Goal: Transaction & Acquisition: Purchase product/service

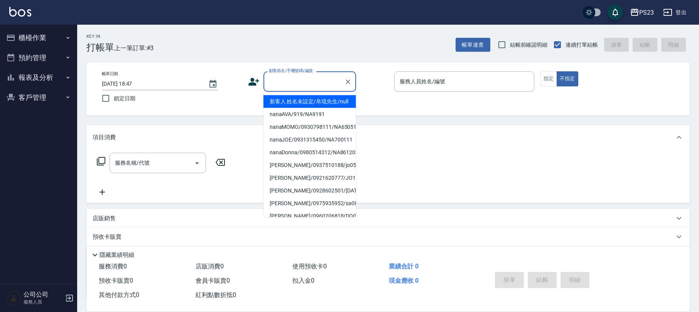
click at [327, 79] on input "顧客姓名/手機號碼/編號" at bounding box center [304, 81] width 74 height 13
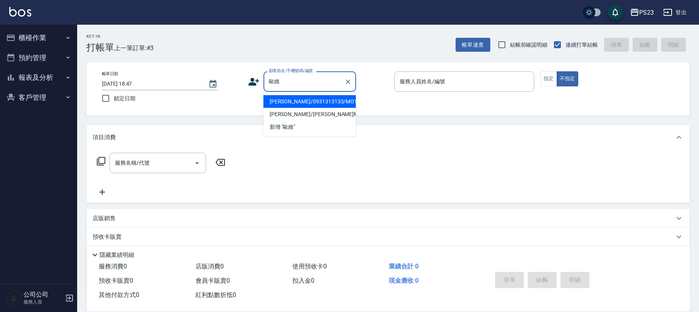
click at [306, 105] on li "[PERSON_NAME]/0931313133/MO13133" at bounding box center [309, 101] width 93 height 13
type input "[PERSON_NAME]/0931313133/MO13133"
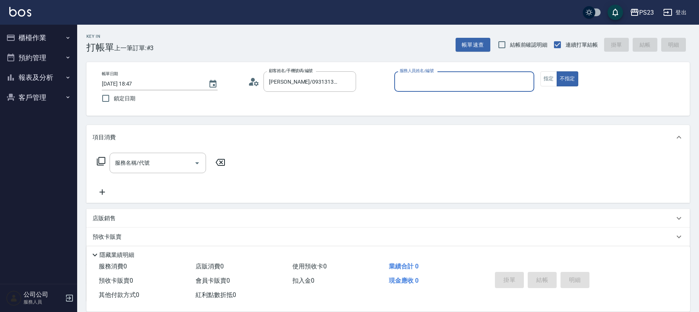
type input "[PERSON_NAME]-0"
click at [547, 83] on button "指定" at bounding box center [548, 78] width 17 height 15
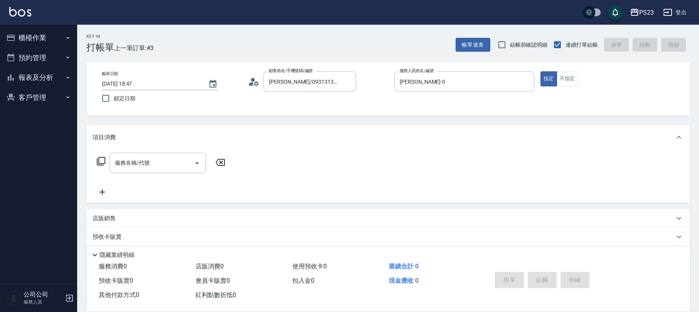
click at [152, 170] on div "服務名稱/代號" at bounding box center [158, 163] width 96 height 20
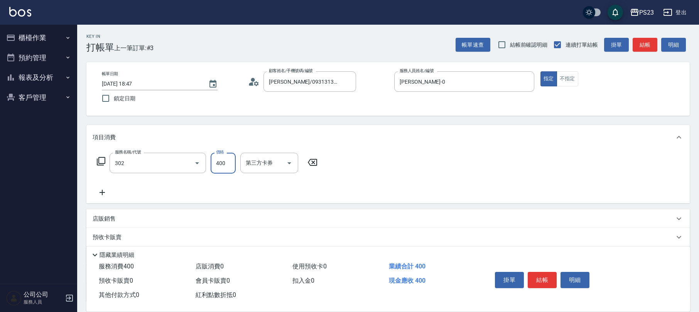
type input "單剪400(302)"
click at [186, 166] on icon "Clear" at bounding box center [186, 163] width 8 height 8
type input "0"
click at [166, 165] on input "服務名稱/代號" at bounding box center [147, 162] width 68 height 13
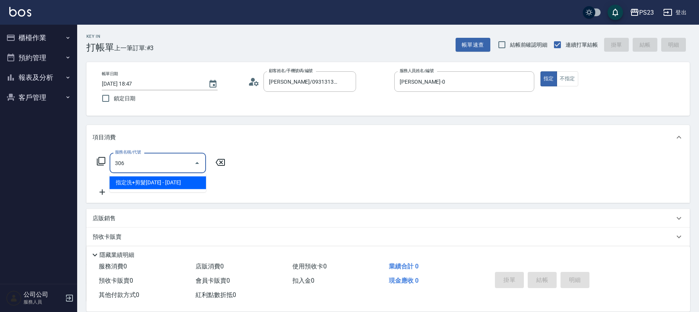
type input "指定洗+剪髮1500(306)"
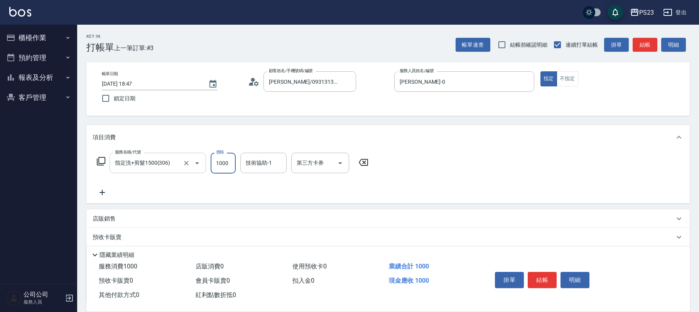
type input "1000"
type input "[PERSON_NAME]-0"
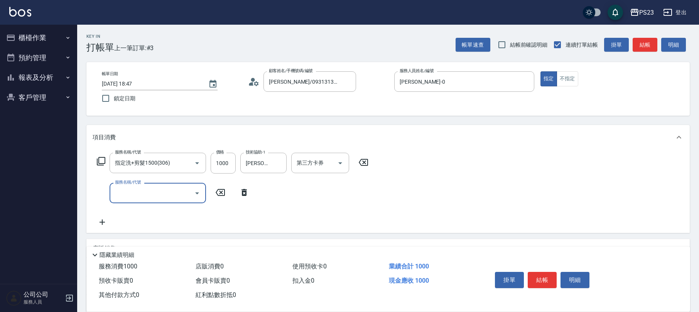
scroll to position [92, 0]
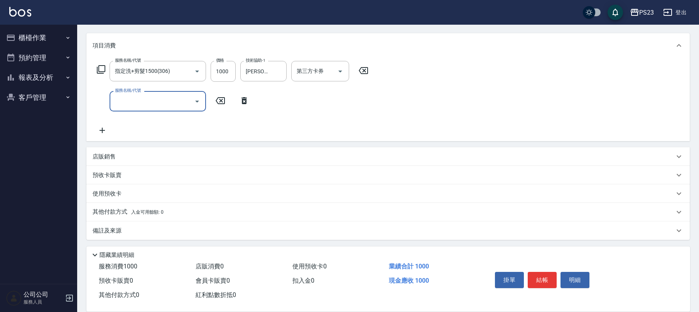
click at [125, 151] on div "店販銷售" at bounding box center [387, 156] width 603 height 19
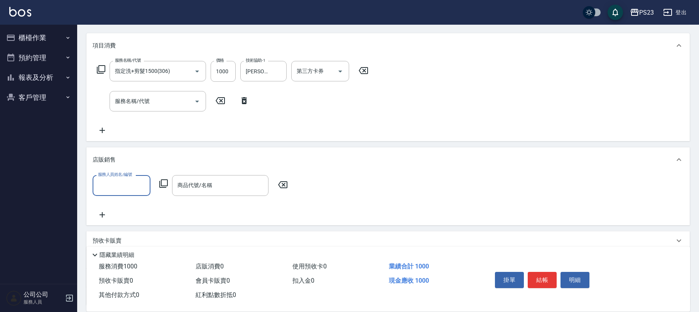
scroll to position [0, 0]
type input "[PERSON_NAME]-0"
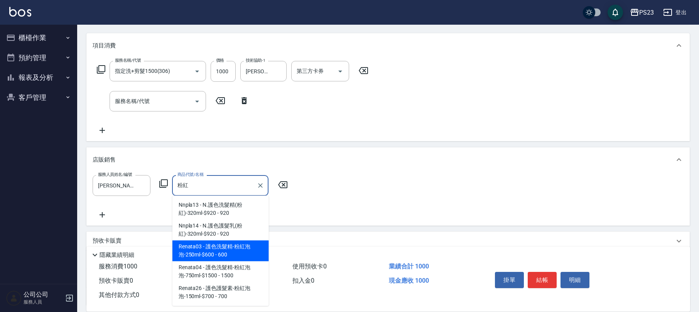
type input "護色洗髮精-粉紅泡泡-250ml-$600"
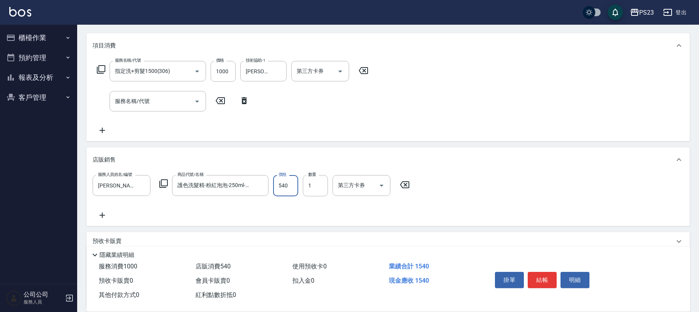
scroll to position [158, 0]
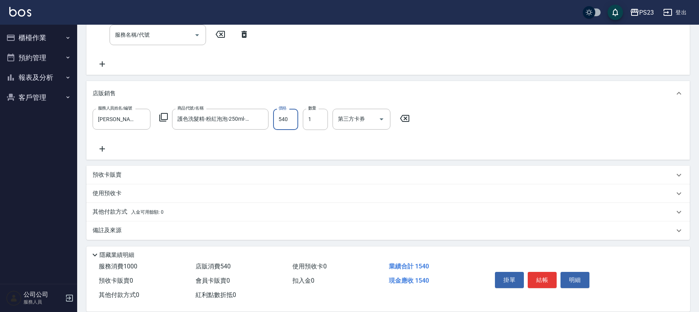
type input "540"
click at [143, 227] on div "備註及來源" at bounding box center [384, 230] width 582 height 8
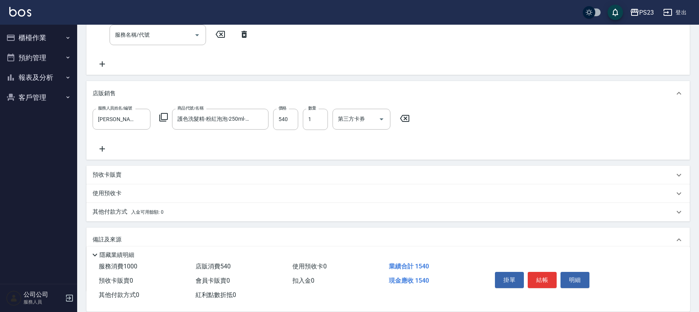
scroll to position [210, 0]
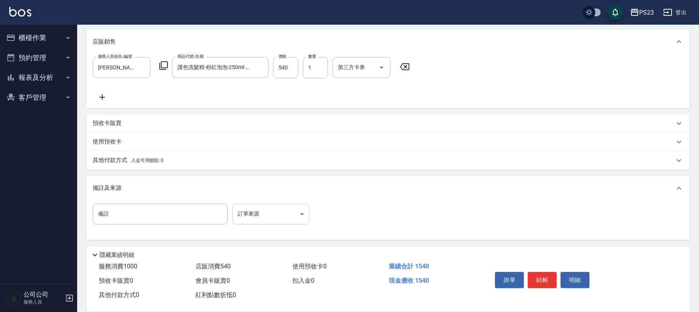
click at [248, 212] on body "PS23 登出 櫃檯作業 打帳單 帳單列表 現金收支登錄 材料自購登錄 每日結帳 排班表 現場電腦打卡 預約管理 預約管理 單日預約紀錄 單週預約紀錄 報表及…" at bounding box center [349, 51] width 699 height 522
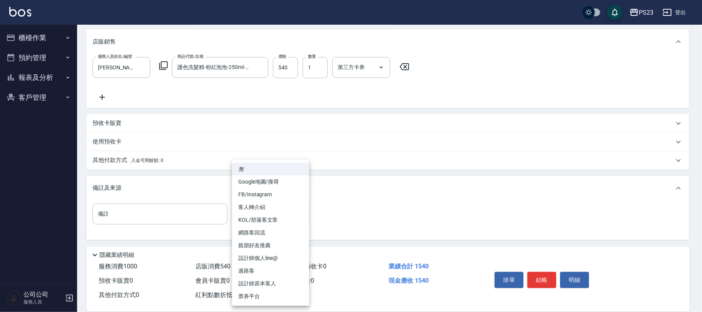
click at [263, 281] on li "設計師原本客人" at bounding box center [270, 283] width 77 height 13
type input "設計師原本客人"
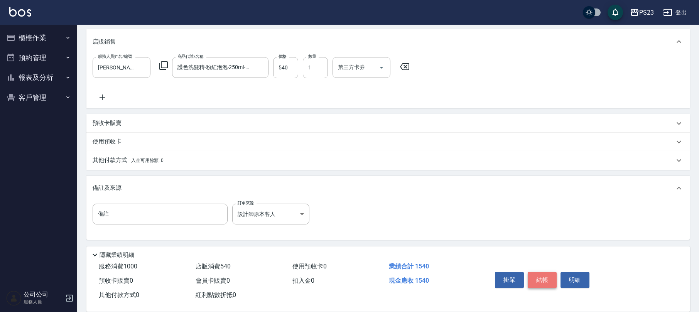
click at [542, 277] on button "結帳" at bounding box center [542, 280] width 29 height 16
type input "[DATE] 18:48"
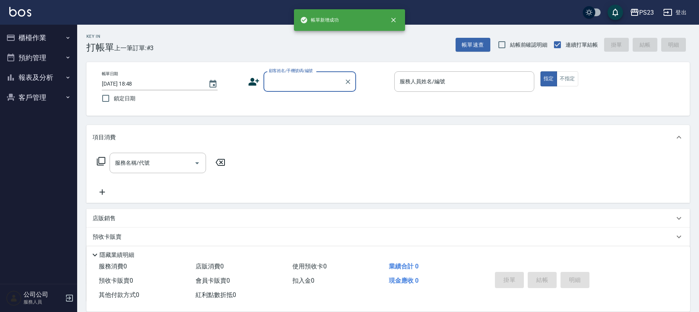
scroll to position [0, 0]
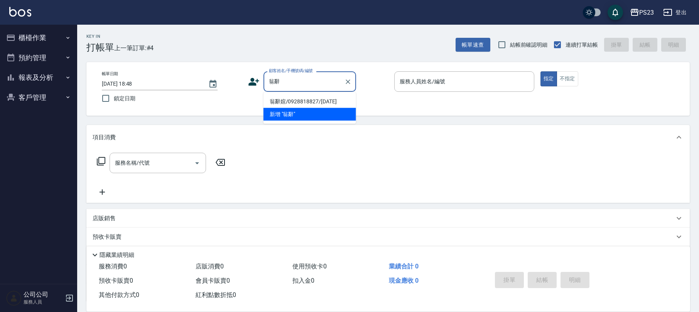
click at [292, 97] on li "翁辭媗/0928818827/[DATE]" at bounding box center [309, 101] width 93 height 13
type input "翁辭媗/0928818827/[DATE]"
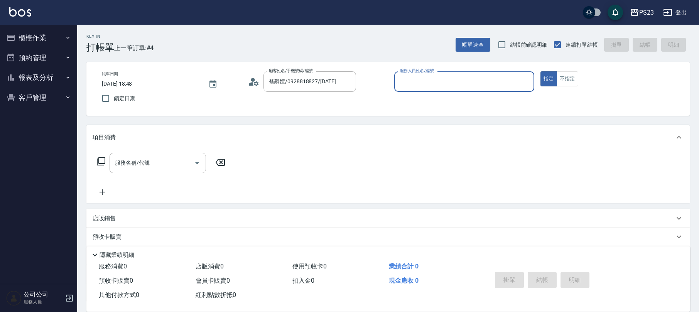
click at [258, 88] on div "顧客姓名/手機號碼/編號 翁辭媗/0928818827/[DATE] 顧客姓名/手機號碼/編號" at bounding box center [318, 81] width 140 height 20
click at [255, 83] on icon at bounding box center [256, 83] width 5 height 5
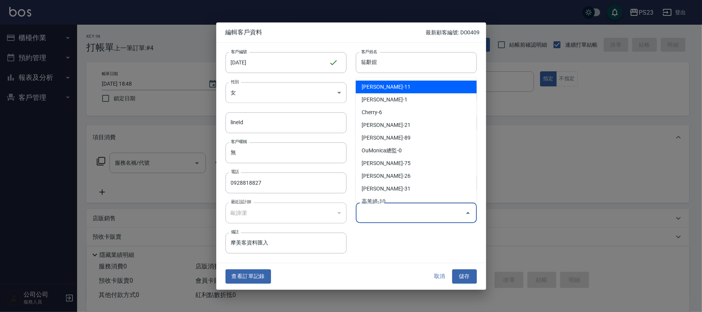
click at [422, 210] on input "偏好設計師" at bounding box center [410, 212] width 103 height 13
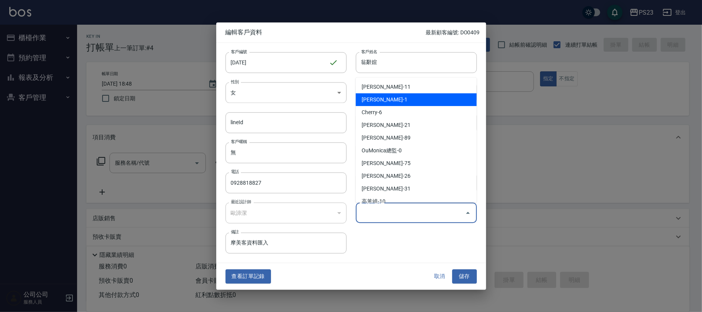
click at [386, 98] on li "[PERSON_NAME]-1" at bounding box center [416, 99] width 121 height 13
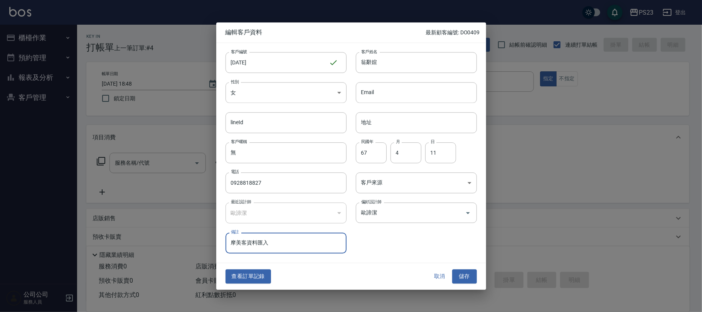
type input "歐諦潔"
click at [396, 182] on body "PS23 登出 櫃檯作業 打帳單 帳單列表 現金收支登錄 材料自購登錄 每日結帳 排班表 現場電腦打卡 預約管理 預約管理 單日預約紀錄 單週預約紀錄 報表及…" at bounding box center [351, 187] width 702 height 374
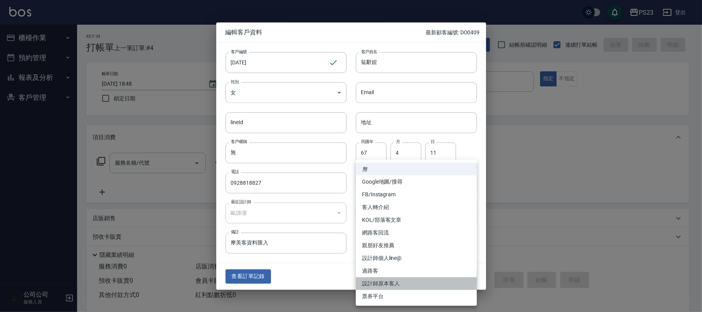
click at [390, 281] on li "設計師原本客人" at bounding box center [416, 283] width 121 height 13
type input "設計師原本客人"
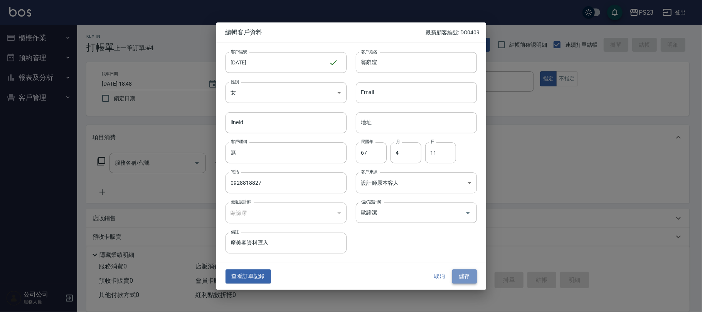
click at [469, 278] on button "儲存" at bounding box center [464, 277] width 25 height 14
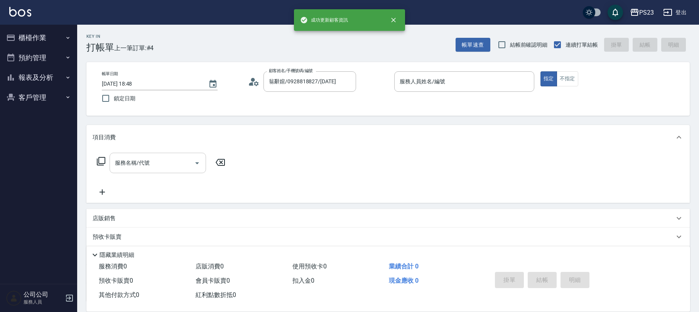
click at [164, 168] on input "服務名稱/代號" at bounding box center [152, 162] width 78 height 13
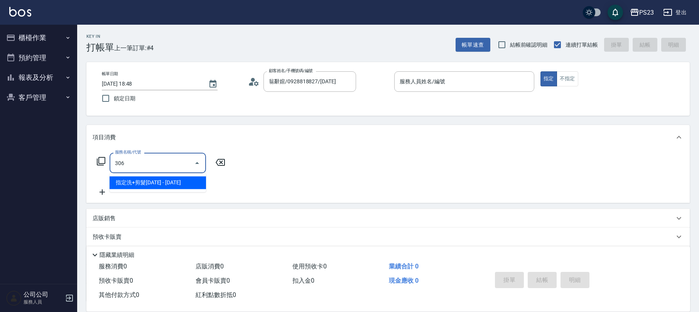
type input "指定洗+剪髮1500(306)"
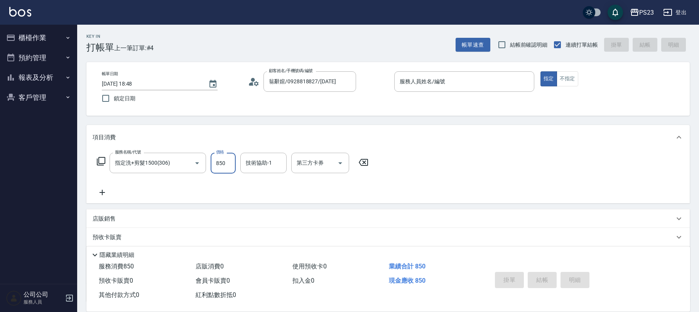
type input "850"
type input "Flora-21"
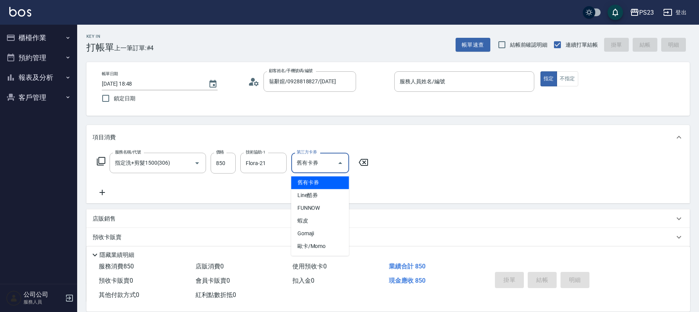
type input "舊有卡券"
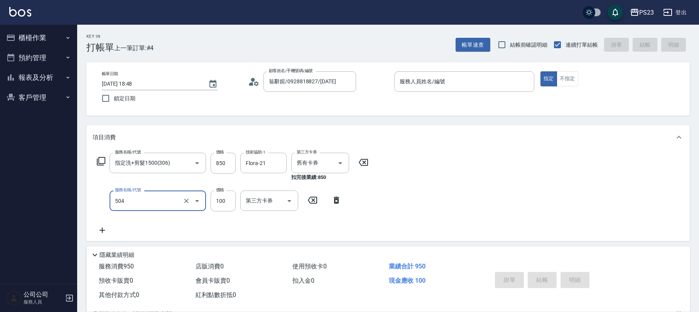
type input "電棒.熱工具造型(504)"
type input "1600"
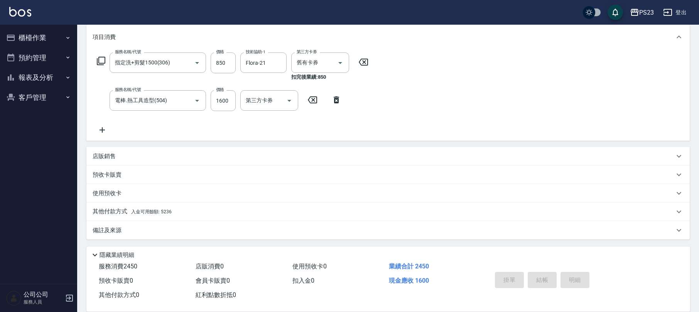
click at [130, 232] on div "備註及來源" at bounding box center [384, 230] width 582 height 8
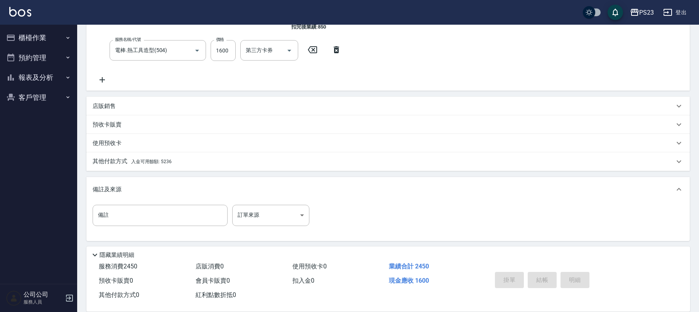
scroll to position [152, 0]
click at [247, 217] on body "PS23 登出 櫃檯作業 打帳單 帳單列表 現金收支登錄 材料自購登錄 每日結帳 排班表 現場電腦打卡 預約管理 預約管理 單日預約紀錄 單週預約紀錄 報表及…" at bounding box center [349, 80] width 699 height 464
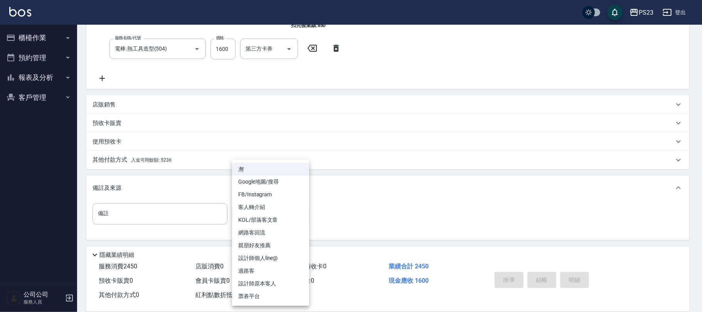
click at [258, 282] on li "設計師原本客人" at bounding box center [270, 283] width 77 height 13
type input "設計師原本客人"
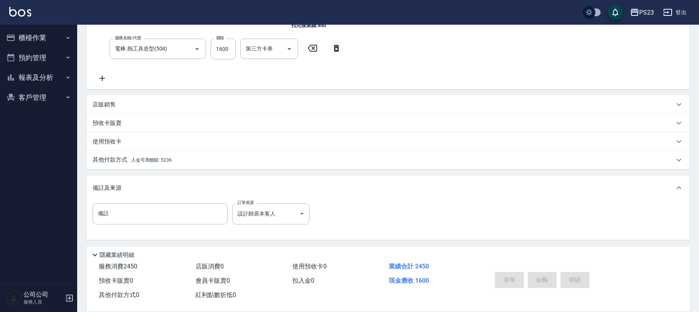
click at [155, 158] on span "入金可用餘額: 5236" at bounding box center [151, 159] width 40 height 5
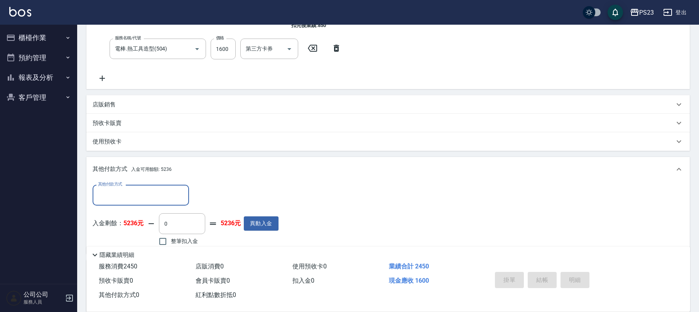
scroll to position [0, 0]
click at [186, 239] on span "整筆扣入金" at bounding box center [184, 241] width 27 height 8
click at [171, 239] on input "整筆扣入金" at bounding box center [163, 241] width 16 height 16
checkbox input "true"
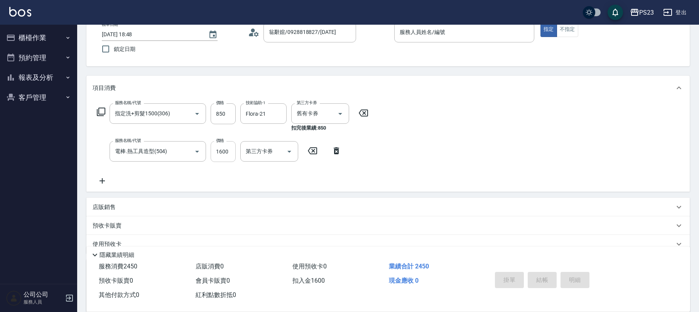
scroll to position [101, 0]
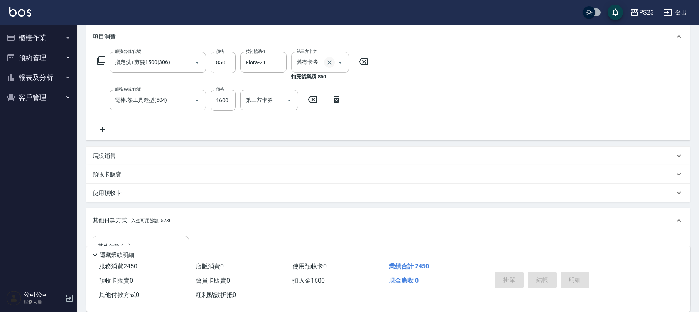
click at [329, 61] on icon "Clear" at bounding box center [329, 63] width 8 height 8
type input "0"
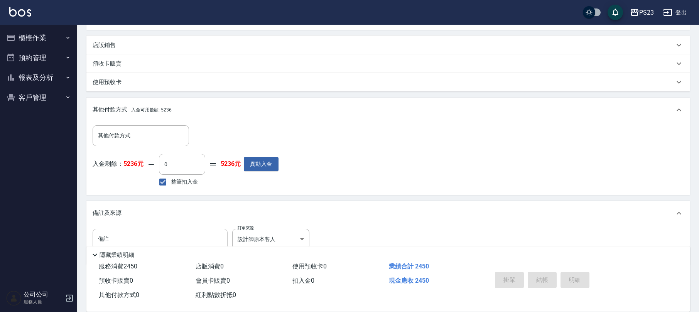
scroll to position [229, 0]
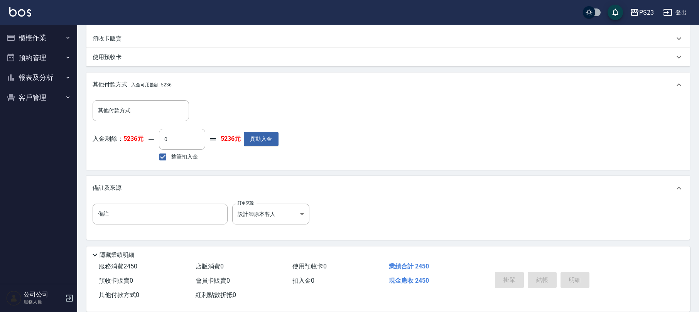
click at [174, 155] on span "整筆扣入金" at bounding box center [184, 157] width 27 height 8
click at [171, 155] on input "整筆扣入金" at bounding box center [163, 157] width 16 height 16
click at [175, 153] on span "整筆扣入金" at bounding box center [184, 157] width 27 height 8
click at [171, 153] on input "整筆扣入金" at bounding box center [163, 157] width 16 height 16
checkbox input "true"
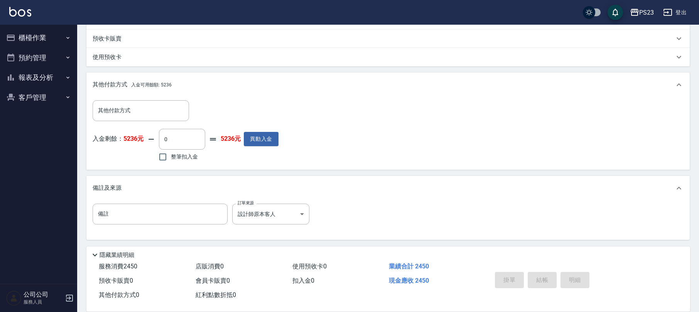
type input "2450"
click at [256, 170] on div "項目消費 服務名稱/代號 指定洗+剪髮1500(306) 服務名稱/代號 價格 850 價格 技術協助-1 Flora-21 技術協助-1 第三方卡券 第三方…" at bounding box center [387, 68] width 603 height 344
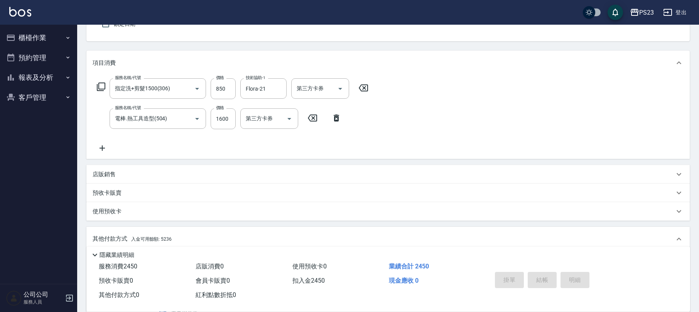
scroll to position [0, 0]
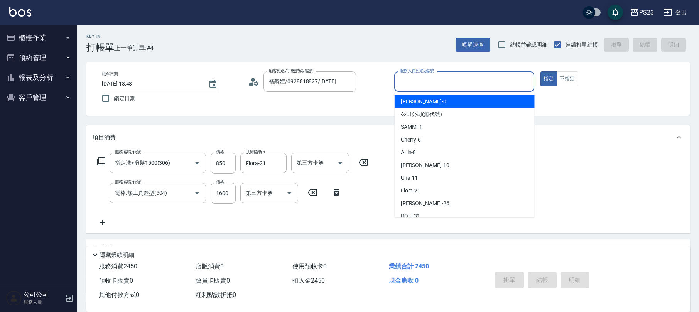
click at [417, 81] on div "服務人員姓名/編號 服務人員姓名/編號" at bounding box center [464, 81] width 140 height 20
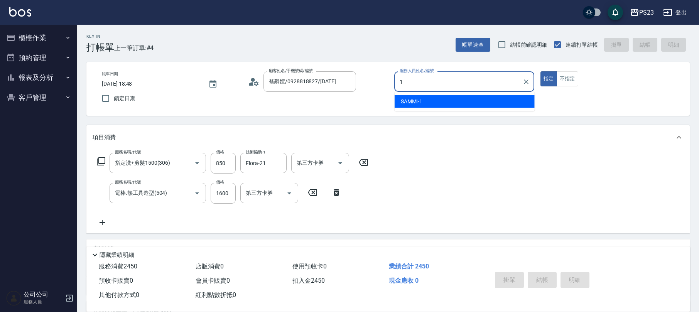
type input "SAMMI-1"
type button "true"
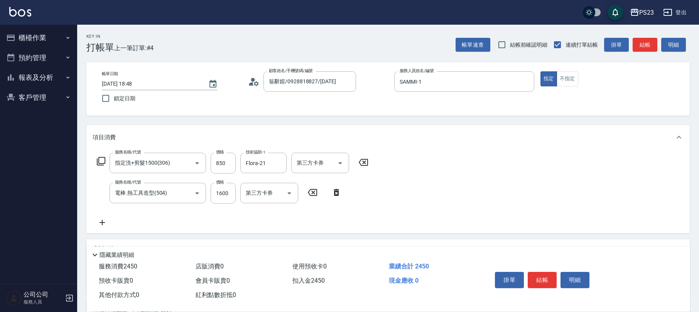
click at [531, 176] on div "服務名稱/代號 指定洗+剪髮1500(306) 服務名稱/代號 價格 850 價格 技術協助-1 Flora-21 技術協助-1 第三方卡券 第三方卡券 服務…" at bounding box center [387, 192] width 603 height 84
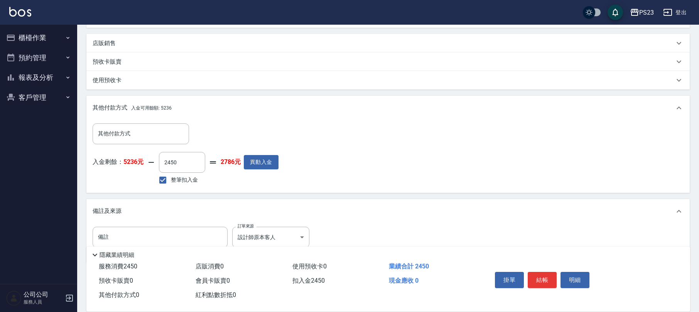
scroll to position [229, 0]
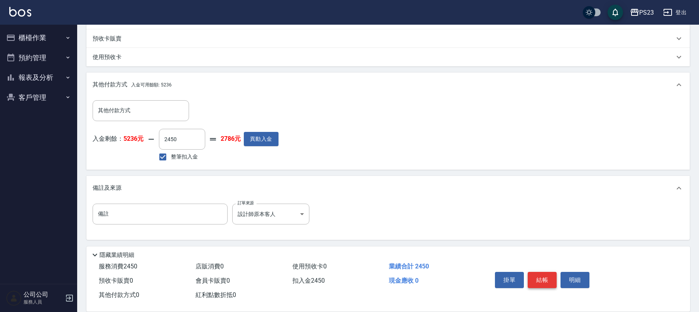
click at [540, 278] on button "結帳" at bounding box center [542, 280] width 29 height 16
type input "[DATE] 18:49"
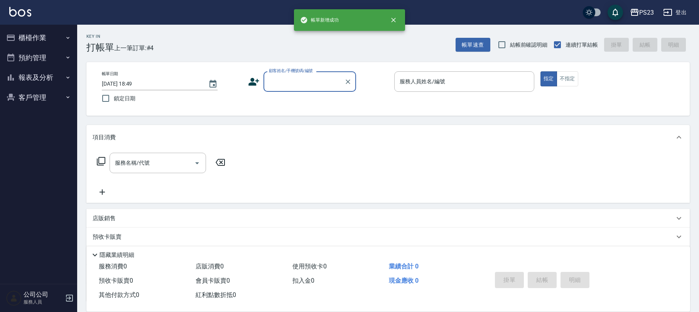
scroll to position [0, 0]
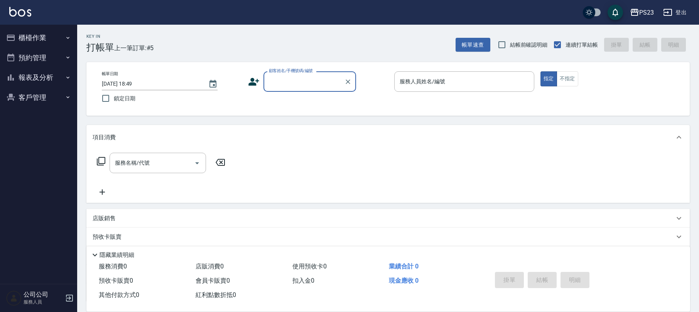
click at [44, 45] on button "櫃檯作業" at bounding box center [38, 38] width 71 height 20
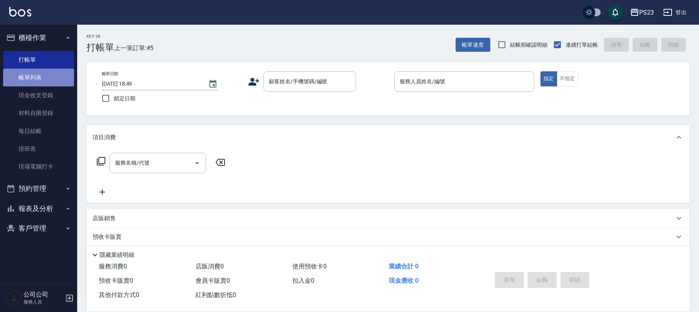
click at [37, 75] on link "帳單列表" at bounding box center [38, 78] width 71 height 18
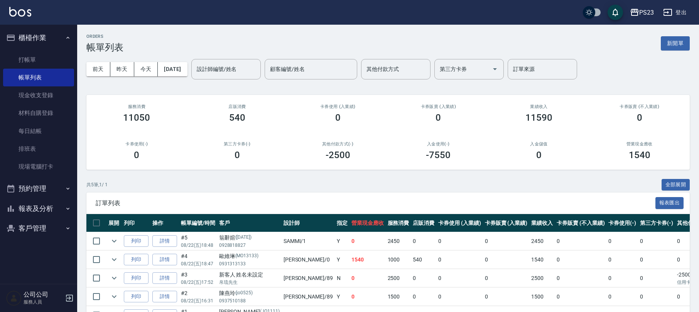
scroll to position [51, 0]
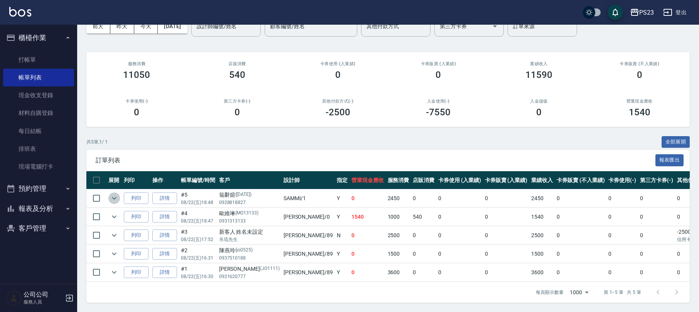
click at [115, 197] on icon "expand row" at bounding box center [114, 198] width 5 height 3
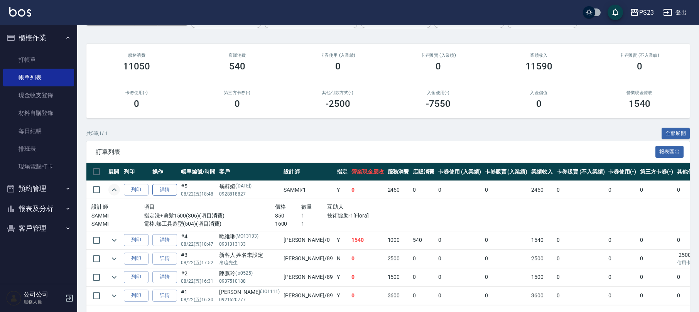
click at [165, 194] on link "詳情" at bounding box center [164, 190] width 25 height 12
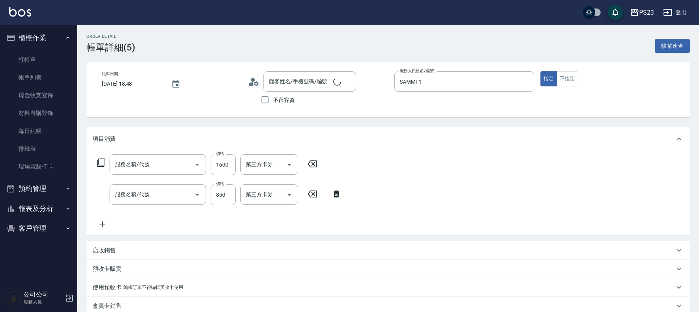
type input "[DATE] 18:48"
type input "SAMMI-1"
type input "設計師原本客人"
type input "電棒.熱工具造型(504)"
type input "指定洗+剪髮1500(306)"
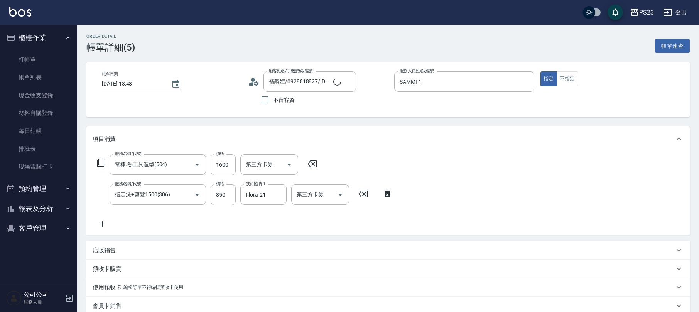
type input "翁辭媗/0928818827/[DATE]"
click at [184, 165] on icon "Clear" at bounding box center [186, 165] width 8 height 8
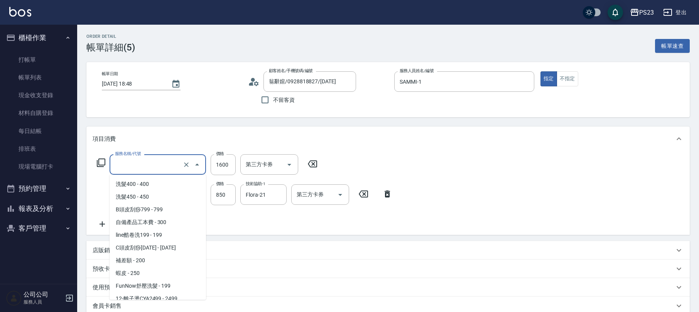
click at [165, 165] on input "服務名稱/代號" at bounding box center [147, 164] width 68 height 13
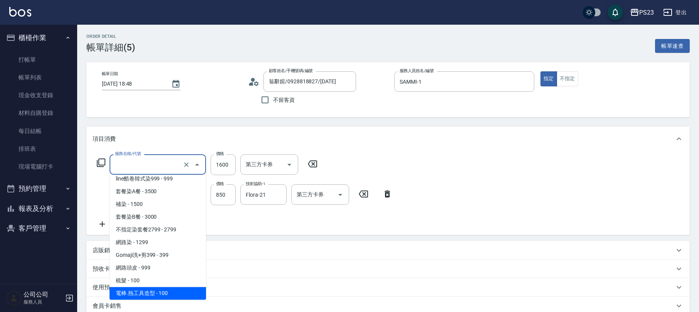
type input "4"
type input "0"
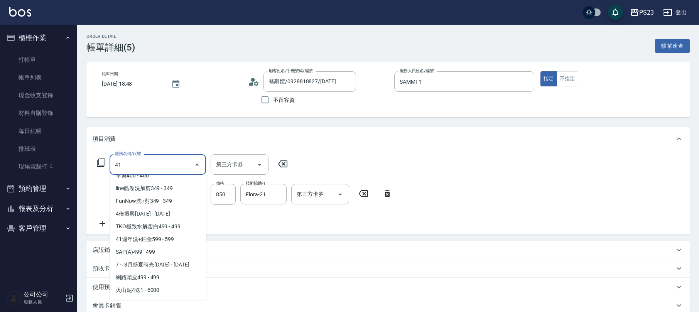
scroll to position [0, 0]
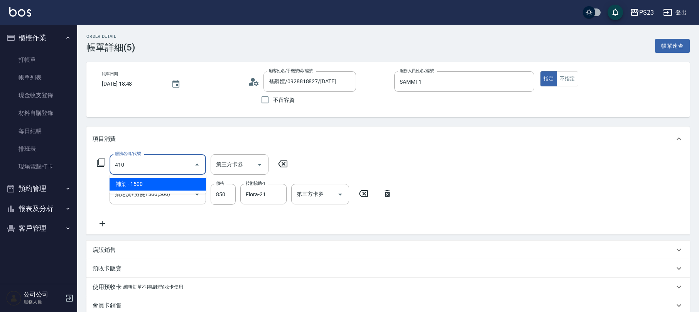
type input "補染(410)"
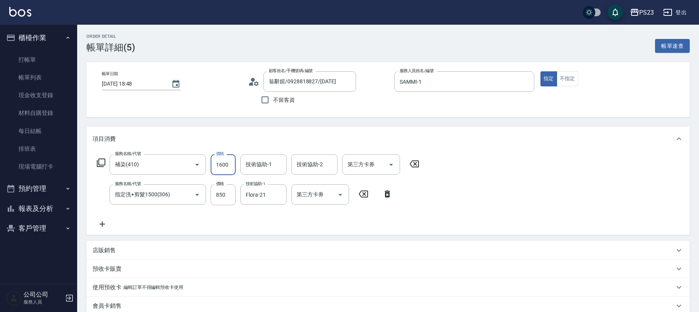
type input "1600"
type input "SAMMI-1"
type input "Flora-21"
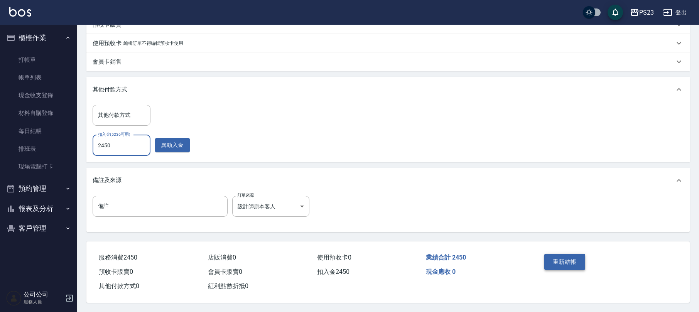
type input "2450"
click at [564, 255] on button "重新結帳" at bounding box center [564, 262] width 41 height 16
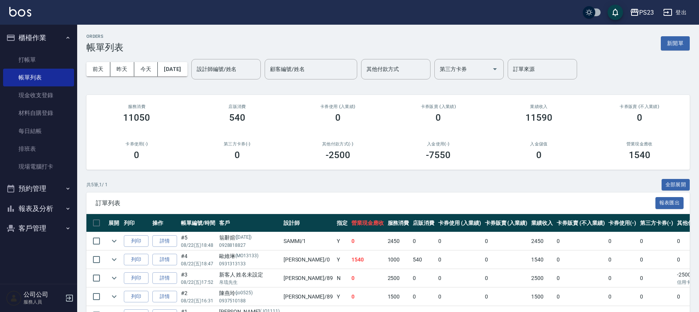
drag, startPoint x: 671, startPoint y: 45, endPoint x: 660, endPoint y: 44, distance: 10.8
click at [671, 45] on button "新開單" at bounding box center [675, 43] width 29 height 14
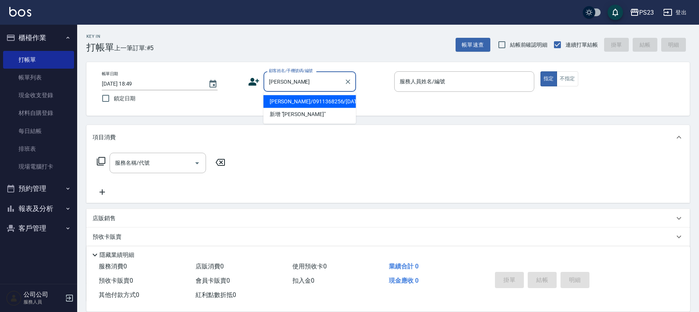
click at [329, 101] on li "[PERSON_NAME]/0911368256/[DATE]" at bounding box center [309, 101] width 93 height 13
type input "[PERSON_NAME]/0911368256/[DATE]"
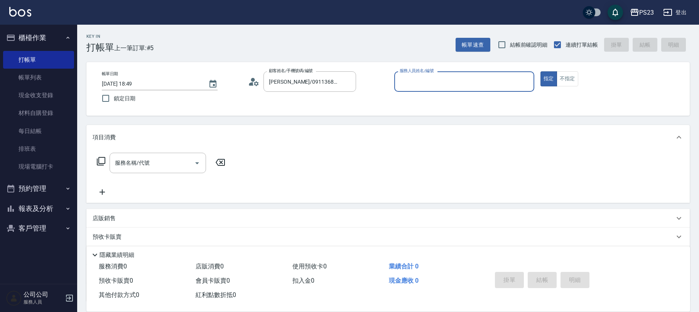
click at [258, 86] on icon at bounding box center [254, 82] width 12 height 12
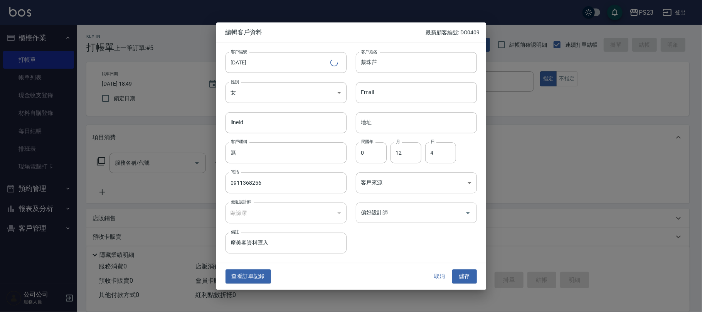
click at [379, 218] on input "偏好設計師" at bounding box center [410, 212] width 103 height 13
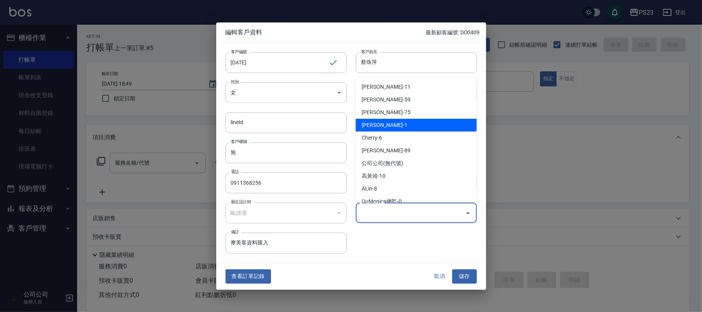
click at [394, 122] on li "[PERSON_NAME]-1" at bounding box center [416, 125] width 121 height 13
type input "歐諦潔"
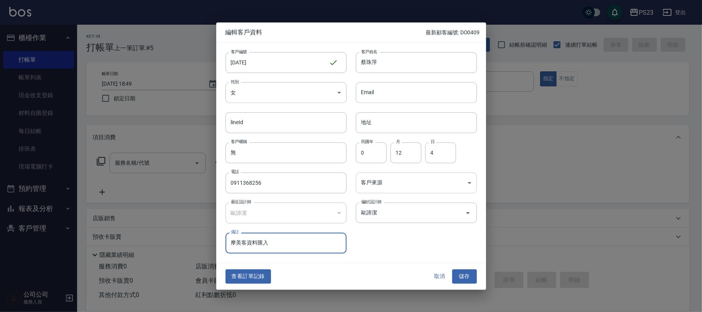
click at [382, 185] on body "PS23 登出 櫃檯作業 打帳單 帳單列表 現金收支登錄 材料自購登錄 每日結帳 排班表 現場電腦打卡 預約管理 預約管理 單日預約紀錄 單週預約紀錄 報表及…" at bounding box center [351, 187] width 702 height 374
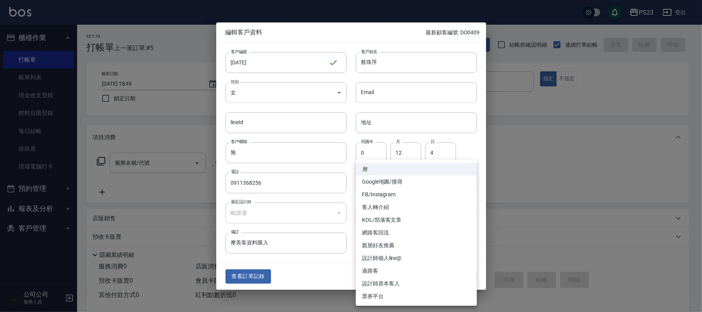
click at [390, 283] on li "設計師原本客人" at bounding box center [416, 283] width 121 height 13
type input "設計師原本客人"
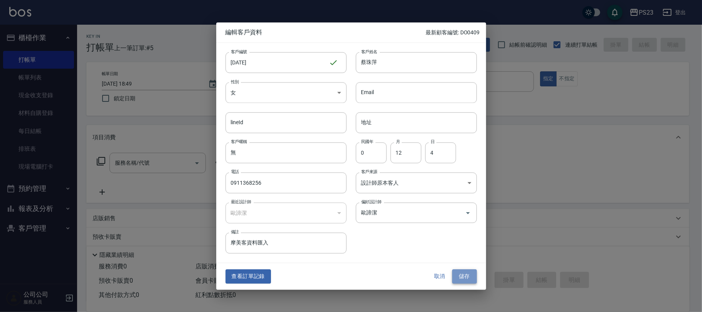
click at [464, 276] on button "儲存" at bounding box center [464, 277] width 25 height 14
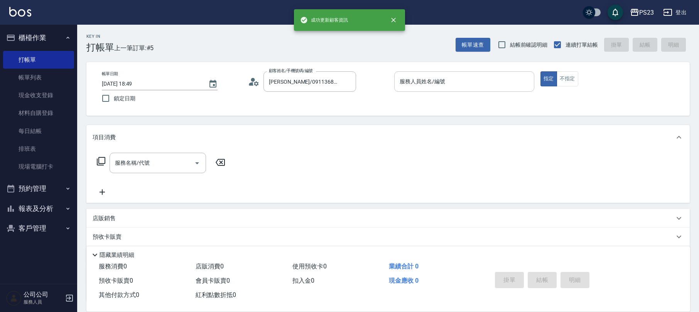
click at [443, 83] on input "服務人員姓名/編號" at bounding box center [464, 81] width 133 height 13
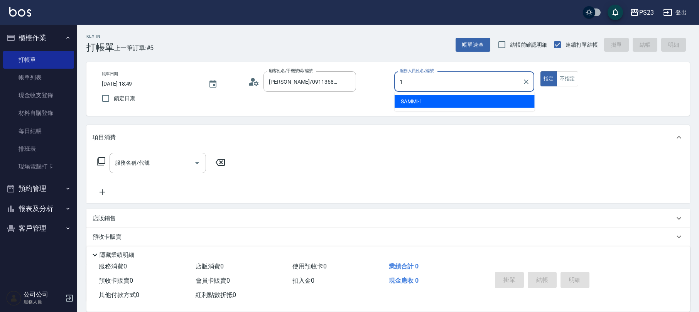
type input "SAMMI-1"
type button "true"
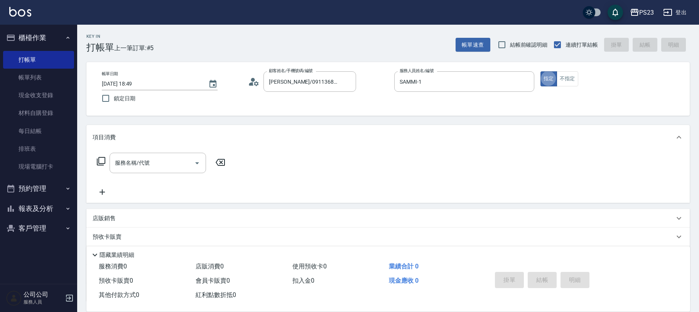
click at [150, 150] on div "服務名稱/代號 服務名稱/代號" at bounding box center [387, 176] width 603 height 53
click at [155, 157] on input "服務名稱/代號" at bounding box center [152, 162] width 78 height 13
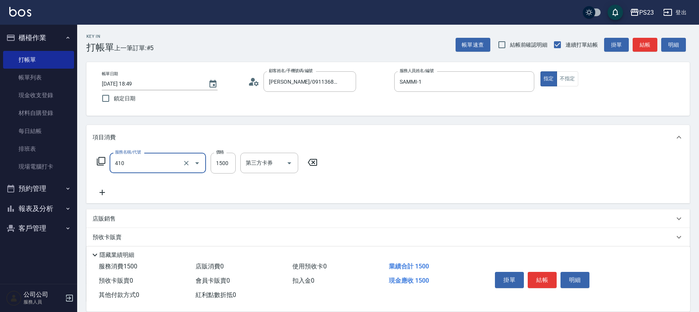
type input "補染(410)"
type input "1600"
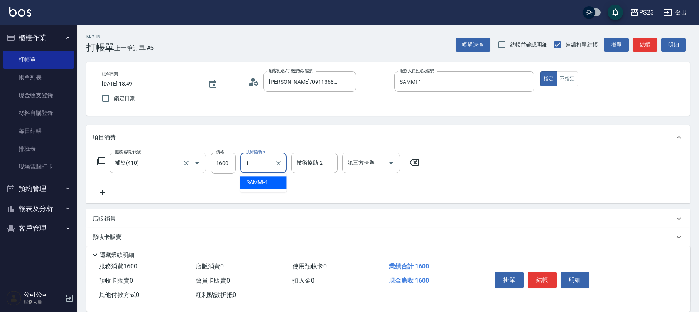
type input "SAMMI-1"
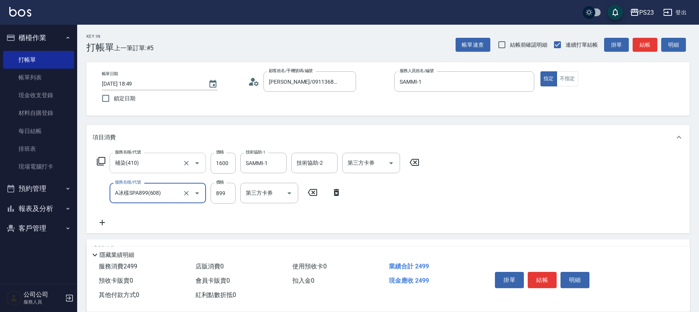
type input "A冰樣SPA899(608)"
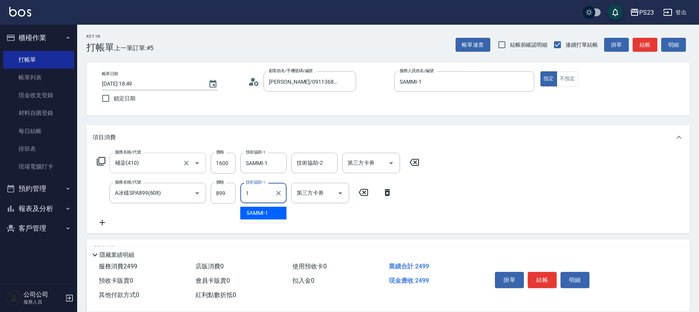
type input "SAMMI-1"
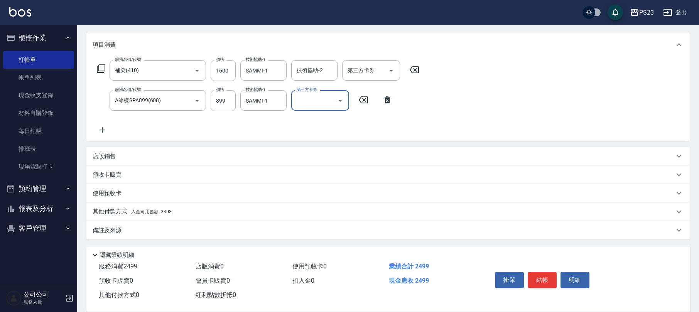
click at [141, 230] on div "備註及來源" at bounding box center [384, 230] width 582 height 8
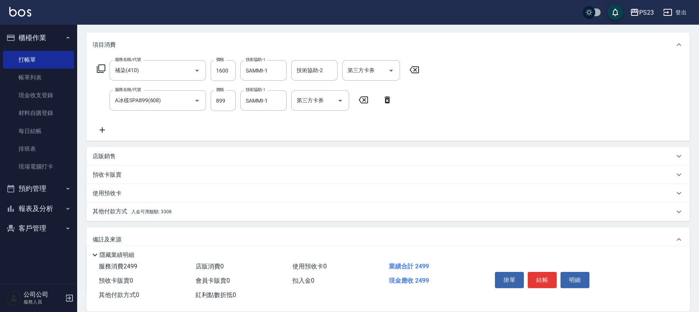
scroll to position [144, 0]
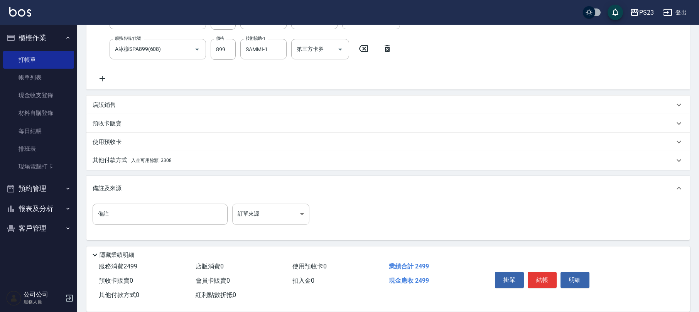
click at [261, 219] on body "PS23 登出 櫃檯作業 打帳單 帳單列表 現金收支登錄 材料自購登錄 每日結帳 排班表 現場電腦打卡 預約管理 預約管理 單日預約紀錄 單週預約紀錄 報表及…" at bounding box center [349, 84] width 699 height 457
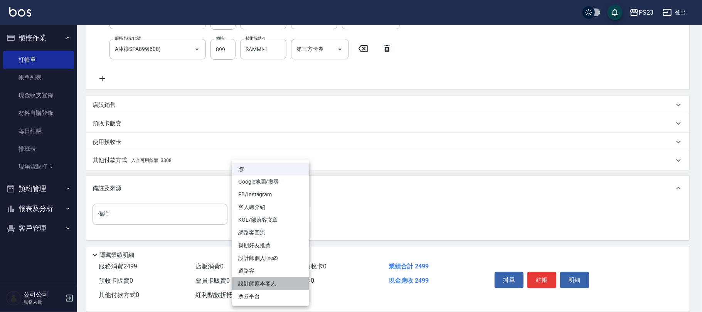
click at [263, 282] on li "設計師原本客人" at bounding box center [270, 283] width 77 height 13
type input "設計師原本客人"
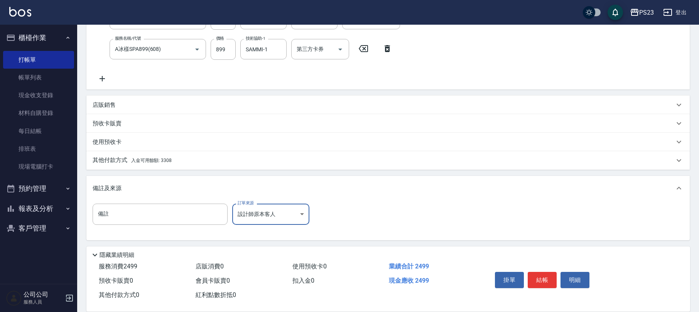
click at [147, 160] on span "入金可用餘額: 3308" at bounding box center [151, 160] width 40 height 5
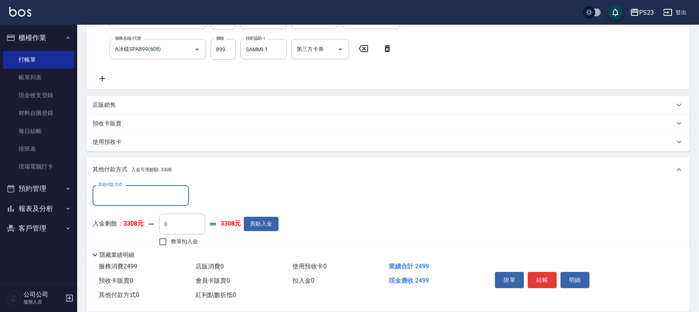
scroll to position [195, 0]
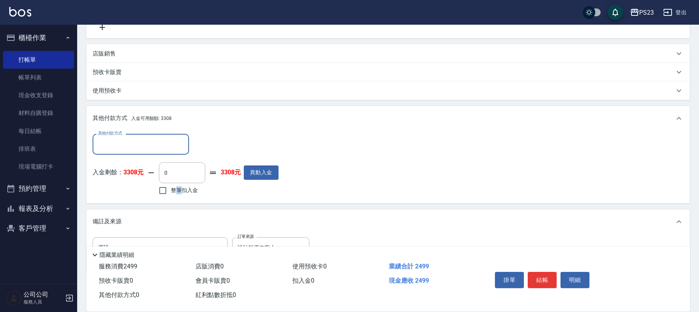
click at [181, 194] on span "整筆扣入金" at bounding box center [184, 190] width 27 height 8
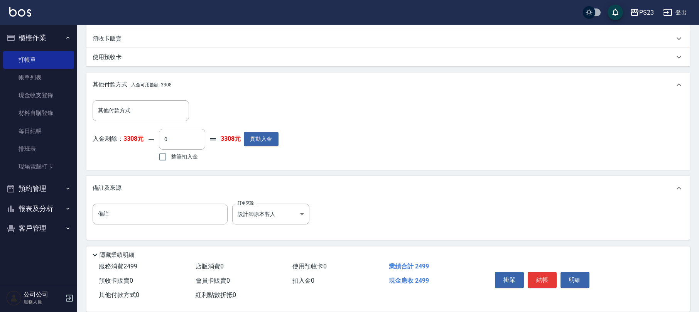
click at [172, 155] on span "整筆扣入金" at bounding box center [184, 157] width 27 height 8
click at [171, 155] on input "整筆扣入金" at bounding box center [163, 157] width 16 height 16
checkbox input "true"
type input "2499"
click at [548, 273] on button "結帳" at bounding box center [542, 280] width 29 height 16
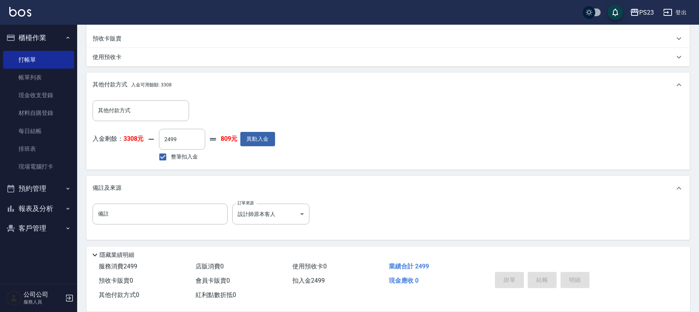
type input "[DATE] 18:50"
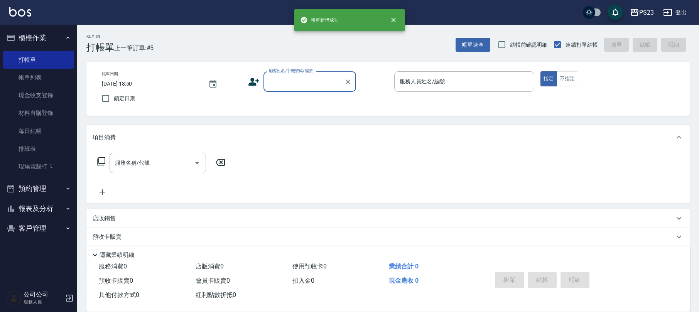
scroll to position [0, 0]
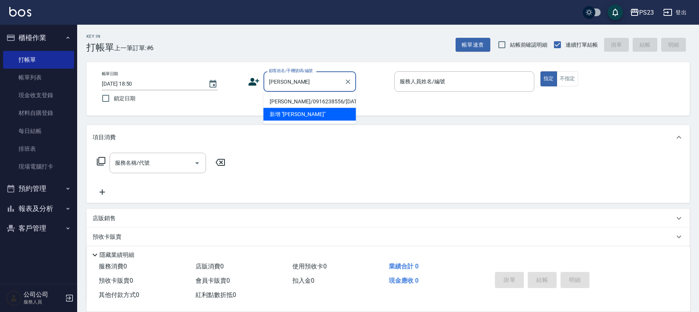
click at [318, 96] on li "[PERSON_NAME]/0916238556/[DATE]" at bounding box center [309, 101] width 93 height 13
type input "[PERSON_NAME]/0916238556/[DATE]"
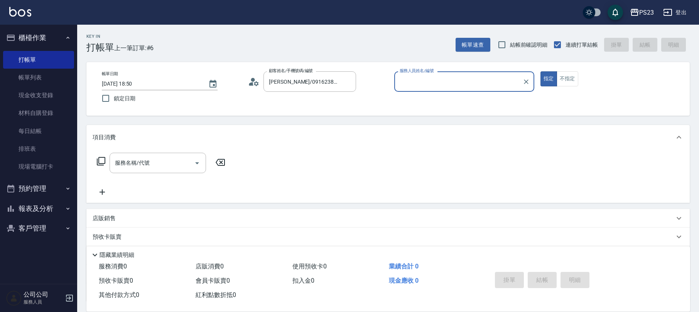
type input "SAMMI-1"
click at [157, 164] on input "服務名稱/代號" at bounding box center [152, 162] width 78 height 13
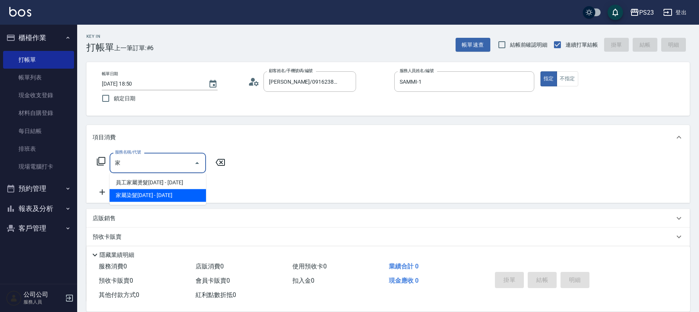
click at [147, 196] on span "家屬染髮[DATE] - [DATE]" at bounding box center [158, 195] width 96 height 13
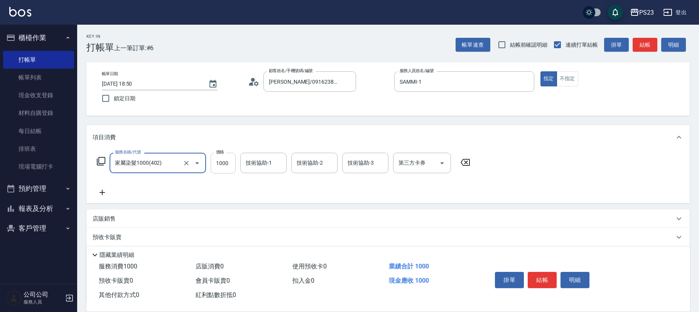
type input "家屬染髮1000(402)"
click at [223, 166] on input "1000" at bounding box center [223, 163] width 25 height 21
type input "1200"
type input "SAMMI-1"
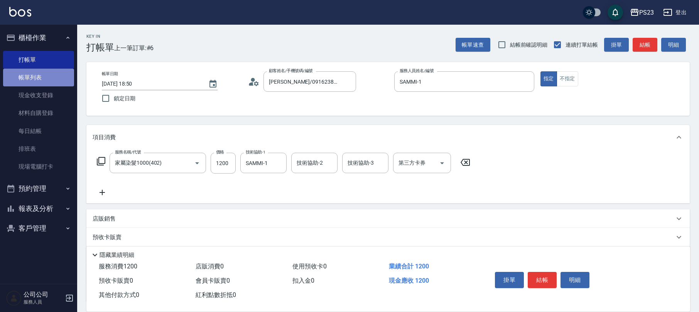
click at [34, 76] on link "帳單列表" at bounding box center [38, 78] width 71 height 18
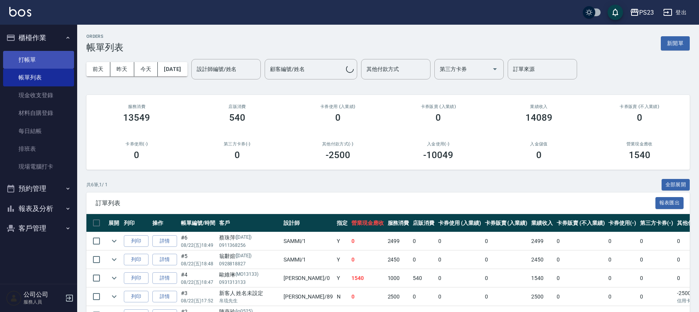
click at [39, 59] on link "打帳單" at bounding box center [38, 60] width 71 height 18
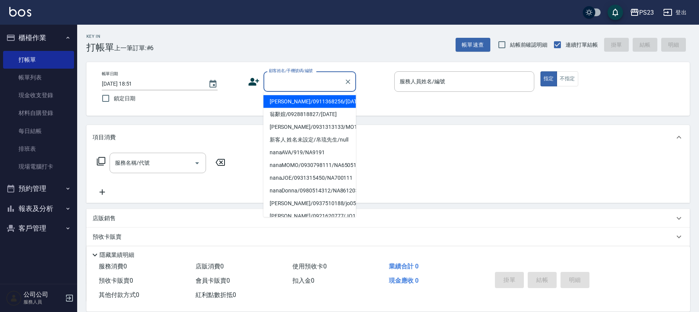
click at [288, 86] on input "顧客姓名/手機號碼/編號" at bounding box center [304, 81] width 74 height 13
click at [309, 101] on li "[PERSON_NAME]/0955252321/na631001" at bounding box center [309, 101] width 93 height 13
type input "[PERSON_NAME]/0955252321/na631001"
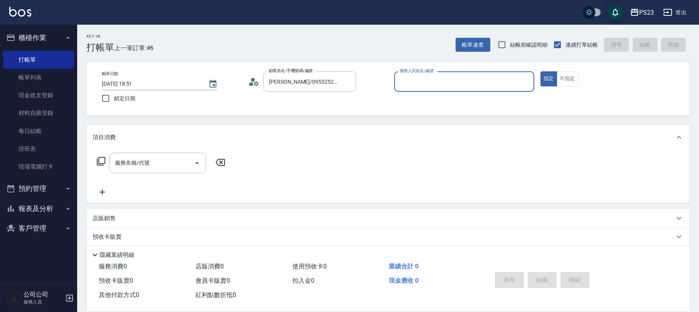
type input "Nanako-59"
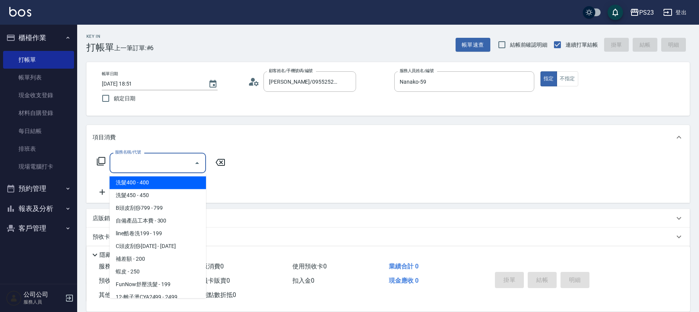
click at [144, 163] on input "服務名稱/代號" at bounding box center [152, 162] width 78 height 13
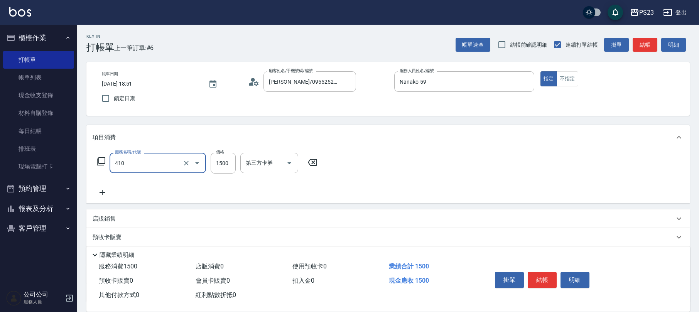
type input "補染(410)"
type input "1700"
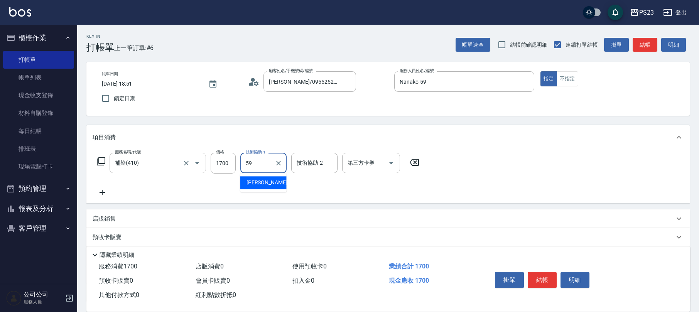
type input "Nanako-59"
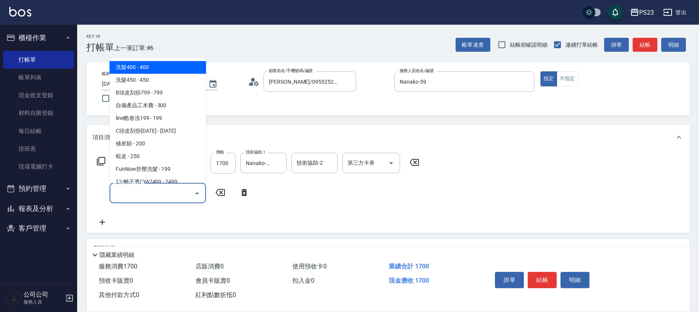
click at [172, 198] on input "服務名稱/代號" at bounding box center [152, 192] width 78 height 13
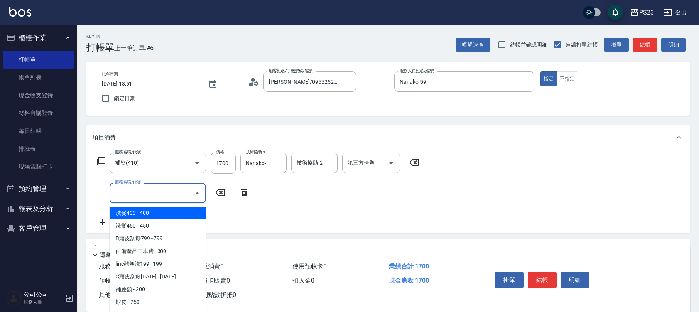
scroll to position [51, 0]
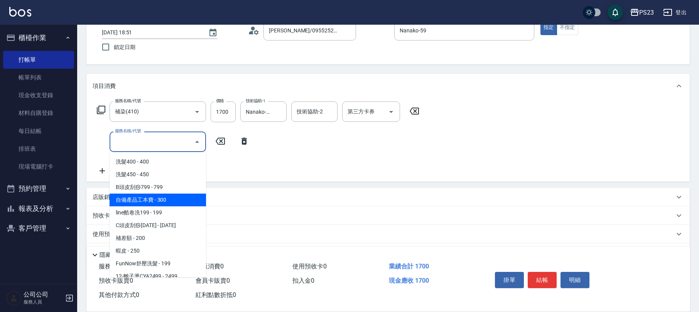
click at [96, 199] on p "店販銷售" at bounding box center [104, 197] width 23 height 8
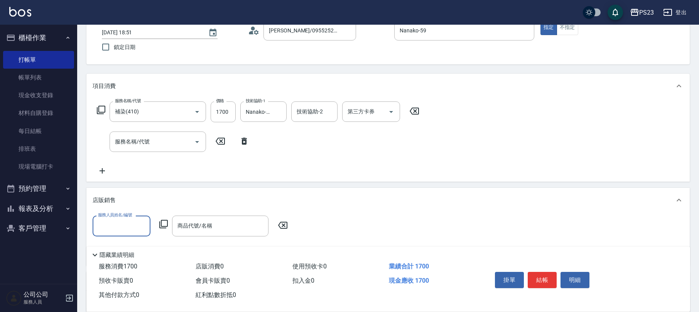
scroll to position [0, 0]
type input "Nanako-59"
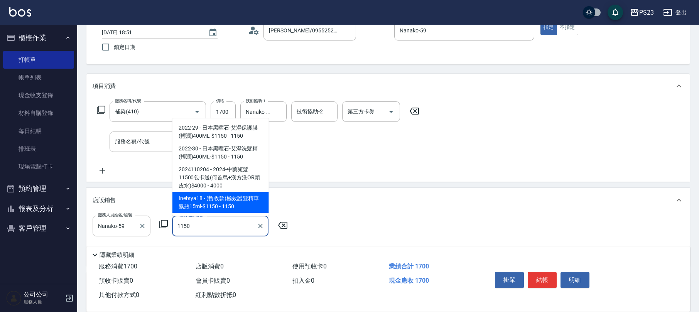
type input "(暫收款)極效護髮精華氨瓶15ml-$1150"
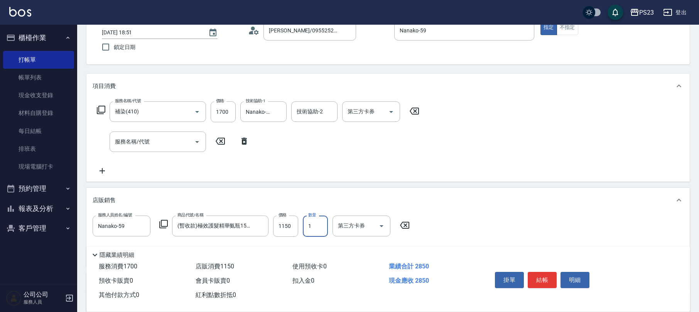
scroll to position [158, 0]
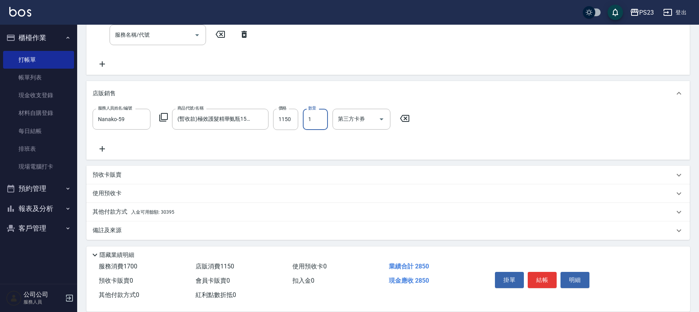
click at [97, 233] on p "備註及來源" at bounding box center [107, 230] width 29 height 8
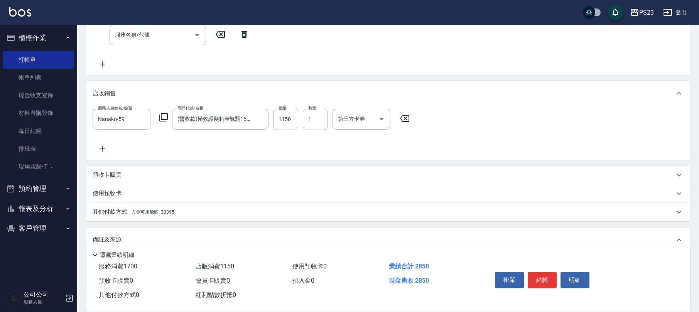
scroll to position [210, 0]
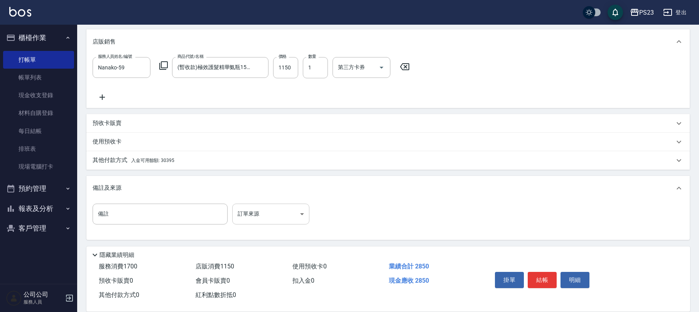
click at [261, 211] on body "PS23 登出 櫃檯作業 打帳單 帳單列表 現金收支登錄 材料自購登錄 每日結帳 排班表 現場電腦打卡 預約管理 預約管理 單日預約紀錄 單週預約紀錄 報表及…" at bounding box center [349, 51] width 699 height 522
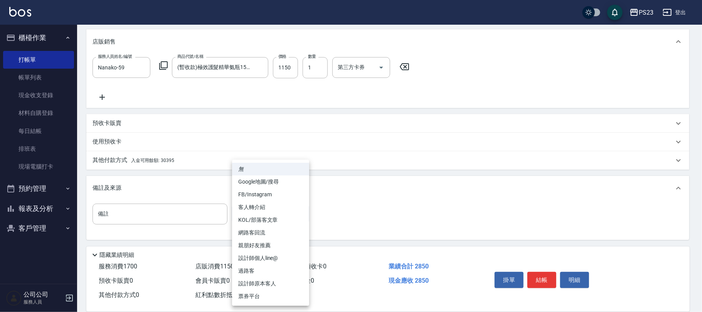
click at [263, 282] on li "設計師原本客人" at bounding box center [270, 283] width 77 height 13
type input "設計師原本客人"
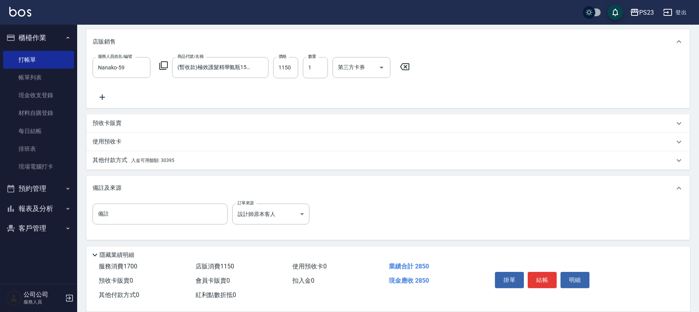
click at [139, 157] on p "其他付款方式 入金可用餘額: 30395" at bounding box center [134, 160] width 82 height 8
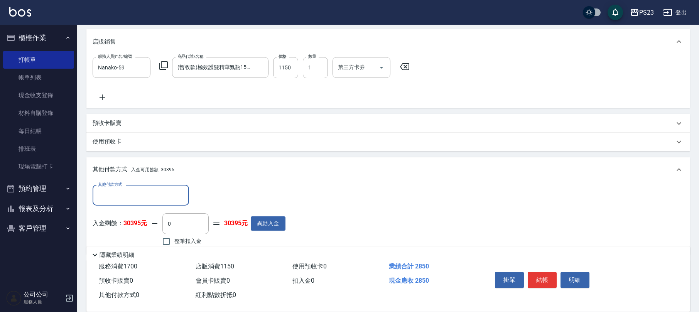
scroll to position [0, 0]
click at [181, 238] on span "整筆扣入金" at bounding box center [187, 241] width 27 height 8
click at [174, 238] on input "整筆扣入金" at bounding box center [166, 241] width 16 height 16
checkbox input "true"
type input "2850"
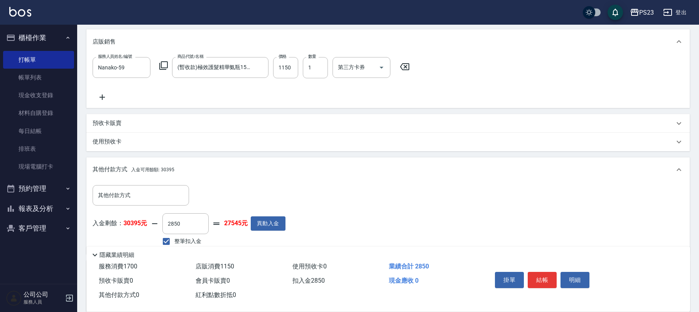
click at [182, 236] on label "整筆扣入金" at bounding box center [179, 241] width 43 height 16
click at [174, 236] on input "整筆扣入金" at bounding box center [166, 241] width 16 height 16
checkbox input "false"
type input "0"
click at [139, 196] on input "其他付款方式" at bounding box center [140, 195] width 89 height 13
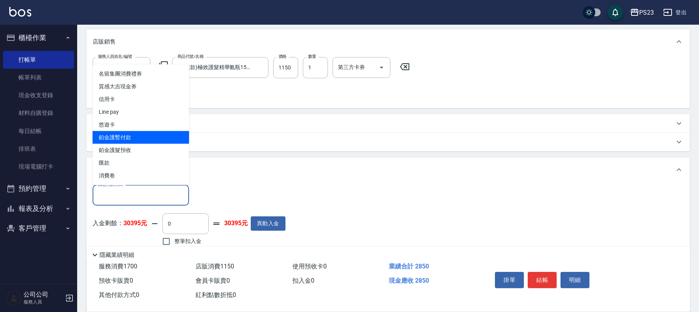
drag, startPoint x: 136, startPoint y: 137, endPoint x: 140, endPoint y: 137, distance: 4.7
click at [136, 137] on span "鉑金護暫付款" at bounding box center [141, 137] width 96 height 13
type input "鉑金護暫付款"
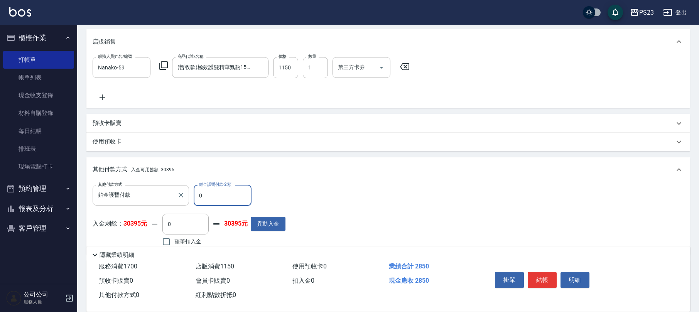
drag, startPoint x: 213, startPoint y: 197, endPoint x: 187, endPoint y: 194, distance: 25.6
click at [187, 195] on div "其他付款方式 鉑金護暫付款 其他付款方式 鉑金護暫付款金額 0 鉑金護暫付款金額" at bounding box center [189, 195] width 193 height 21
type input "1700"
click at [174, 240] on input "整筆扣入金" at bounding box center [166, 242] width 16 height 16
checkbox input "true"
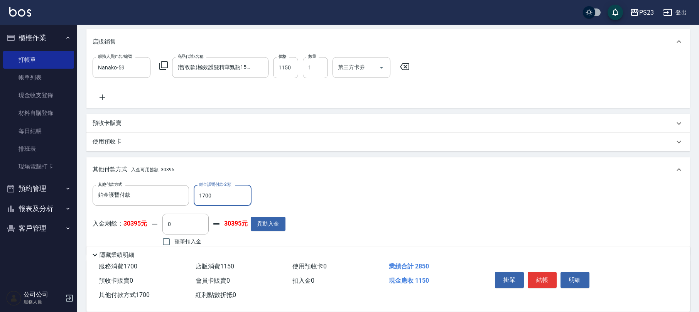
type input "1150"
click at [174, 237] on input "整筆扣入金" at bounding box center [166, 242] width 16 height 16
checkbox input "false"
type input "0"
click at [184, 194] on div "其他付款方式 鉑金護暫付款 其他付款方式 鉑金護暫付款金額 1700 鉑金護暫付款金額" at bounding box center [189, 195] width 193 height 21
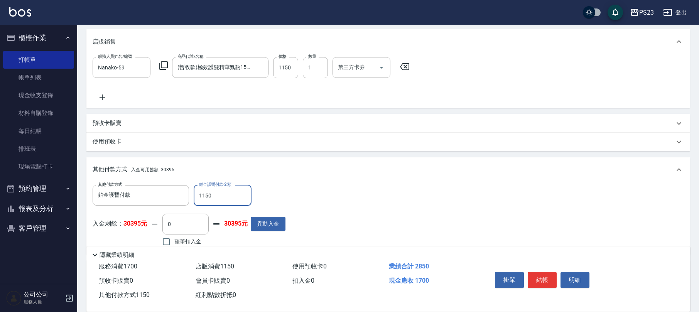
type input "1150"
click at [184, 246] on div "隱藏業績明細" at bounding box center [388, 252] width 604 height 13
click at [189, 241] on span "整筆扣入金" at bounding box center [187, 242] width 27 height 8
click at [174, 241] on input "整筆扣入金" at bounding box center [166, 242] width 16 height 16
checkbox input "true"
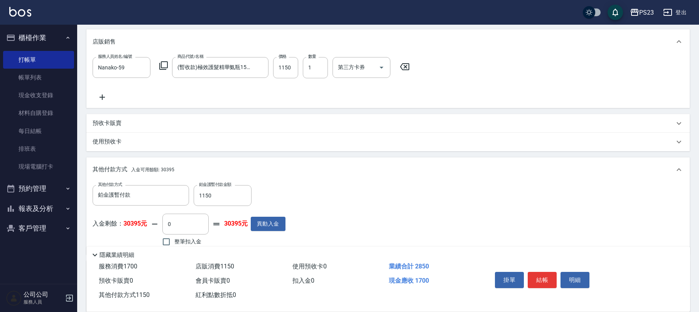
type input "1700"
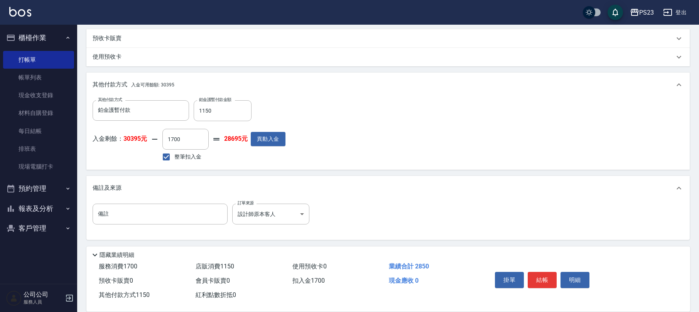
click at [543, 280] on button "結帳" at bounding box center [542, 280] width 29 height 16
type input "[DATE] 18:52"
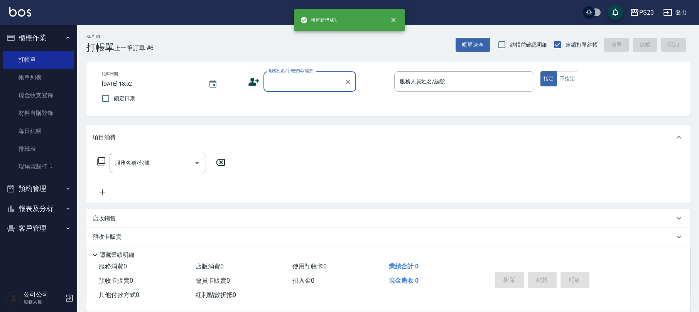
scroll to position [0, 0]
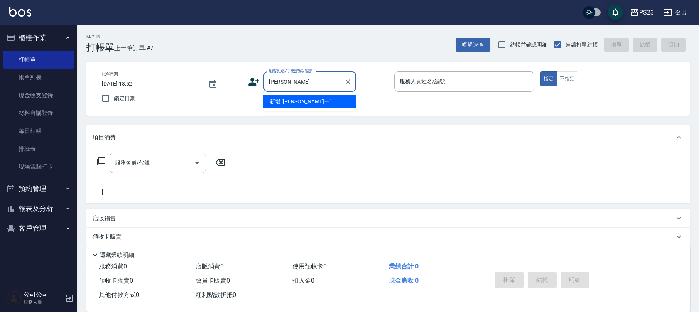
type input "[PERSON_NAME]"
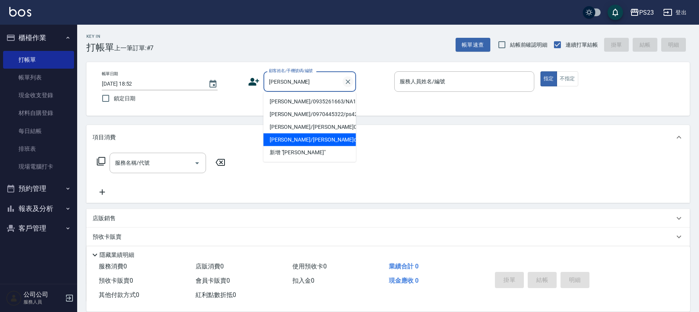
click at [352, 81] on button "Clear" at bounding box center [347, 81] width 11 height 11
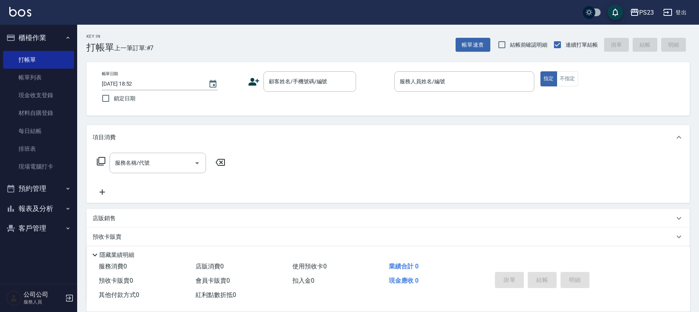
drag, startPoint x: 304, startPoint y: 57, endPoint x: 330, endPoint y: 50, distance: 27.3
drag, startPoint x: 330, startPoint y: 50, endPoint x: 284, endPoint y: 76, distance: 53.1
click at [284, 76] on div "顧客姓名/手機號碼/編號 顧客姓名/手機號碼/編號" at bounding box center [309, 81] width 93 height 20
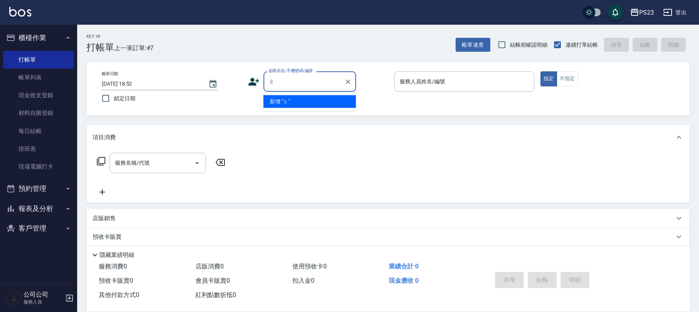
type input "之"
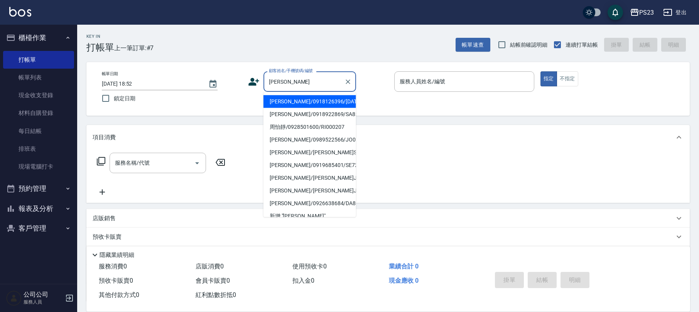
click at [308, 101] on li "[PERSON_NAME]/0918126396/[DATE]" at bounding box center [309, 101] width 93 height 13
type input "[PERSON_NAME]/0918126396/[DATE]"
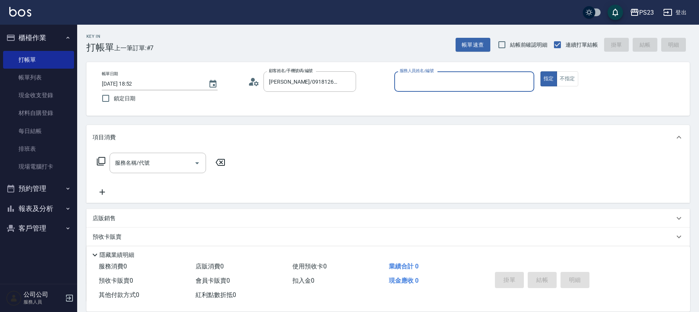
type input "[PERSON_NAME]-0"
click at [160, 160] on input "服務名稱/代號" at bounding box center [152, 162] width 78 height 13
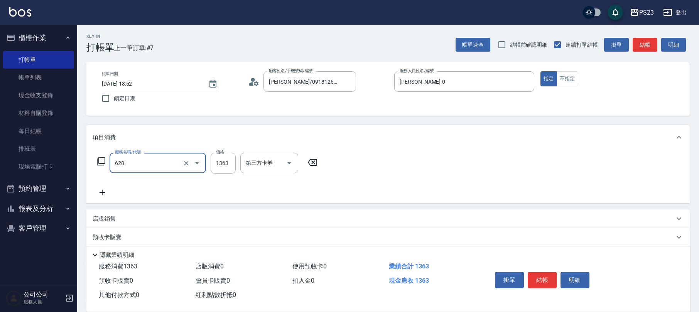
type input "中草藥2000(628)"
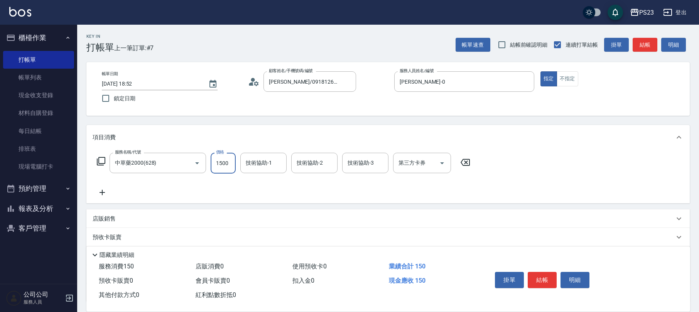
type input "1500"
type input "[PERSON_NAME]-0"
type input "Flora-21"
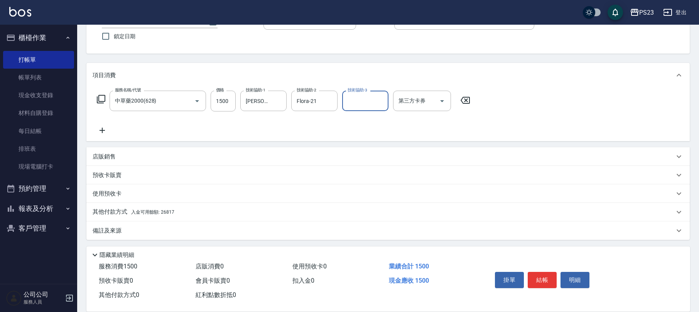
click at [130, 234] on div "備註及來源" at bounding box center [384, 231] width 582 height 8
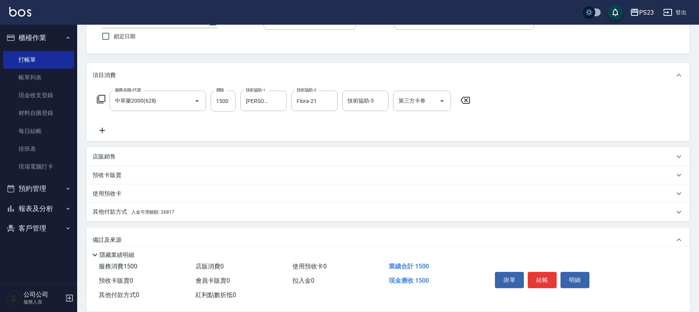
scroll to position [114, 0]
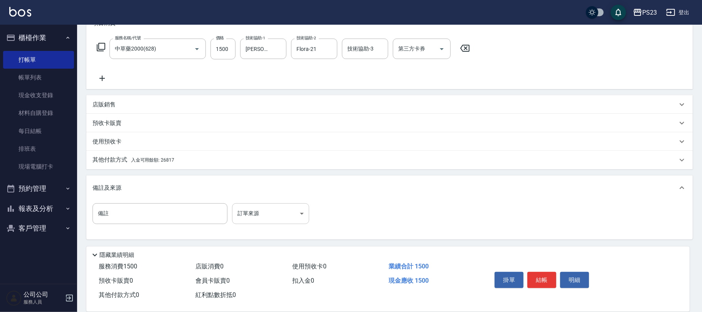
click at [268, 212] on body "PS23 登出 櫃檯作業 打帳單 帳單列表 現金收支登錄 材料自購登錄 每日結帳 排班表 現場電腦打卡 預約管理 預約管理 單日預約紀錄 單週預約紀錄 報表及…" at bounding box center [351, 99] width 702 height 426
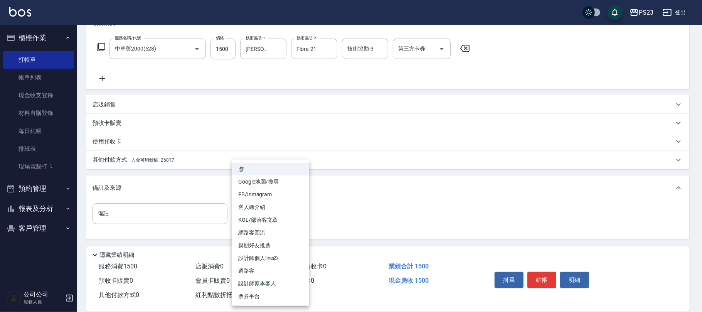
click at [270, 278] on li "設計師原本客人" at bounding box center [270, 283] width 77 height 13
type input "設計師原本客人"
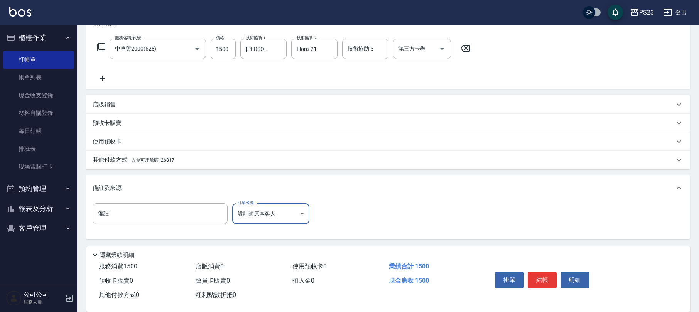
click at [165, 159] on span "入金可用餘額: 26817" at bounding box center [152, 159] width 43 height 5
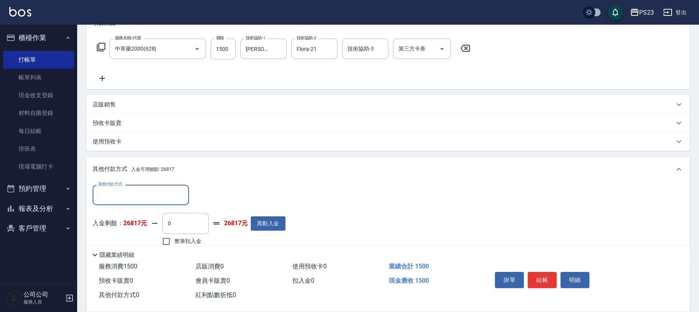
scroll to position [0, 0]
click at [182, 237] on span "整筆扣入金" at bounding box center [187, 241] width 27 height 8
click at [174, 237] on input "整筆扣入金" at bounding box center [166, 241] width 16 height 16
checkbox input "true"
type input "1500"
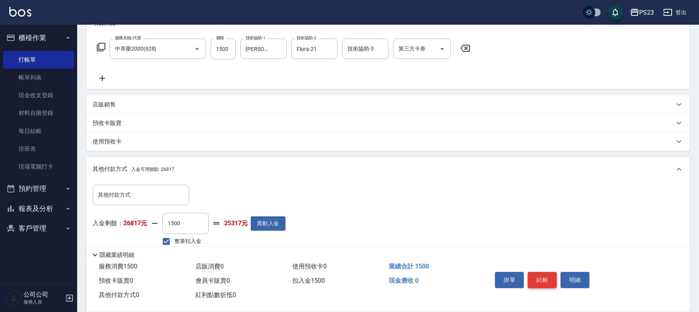
click at [542, 276] on button "結帳" at bounding box center [542, 280] width 29 height 16
type input "[DATE] 18:53"
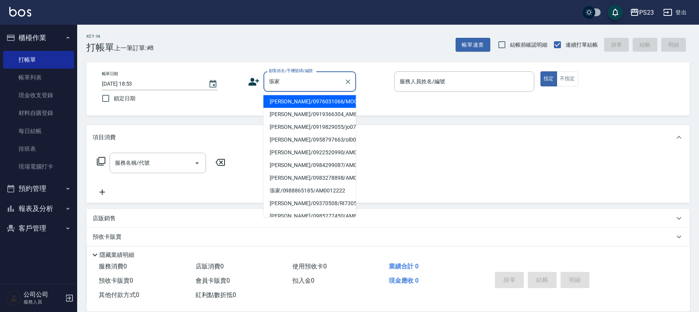
click at [323, 100] on li "[PERSON_NAME]/0976031066/MO00312" at bounding box center [309, 101] width 93 height 13
type input "[PERSON_NAME]/0976031066/MO00312"
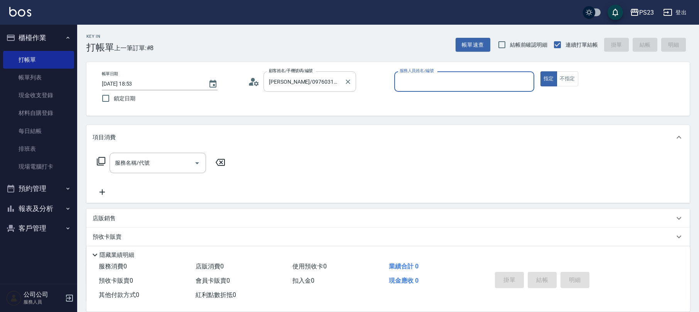
type input "[PERSON_NAME]-0"
click at [147, 165] on input "服務名稱/代號" at bounding box center [152, 162] width 78 height 13
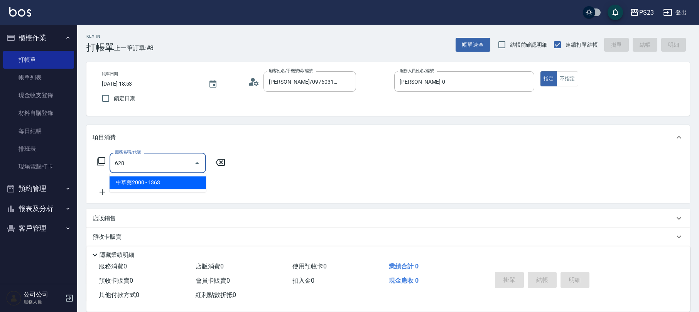
type input "中草藥2000(628)"
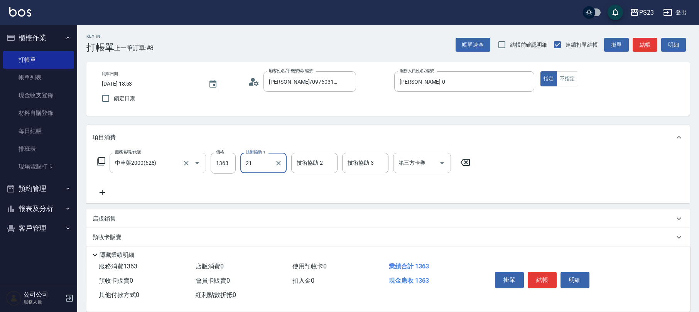
type input "Flora-21"
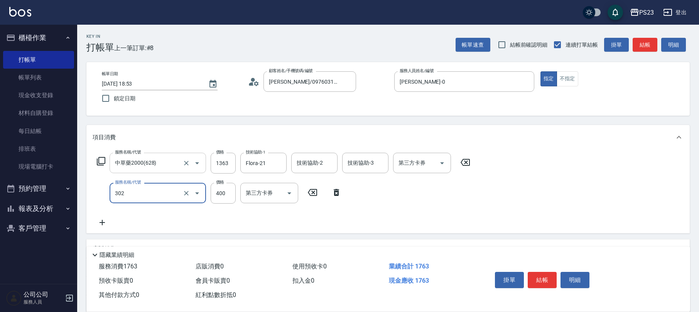
type input "單剪400(302)"
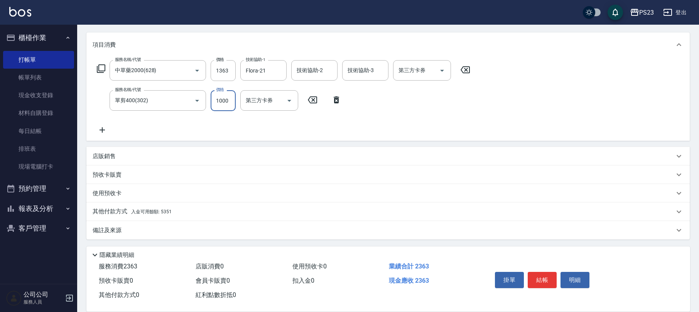
type input "1000"
click at [138, 231] on div "備註及來源" at bounding box center [384, 230] width 582 height 8
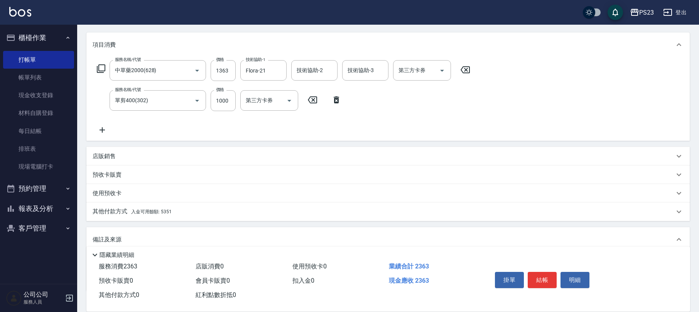
scroll to position [144, 0]
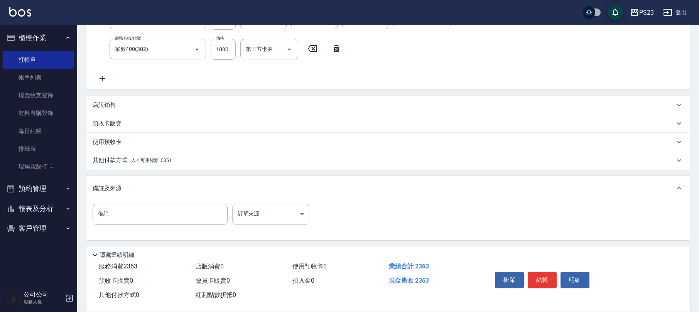
click at [301, 217] on body "PS23 登出 櫃檯作業 打帳單 帳單列表 現金收支登錄 材料自購登錄 每日結帳 排班表 現場電腦打卡 預約管理 預約管理 單日預約紀錄 單週預約紀錄 報表及…" at bounding box center [349, 84] width 699 height 457
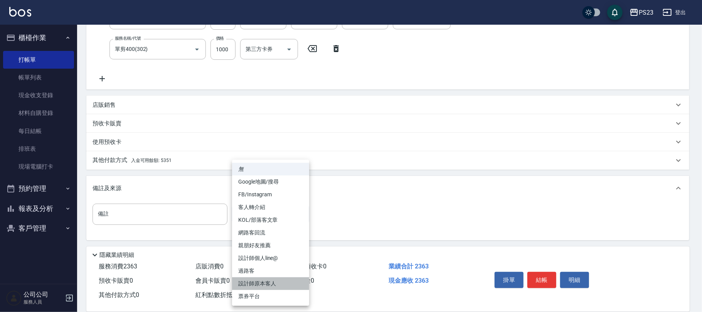
click at [273, 284] on li "設計師原本客人" at bounding box center [270, 283] width 77 height 13
type input "設計師原本客人"
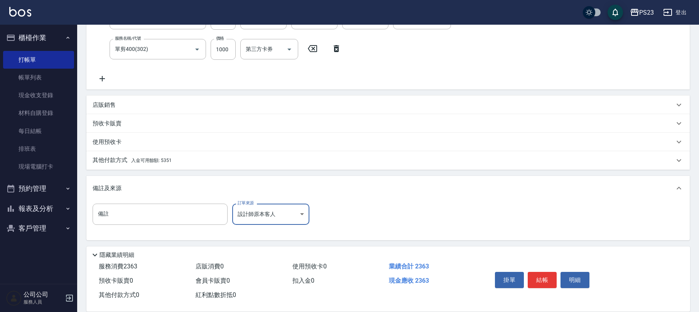
click at [176, 158] on div "其他付款方式 入金可用餘額: 5351" at bounding box center [384, 160] width 582 height 8
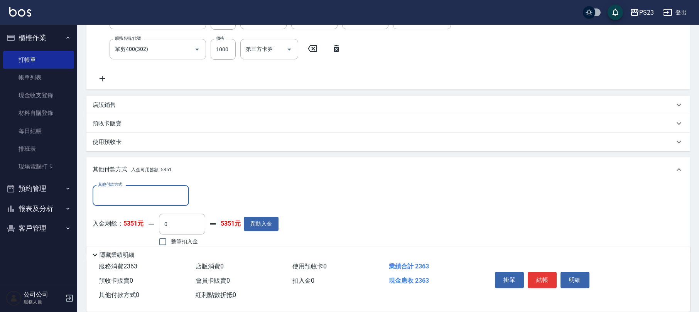
scroll to position [229, 0]
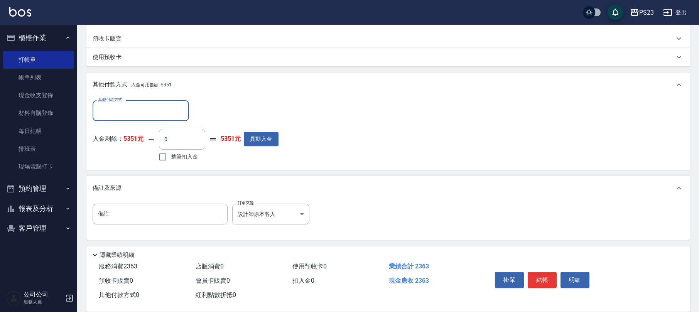
click at [184, 156] on span "整筆扣入金" at bounding box center [184, 157] width 27 height 8
click at [171, 156] on input "整筆扣入金" at bounding box center [163, 157] width 16 height 16
checkbox input "true"
type input "2363"
click at [550, 280] on button "結帳" at bounding box center [542, 280] width 29 height 16
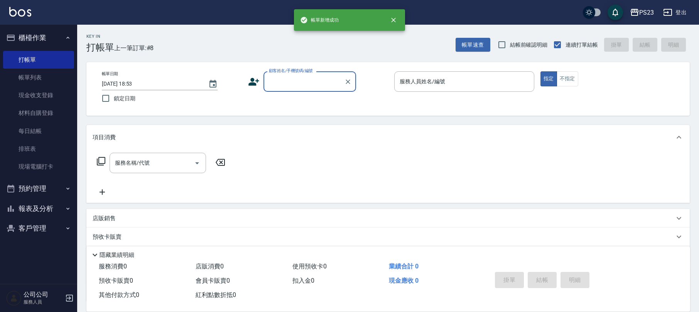
scroll to position [0, 0]
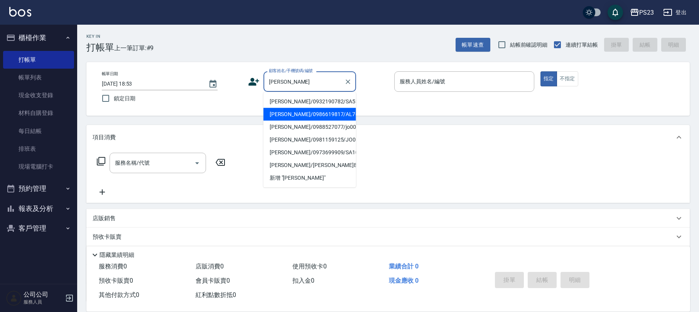
click at [309, 113] on li "[PERSON_NAME]/0986619817/AL760910" at bounding box center [309, 114] width 93 height 13
type input "[PERSON_NAME]/0986619817/AL760910"
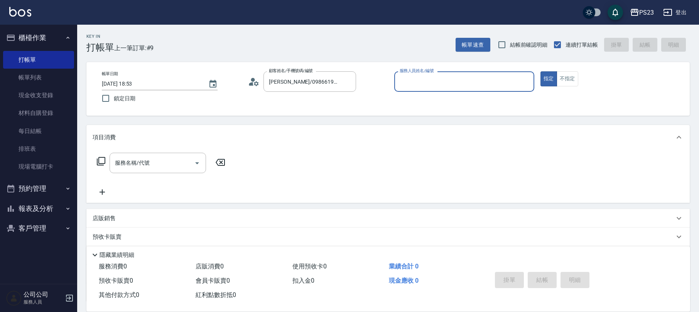
click at [255, 79] on icon at bounding box center [254, 82] width 12 height 12
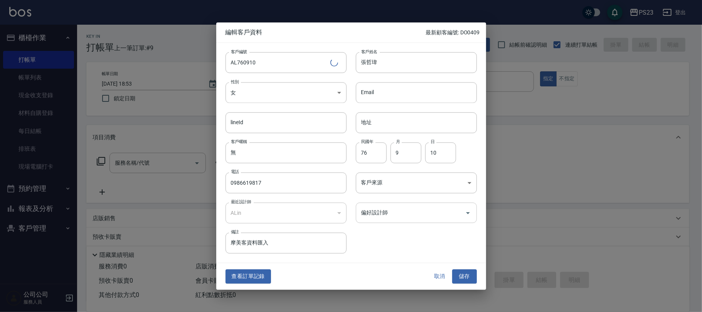
click at [424, 212] on input "偏好設計師" at bounding box center [410, 212] width 103 height 13
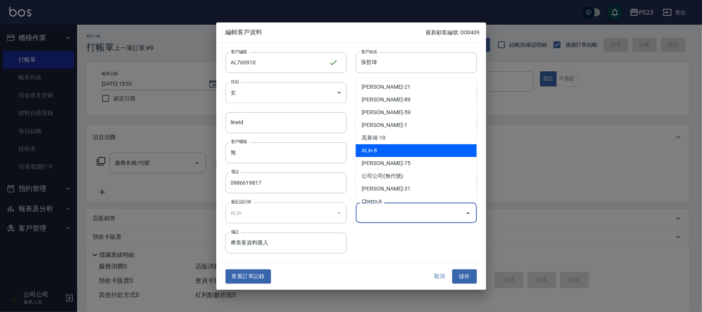
click at [393, 150] on li "ALin-8" at bounding box center [416, 150] width 121 height 13
type input "ALin"
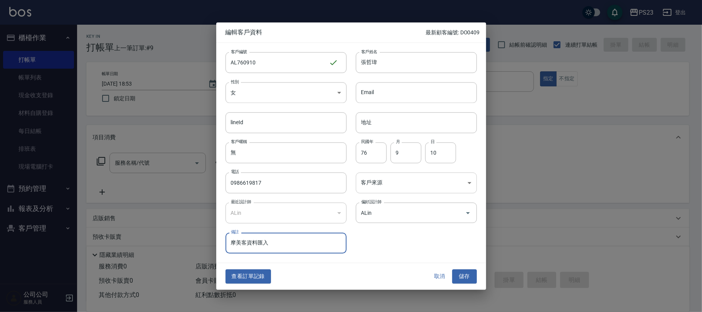
click at [391, 180] on body "PS23 登出 櫃檯作業 打帳單 帳單列表 現金收支登錄 材料自購登錄 每日結帳 排班表 現場電腦打卡 預約管理 預約管理 單日預約紀錄 單週預約紀錄 報表及…" at bounding box center [351, 187] width 702 height 374
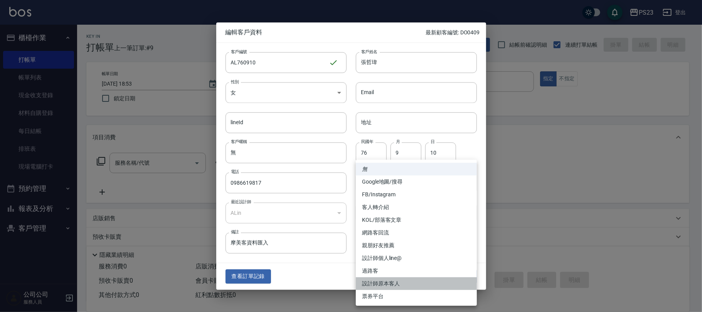
click at [388, 282] on li "設計師原本客人" at bounding box center [416, 283] width 121 height 13
type input "設計師原本客人"
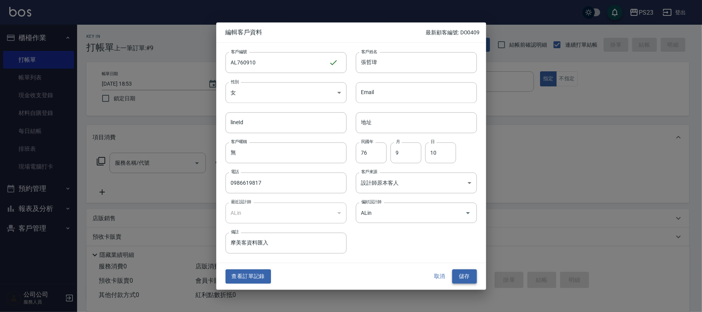
click at [464, 276] on button "儲存" at bounding box center [464, 277] width 25 height 14
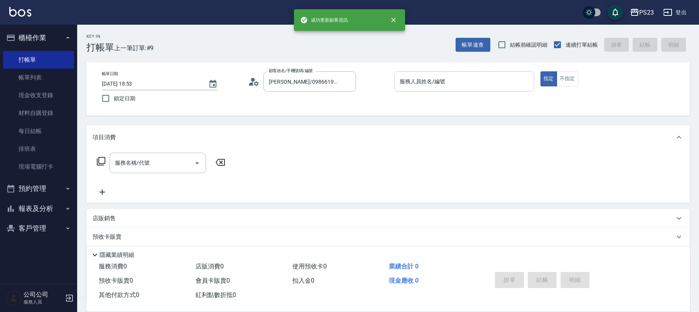
drag, startPoint x: 448, startPoint y: 84, endPoint x: 451, endPoint y: 90, distance: 6.9
click at [449, 85] on input "服務人員姓名/編號" at bounding box center [464, 81] width 133 height 13
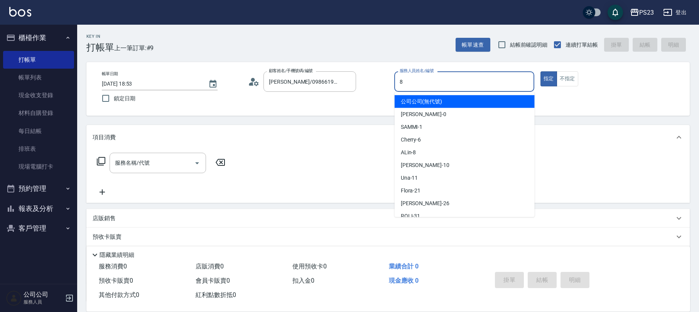
type input "ALin-8"
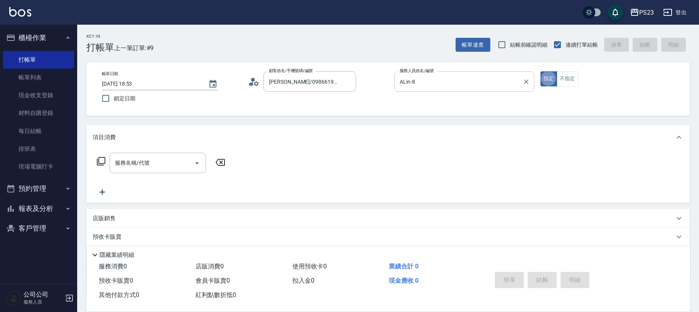
type button "true"
click at [170, 161] on input "服務名稱/代號" at bounding box center [152, 162] width 78 height 13
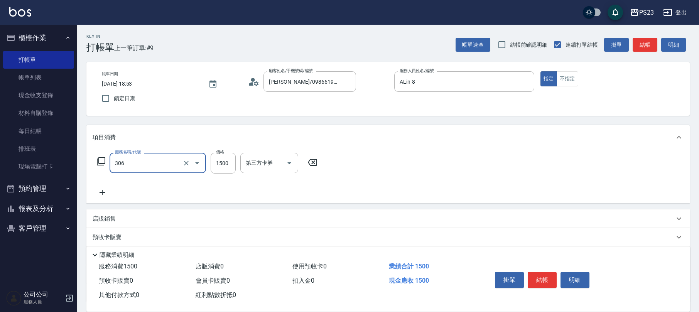
type input "指定洗+剪髮1500(306)"
type input "600"
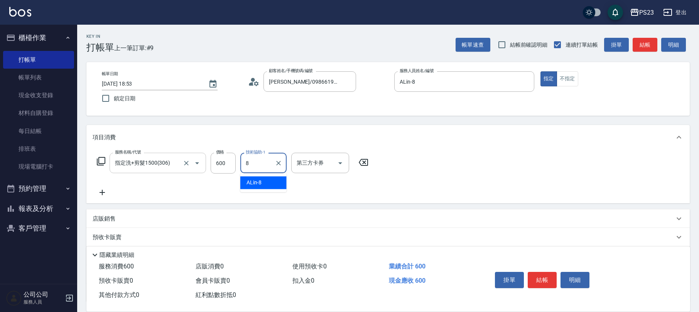
type input "ALin-8"
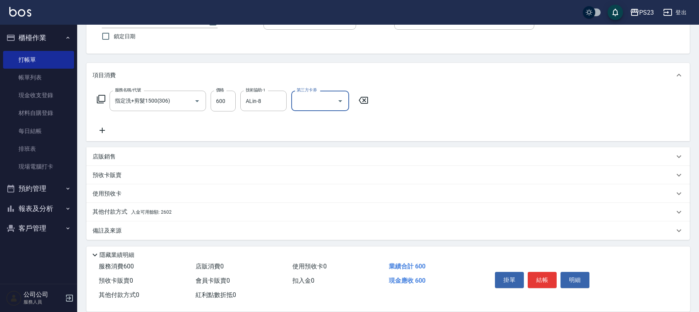
click at [118, 228] on p "備註及來源" at bounding box center [107, 231] width 29 height 8
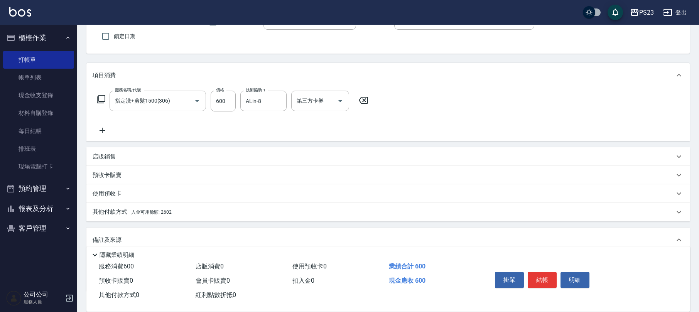
scroll to position [114, 0]
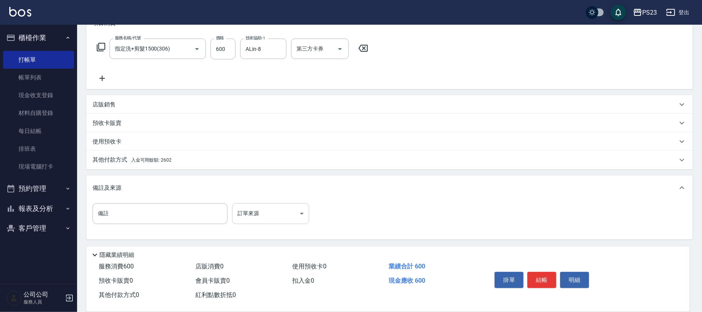
click at [246, 209] on body "PS23 登出 櫃檯作業 打帳單 帳單列表 現金收支登錄 材料自購登錄 每日結帳 排班表 現場電腦打卡 預約管理 預約管理 單日預約紀錄 單週預約紀錄 報表及…" at bounding box center [351, 99] width 702 height 426
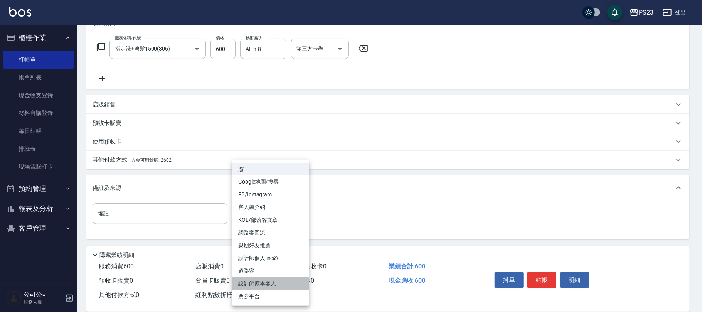
click at [255, 283] on li "設計師原本客人" at bounding box center [270, 283] width 77 height 13
type input "設計師原本客人"
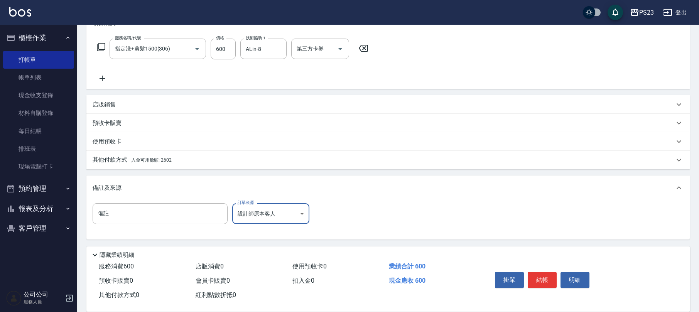
click at [157, 152] on div "其他付款方式 入金可用餘額: 2602" at bounding box center [387, 160] width 603 height 19
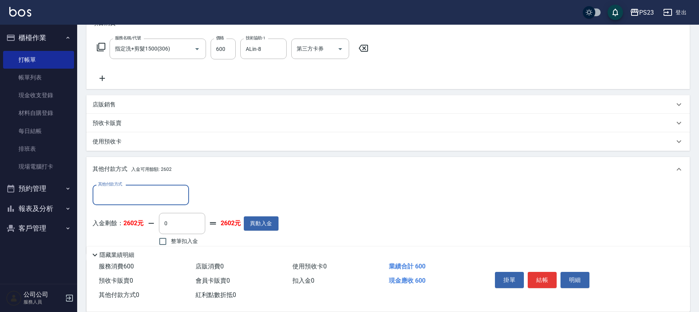
scroll to position [0, 0]
click at [182, 242] on span "整筆扣入金" at bounding box center [184, 241] width 27 height 8
click at [171, 242] on input "整筆扣入金" at bounding box center [163, 241] width 16 height 16
checkbox input "true"
type input "600"
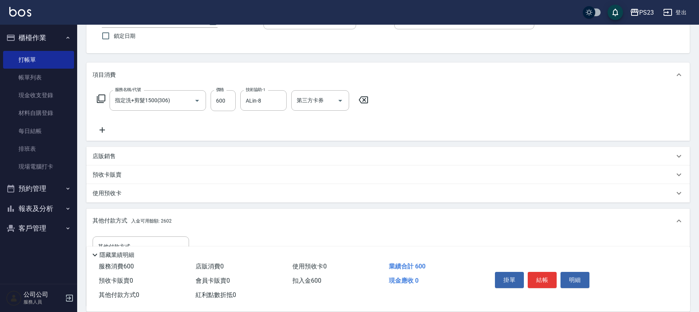
scroll to position [114, 0]
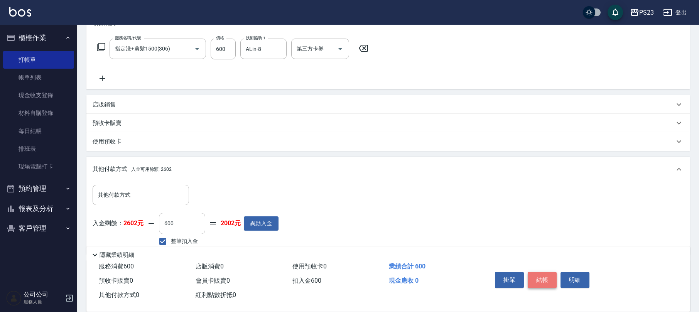
click at [545, 278] on button "結帳" at bounding box center [542, 280] width 29 height 16
type input "[DATE] 18:54"
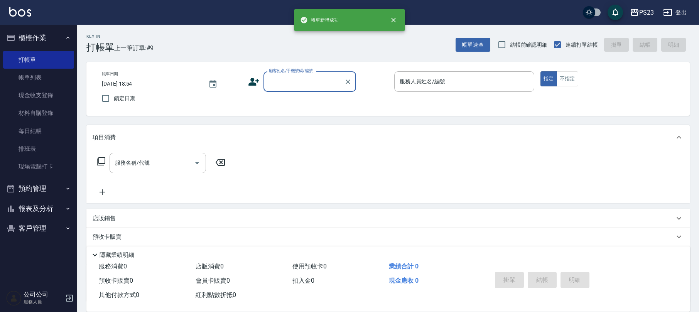
scroll to position [0, 0]
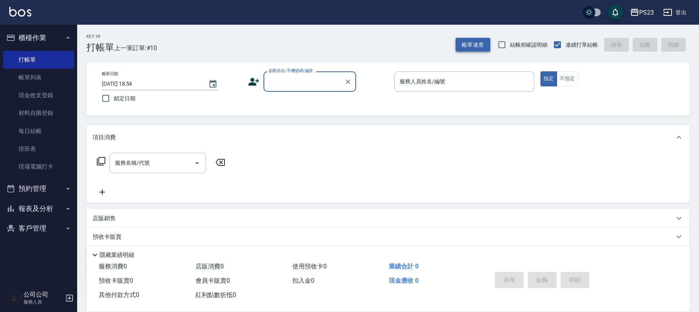
click at [474, 48] on button "帳單速查" at bounding box center [472, 45] width 35 height 14
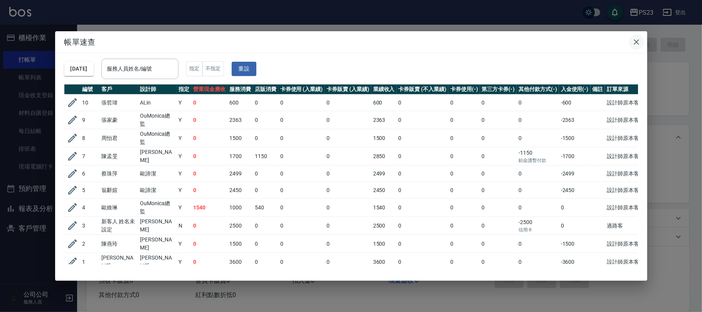
click at [630, 42] on button "button" at bounding box center [636, 41] width 15 height 15
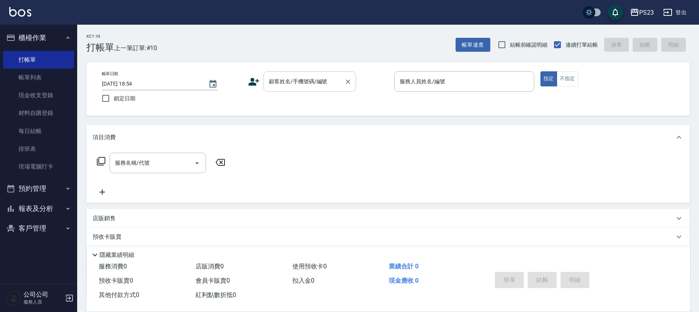
click at [329, 76] on input "顧客姓名/手機號碼/編號" at bounding box center [304, 81] width 74 height 13
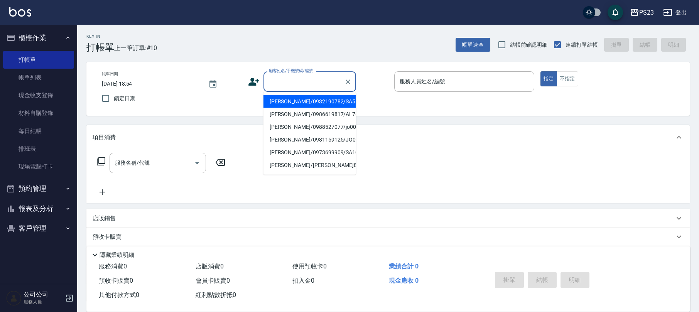
drag, startPoint x: 27, startPoint y: 229, endPoint x: 33, endPoint y: 228, distance: 6.7
click at [28, 228] on button "客戶管理" at bounding box center [38, 228] width 71 height 20
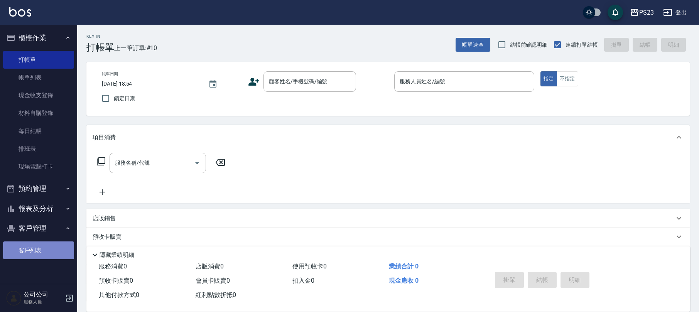
click at [53, 250] on link "客戶列表" at bounding box center [38, 250] width 71 height 18
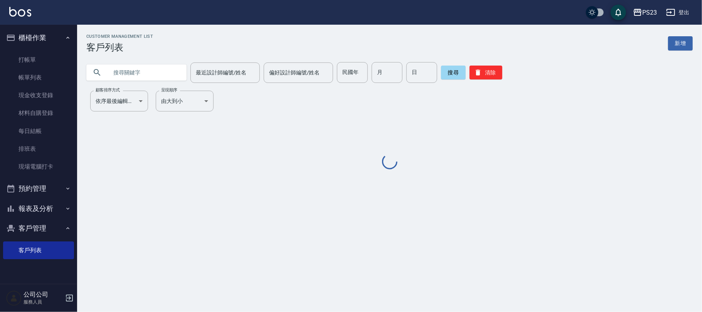
click at [159, 82] on input "text" at bounding box center [144, 72] width 73 height 21
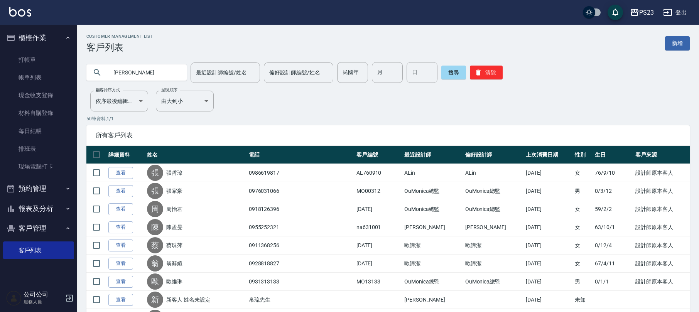
type input "[PERSON_NAME]"
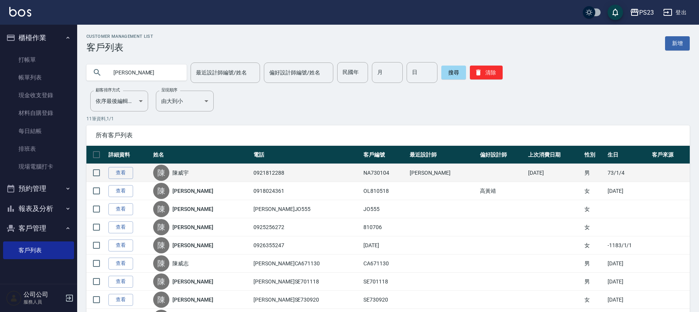
click at [189, 174] on link "陳威宇" at bounding box center [180, 173] width 16 height 8
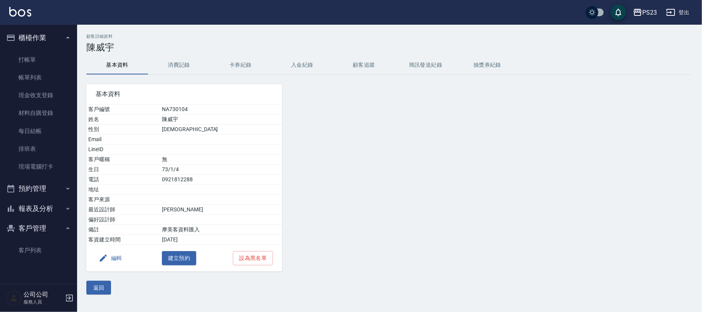
click at [305, 69] on button "入金紀錄" at bounding box center [303, 65] width 62 height 19
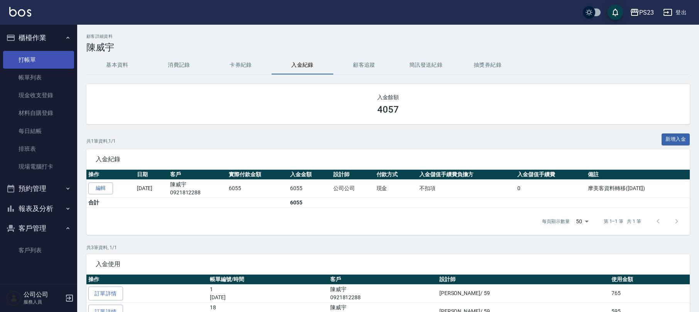
click at [29, 56] on link "打帳單" at bounding box center [38, 60] width 71 height 18
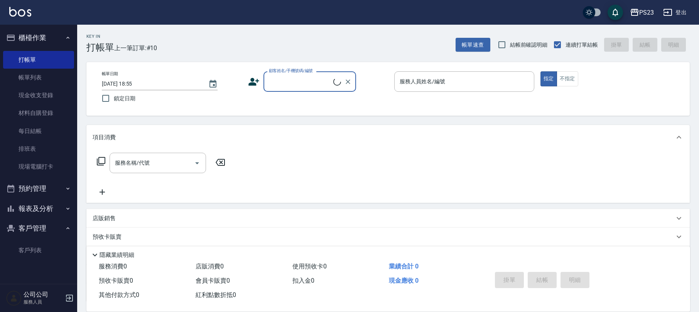
click at [307, 80] on input "顧客姓名/手機號碼/編號" at bounding box center [300, 81] width 66 height 13
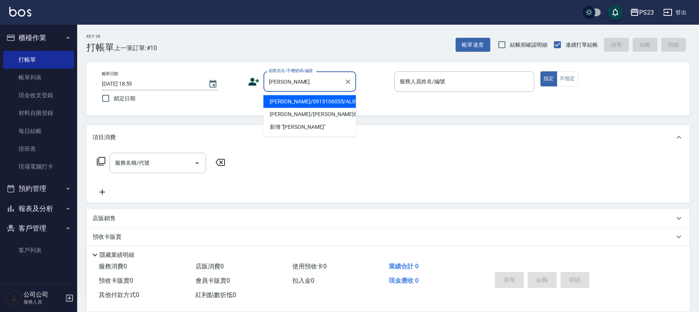
click at [300, 101] on li "[PERSON_NAME]/0915106055/AL001018" at bounding box center [309, 101] width 93 height 13
type input "[PERSON_NAME]/0915106055/AL001018"
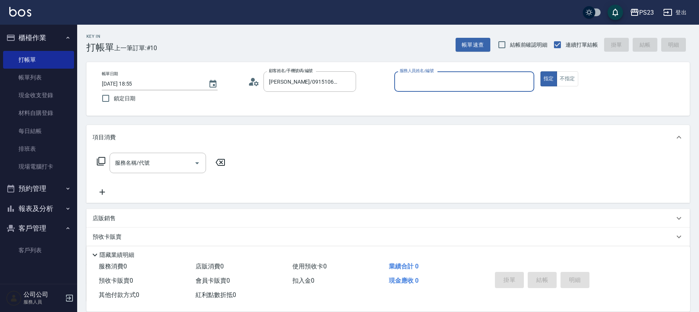
type input "ALin-8"
click at [147, 159] on div "服務名稱/代號 服務名稱/代號" at bounding box center [158, 163] width 96 height 20
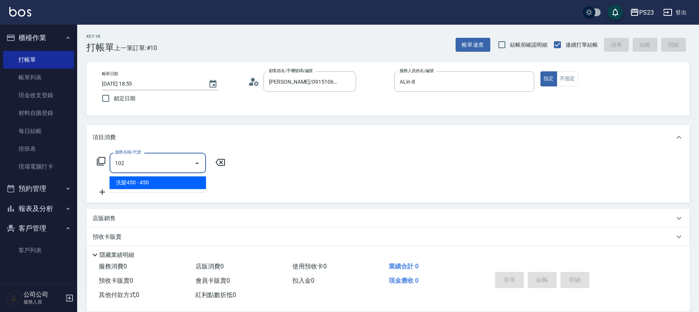
type input "洗髮450(102)"
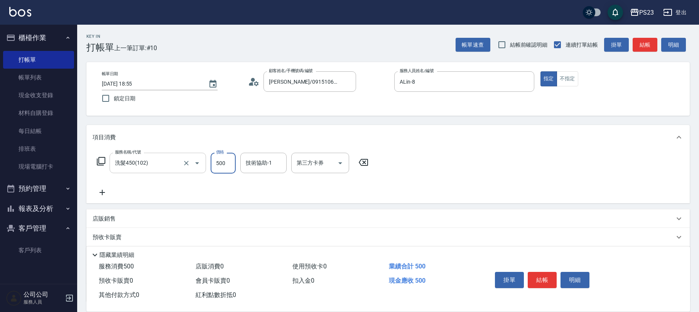
type input "500"
type input "ALin-8"
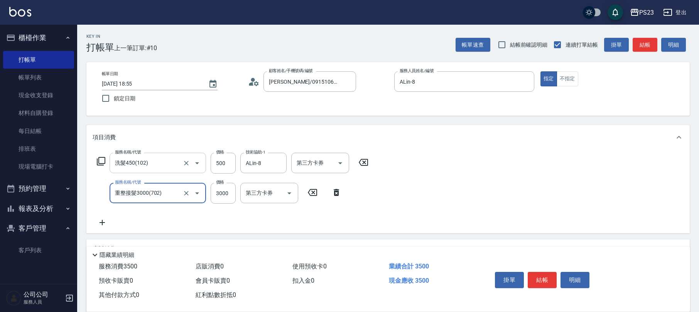
type input "重整接髮3000(702)"
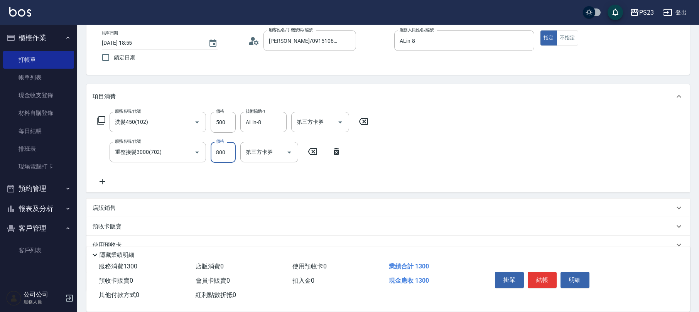
scroll to position [93, 0]
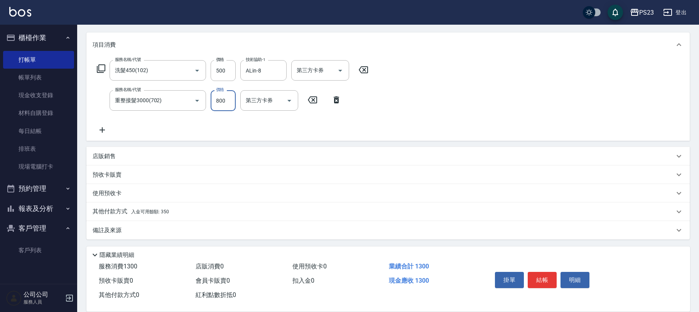
type input "800"
click at [113, 232] on p "備註及來源" at bounding box center [107, 230] width 29 height 8
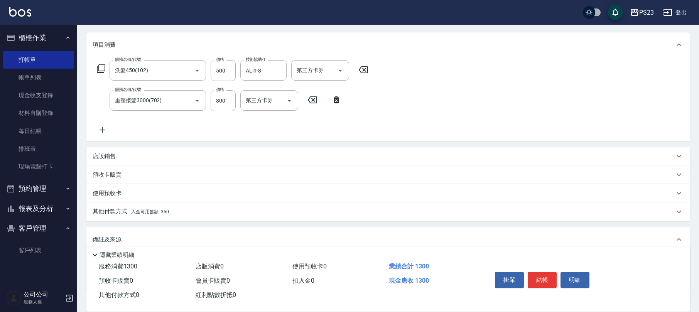
scroll to position [144, 0]
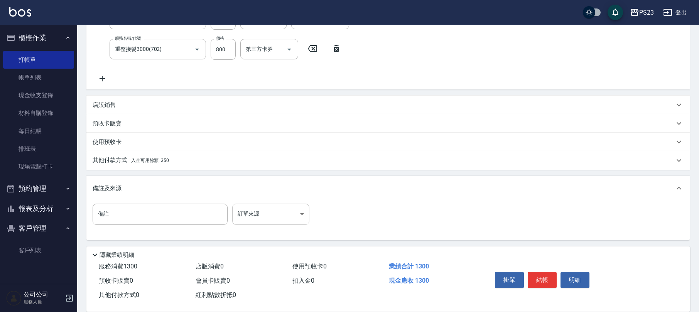
click at [279, 224] on body "PS23 登出 櫃檯作業 打帳單 帳單列表 現金收支登錄 材料自購登錄 每日結帳 排班表 現場電腦打卡 預約管理 預約管理 單日預約紀錄 單週預約紀錄 報表及…" at bounding box center [349, 84] width 699 height 457
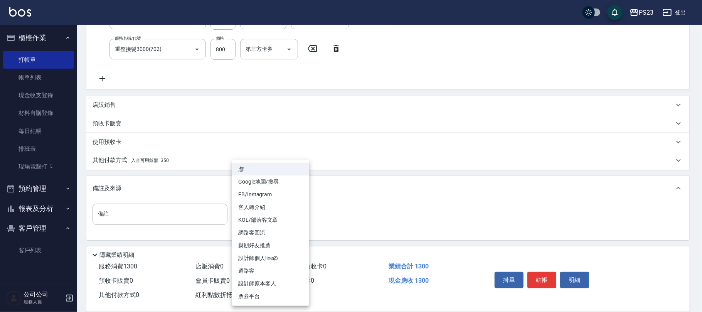
click at [255, 281] on li "設計師原本客人" at bounding box center [270, 283] width 77 height 13
type input "設計師原本客人"
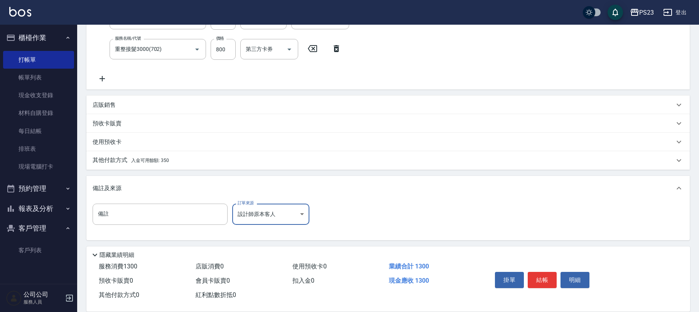
drag, startPoint x: 534, startPoint y: 278, endPoint x: 504, endPoint y: 274, distance: 30.3
click at [535, 278] on button "結帳" at bounding box center [542, 280] width 29 height 16
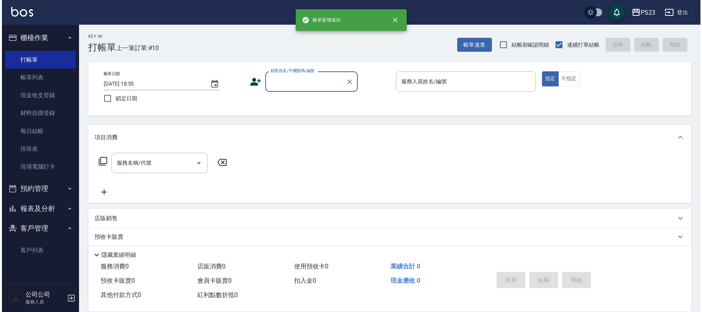
scroll to position [0, 0]
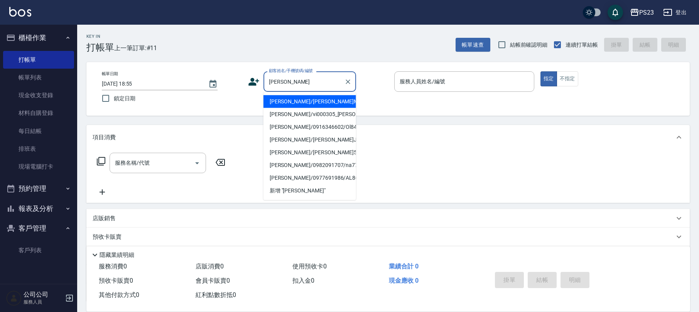
click at [307, 103] on li "[PERSON_NAME]/[PERSON_NAME]MO6415/MO6415" at bounding box center [309, 101] width 93 height 13
type input "[PERSON_NAME]/[PERSON_NAME]MO6415/MO6415"
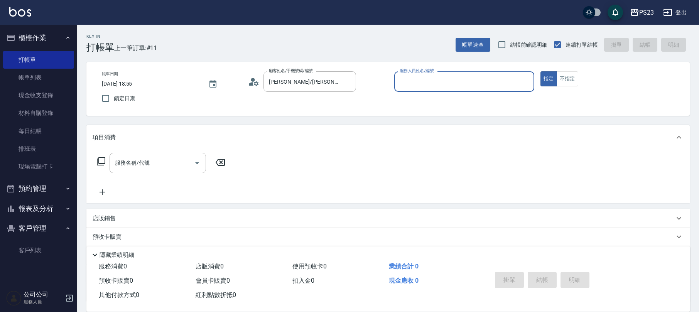
click at [250, 82] on icon at bounding box center [254, 82] width 12 height 12
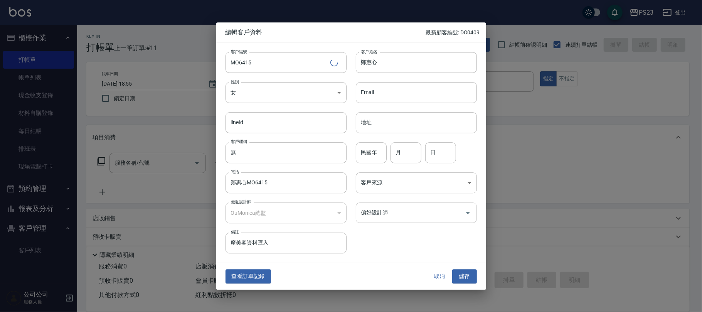
click at [408, 214] on input "偏好設計師" at bounding box center [410, 212] width 103 height 13
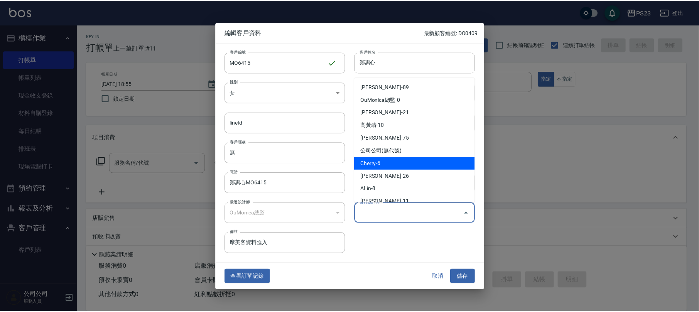
scroll to position [47, 0]
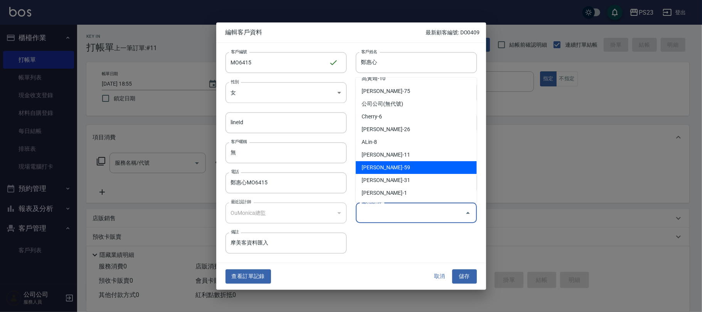
click at [402, 165] on li "[PERSON_NAME]-59" at bounding box center [416, 167] width 121 height 13
type input "[PERSON_NAME]"
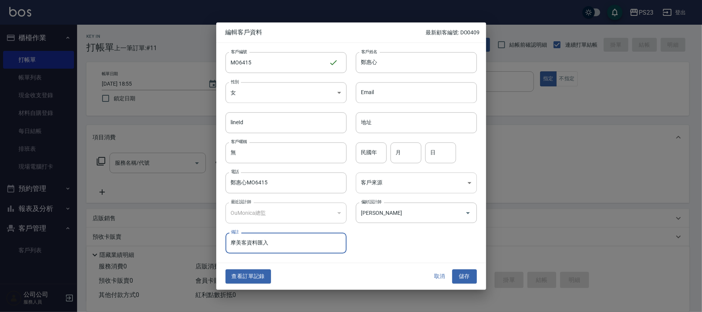
click at [395, 186] on body "PS23 登出 櫃檯作業 打帳單 帳單列表 現金收支登錄 材料自購登錄 每日結帳 排班表 現場電腦打卡 預約管理 預約管理 單日預約紀錄 單週預約紀錄 報表及…" at bounding box center [351, 187] width 702 height 374
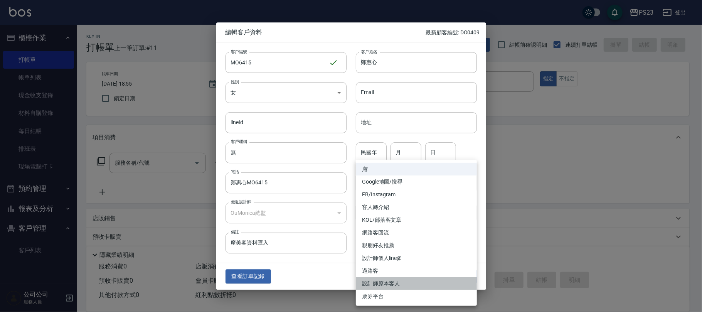
click at [388, 284] on li "設計師原本客人" at bounding box center [416, 283] width 121 height 13
type input "設計師原本客人"
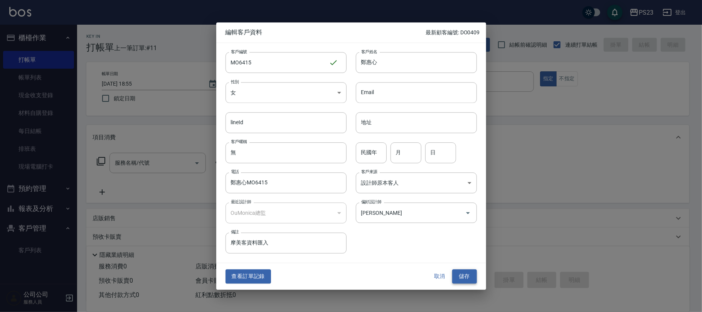
click at [465, 275] on button "儲存" at bounding box center [464, 277] width 25 height 14
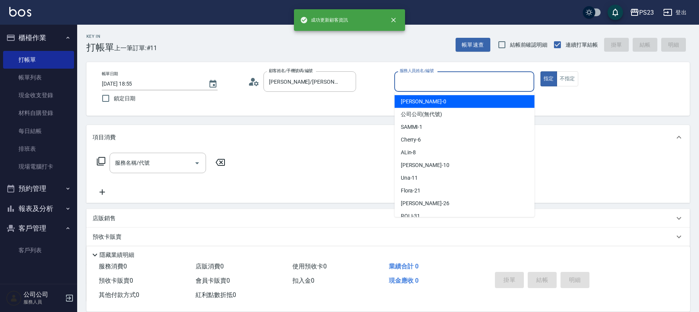
drag, startPoint x: 430, startPoint y: 81, endPoint x: 415, endPoint y: 72, distance: 17.5
click at [429, 81] on input "服務人員姓名/編號" at bounding box center [464, 81] width 133 height 13
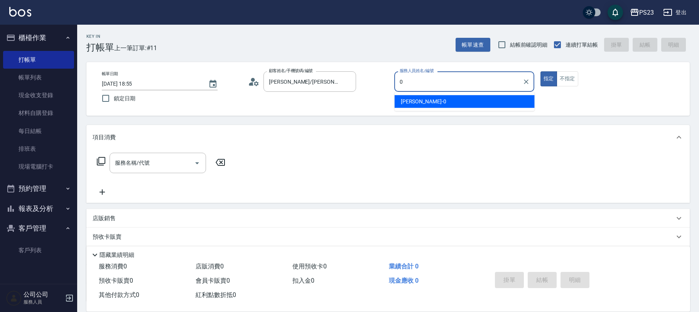
type input "[PERSON_NAME]-0"
type button "true"
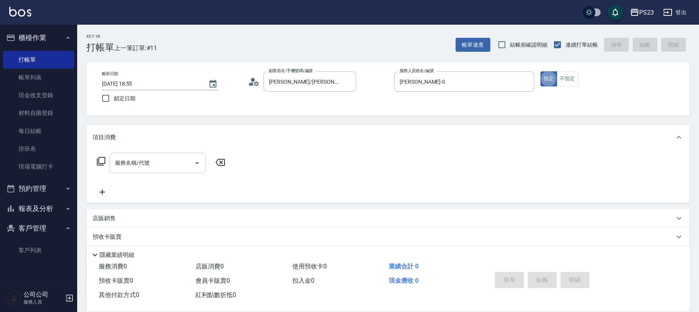
click at [151, 162] on input "服務名稱/代號" at bounding box center [152, 162] width 78 height 13
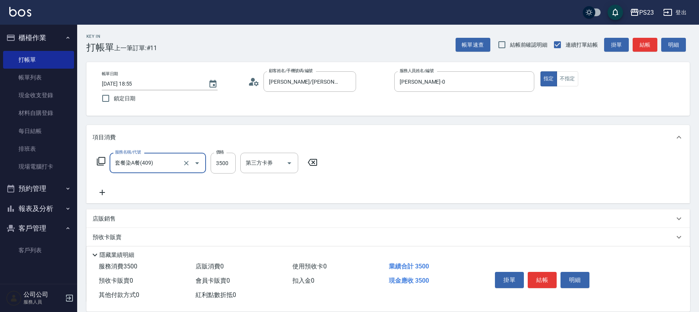
type input "套餐染A餐(409)"
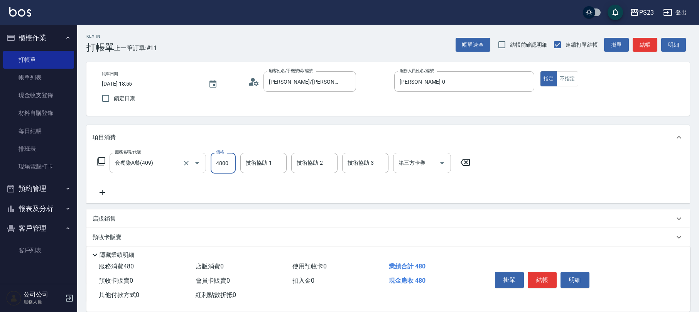
type input "4800"
type input "[PERSON_NAME]-0"
type input "Flora-21"
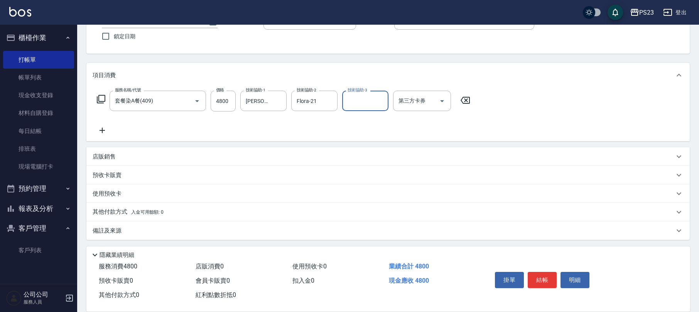
click at [102, 232] on p "備註及來源" at bounding box center [107, 231] width 29 height 8
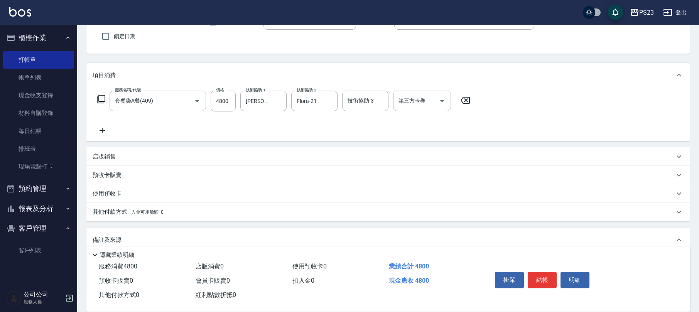
scroll to position [114, 0]
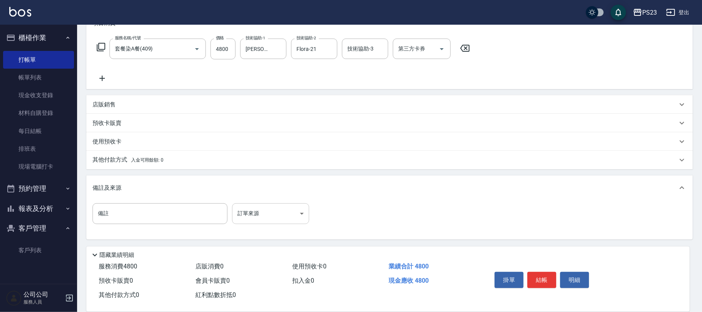
click at [267, 212] on body "PS23 登出 櫃檯作業 打帳單 帳單列表 現金收支登錄 材料自購登錄 每日結帳 排班表 現場電腦打卡 預約管理 預約管理 單日預約紀錄 單週預約紀錄 報表及…" at bounding box center [351, 99] width 702 height 426
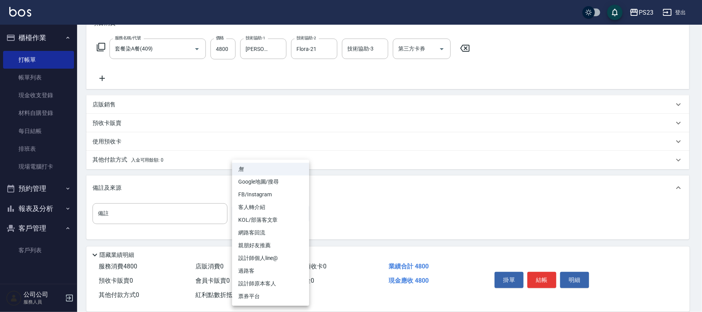
click at [262, 283] on li "設計師原本客人" at bounding box center [270, 283] width 77 height 13
type input "設計師原本客人"
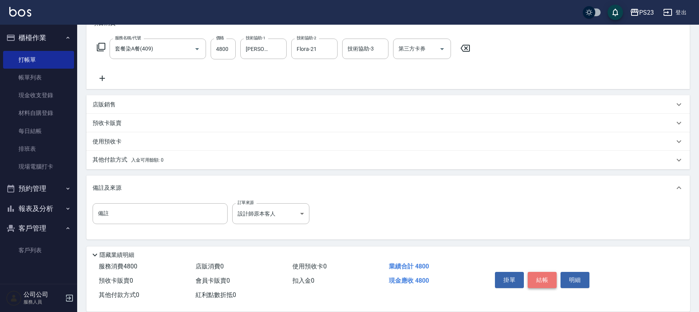
click at [547, 275] on button "結帳" at bounding box center [542, 280] width 29 height 16
type input "[DATE] 18:56"
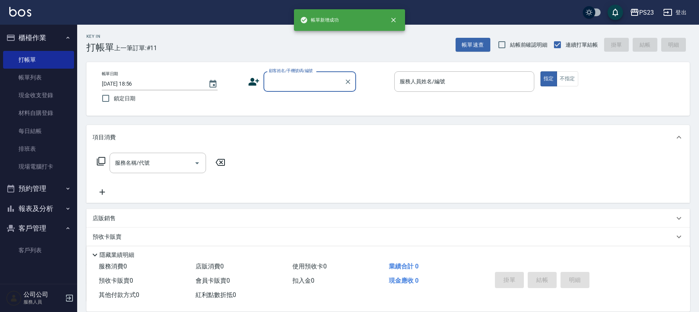
scroll to position [0, 0]
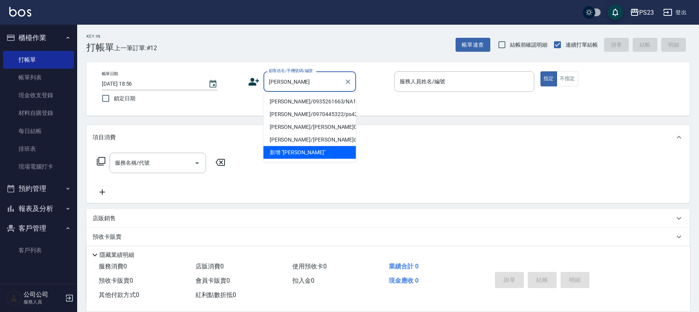
drag, startPoint x: 315, startPoint y: 112, endPoint x: 310, endPoint y: 102, distance: 10.5
click at [315, 108] on li "[PERSON_NAME]/0935261663/NA19900417" at bounding box center [309, 101] width 93 height 13
type input "[PERSON_NAME]/0935261663/NA19900417"
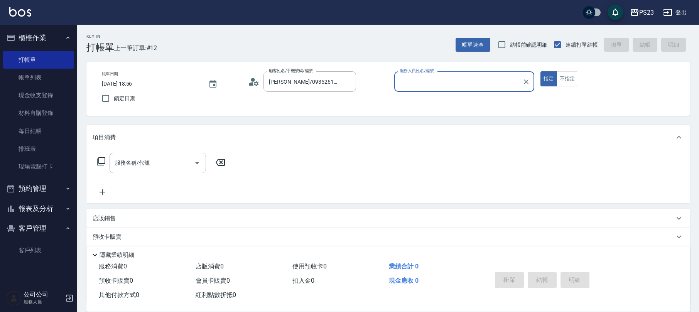
type input "Nanako-59"
click at [160, 169] on input "服務名稱/代號" at bounding box center [152, 162] width 78 height 13
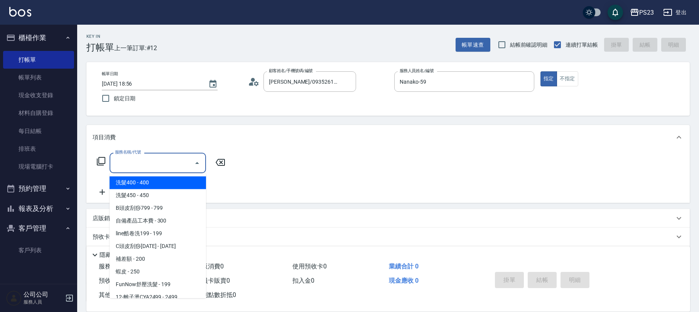
type input "8"
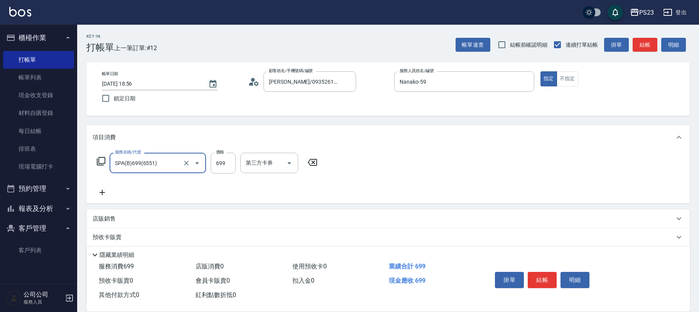
type input "SPA(B)699(6551)"
type input "999"
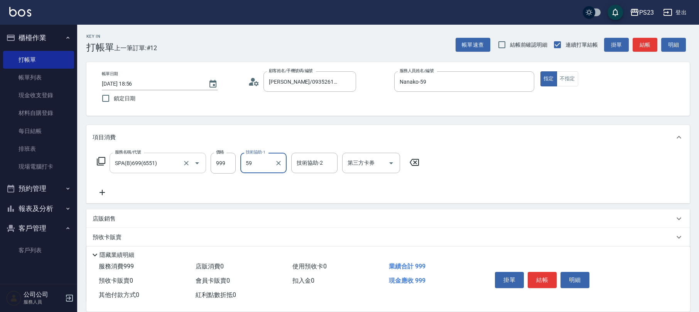
type input "Nanako-59"
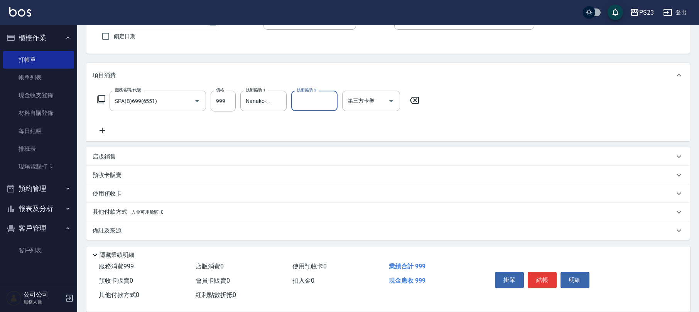
click at [103, 221] on div "備註及來源" at bounding box center [387, 230] width 603 height 19
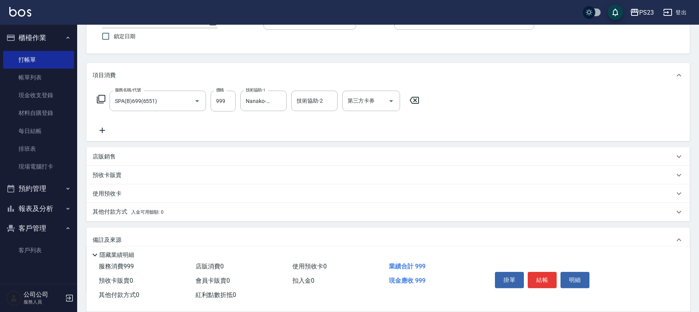
scroll to position [114, 0]
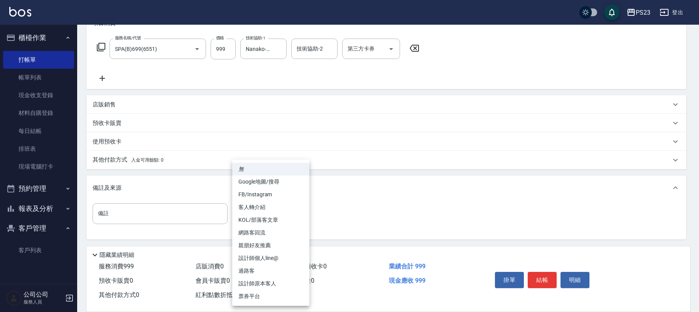
click at [264, 207] on body "PS23 登出 櫃檯作業 打帳單 帳單列表 現金收支登錄 材料自購登錄 每日結帳 排班表 現場電腦打卡 預約管理 預約管理 單日預約紀錄 單週預約紀錄 報表及…" at bounding box center [349, 99] width 699 height 426
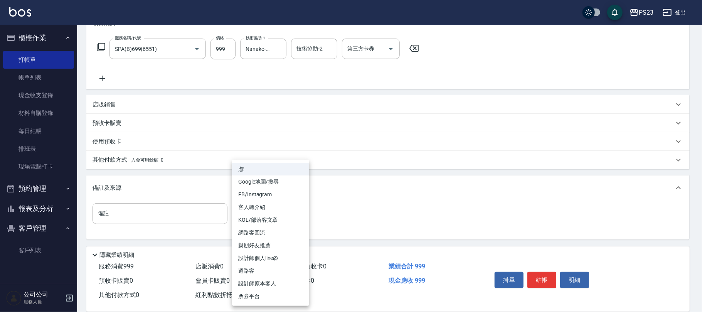
click at [260, 283] on li "設計師原本客人" at bounding box center [270, 283] width 77 height 13
type input "設計師原本客人"
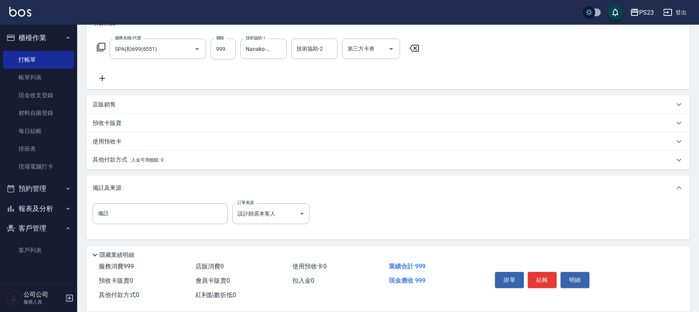
click at [153, 160] on span "入金可用餘額: 0" at bounding box center [147, 159] width 33 height 5
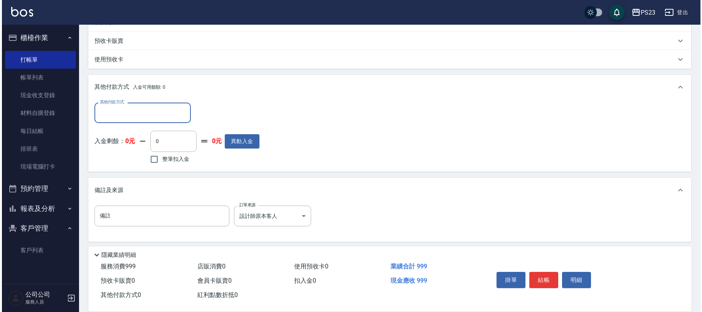
scroll to position [0, 0]
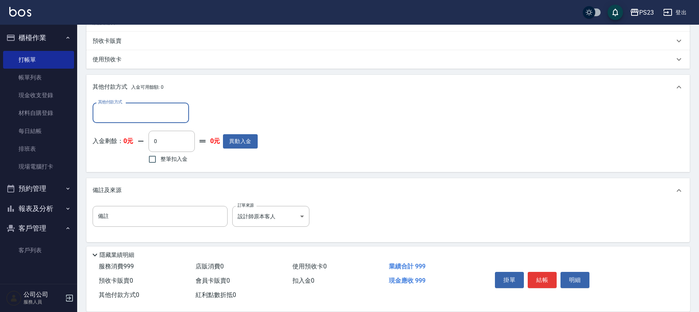
click at [172, 163] on label "整筆扣入金" at bounding box center [165, 159] width 43 height 16
click at [160, 163] on input "整筆扣入金" at bounding box center [152, 159] width 16 height 16
click at [175, 161] on span "整筆扣入金" at bounding box center [173, 159] width 27 height 8
click at [160, 161] on input "整筆扣入金" at bounding box center [152, 159] width 16 height 16
checkbox input "false"
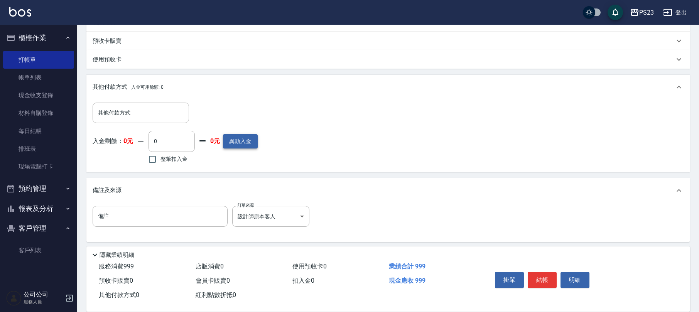
click at [238, 140] on button "異動入金" at bounding box center [240, 141] width 35 height 14
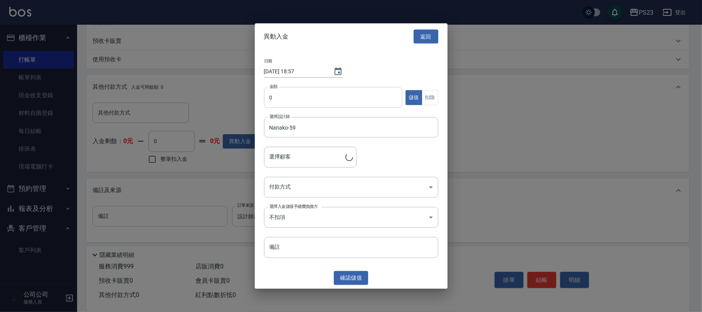
click at [312, 98] on input "0" at bounding box center [333, 97] width 139 height 21
type input "[PERSON_NAME]/0935261663/NA19900417"
type input "3000"
click at [334, 186] on body "PS23 登出 櫃檯作業 打帳單 帳單列表 現金收支登錄 材料自購登錄 每日結帳 排班表 現場電腦打卡 預約管理 預約管理 單日預約紀錄 單週預約紀錄 報表及…" at bounding box center [351, 59] width 702 height 511
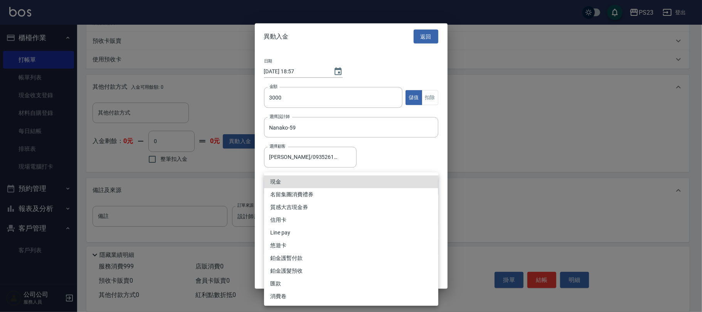
click at [296, 178] on li "現金" at bounding box center [351, 181] width 174 height 13
type input "現金"
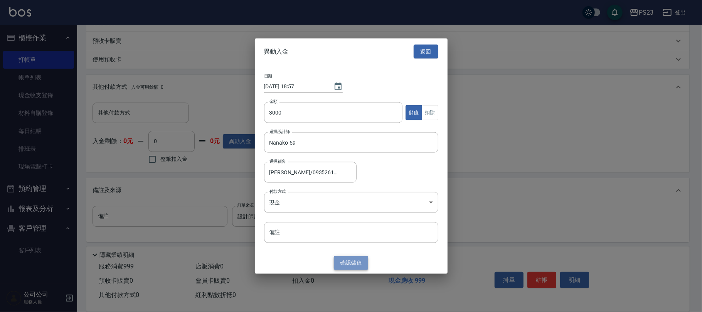
click at [354, 261] on button "確認 儲值" at bounding box center [351, 263] width 35 height 14
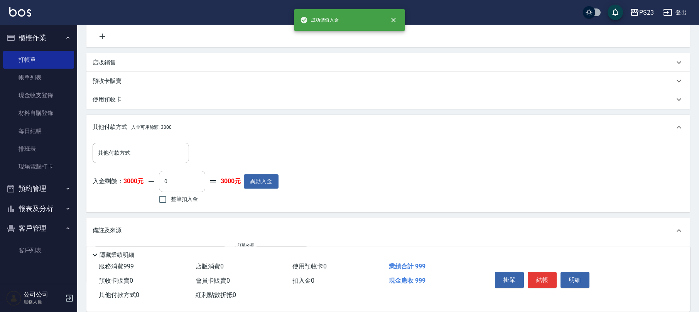
scroll to position [196, 0]
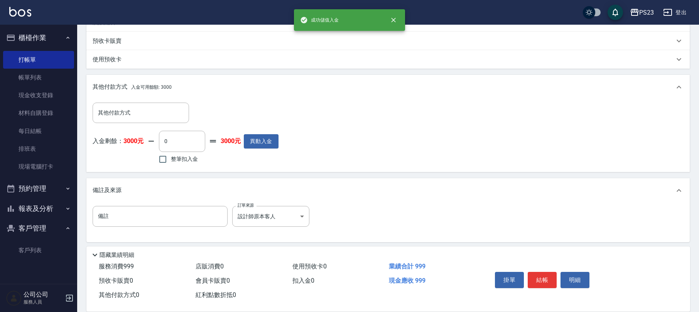
click at [188, 159] on span "整筆扣入金" at bounding box center [184, 159] width 27 height 8
click at [171, 159] on input "整筆扣入金" at bounding box center [163, 159] width 16 height 16
checkbox input "true"
type input "999"
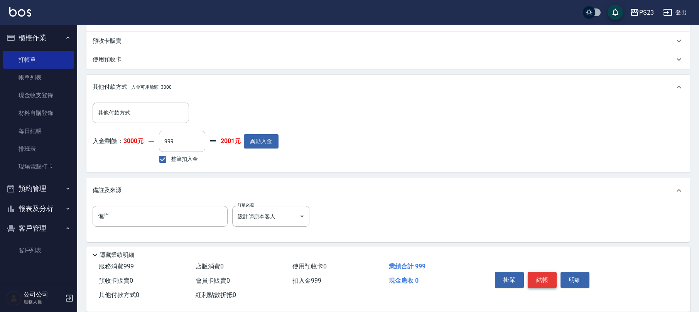
click at [541, 276] on button "結帳" at bounding box center [542, 280] width 29 height 16
type input "[DATE] 18:57"
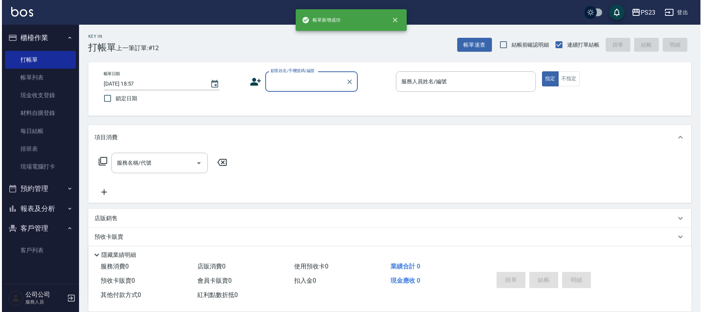
scroll to position [0, 0]
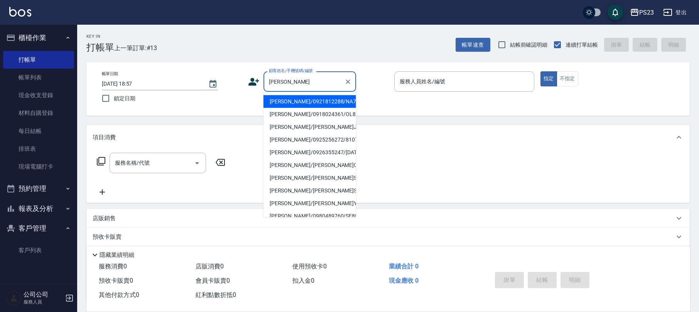
click at [341, 98] on li "[PERSON_NAME]/0921812288/NA730104" at bounding box center [309, 101] width 93 height 13
type input "[PERSON_NAME]/0921812288/NA730104"
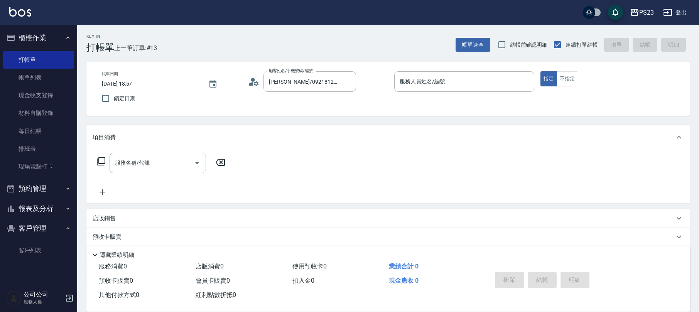
click at [254, 79] on circle at bounding box center [253, 80] width 4 height 4
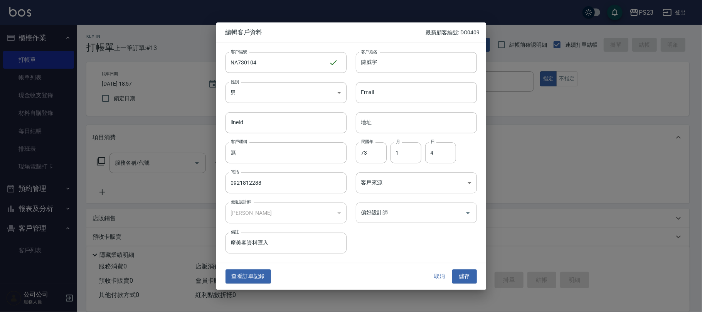
click at [381, 207] on div "偏好設計師 偏好設計師" at bounding box center [416, 212] width 121 height 20
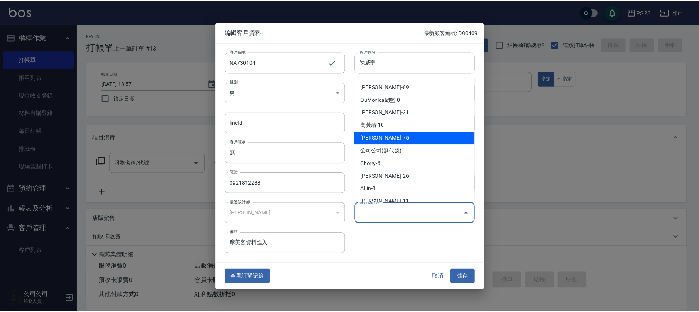
scroll to position [47, 0]
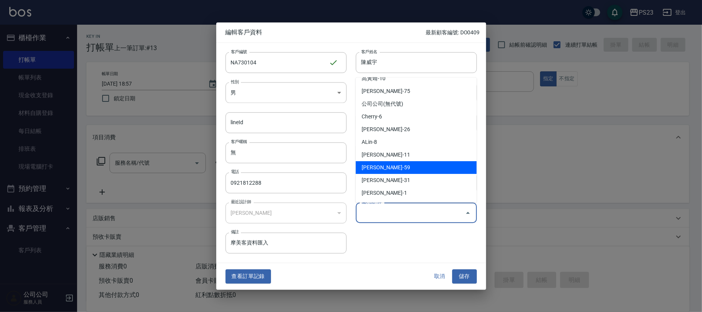
click at [389, 164] on li "[PERSON_NAME]-59" at bounding box center [416, 167] width 121 height 13
type input "[PERSON_NAME]"
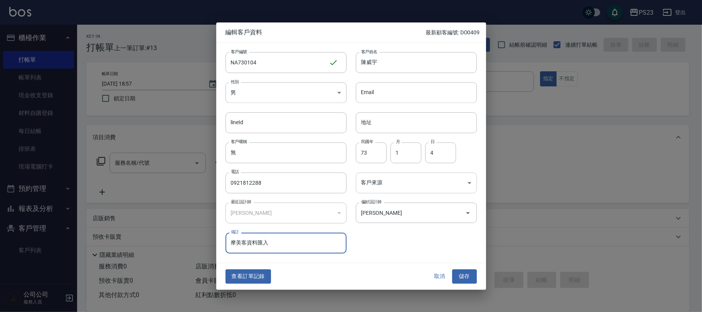
click at [397, 181] on body "PS23 登出 櫃檯作業 打帳單 帳單列表 現金收支登錄 材料自購登錄 每日結帳 排班表 現場電腦打卡 預約管理 預約管理 單日預約紀錄 單週預約紀錄 報表及…" at bounding box center [351, 187] width 702 height 374
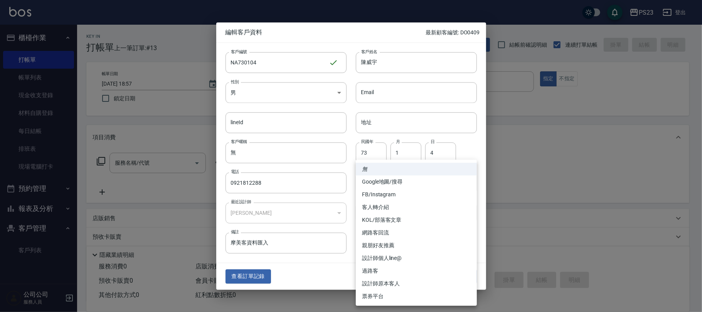
click at [394, 283] on li "設計師原本客人" at bounding box center [416, 283] width 121 height 13
type input "設計師原本客人"
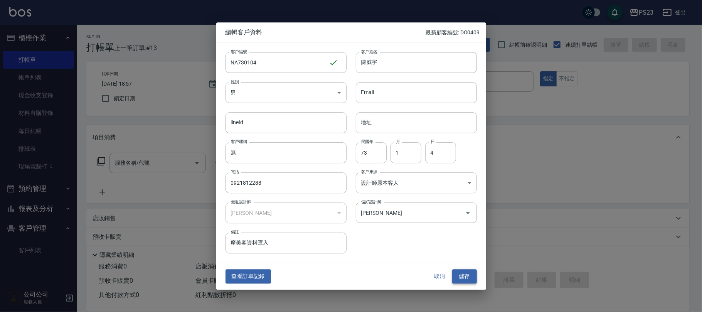
click at [472, 281] on button "儲存" at bounding box center [464, 277] width 25 height 14
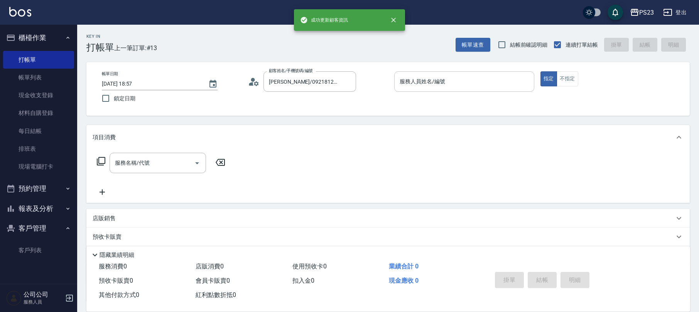
click at [446, 79] on input "服務人員姓名/編號" at bounding box center [464, 81] width 133 height 13
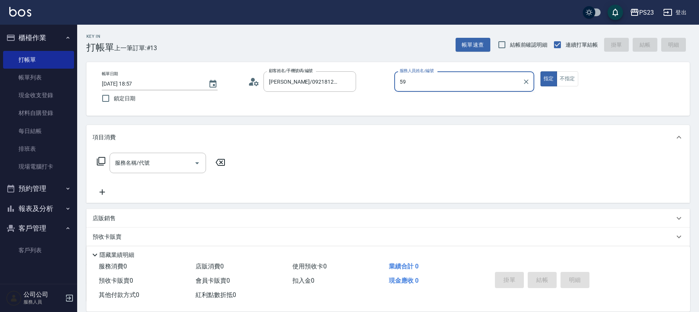
type input "Nanako-59"
click at [153, 164] on input "服務名稱/代號" at bounding box center [152, 162] width 78 height 13
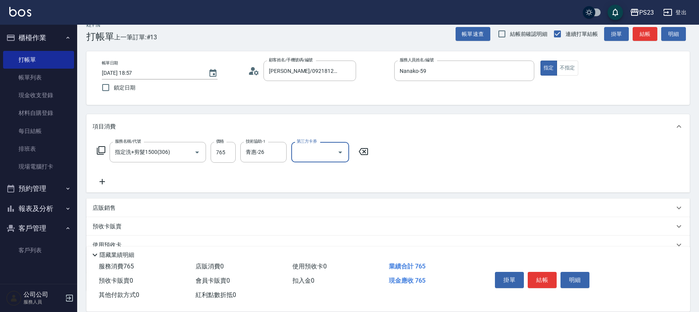
scroll to position [62, 0]
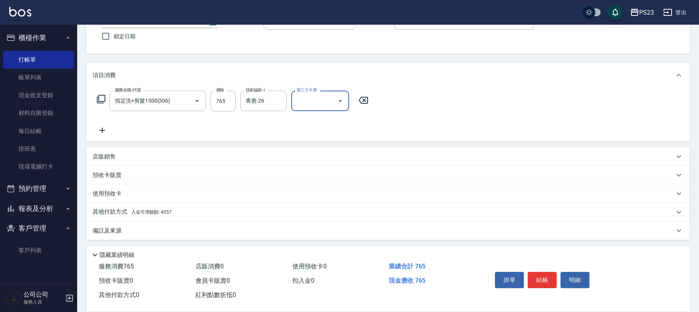
click at [101, 229] on p "備註及來源" at bounding box center [107, 231] width 29 height 8
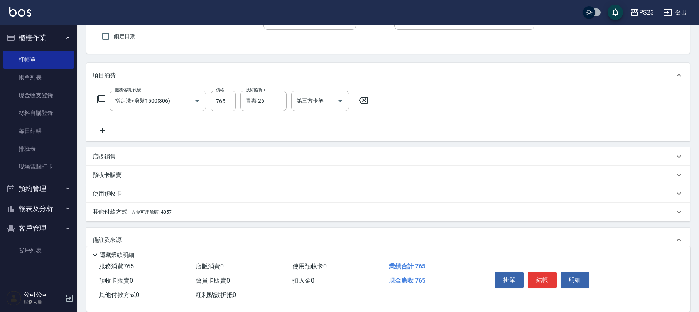
scroll to position [114, 0]
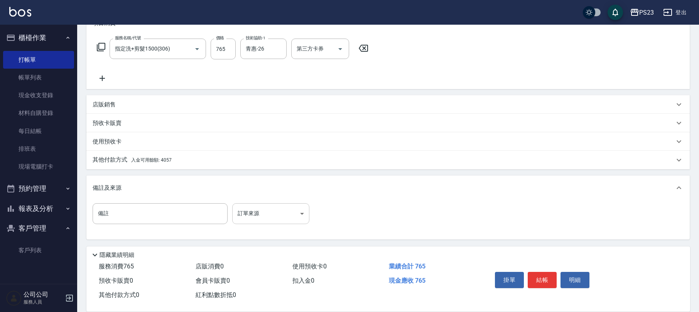
click at [289, 211] on body "PS23 登出 櫃檯作業 打帳單 帳單列表 現金收支登錄 材料自購登錄 每日結帳 排班表 現場電腦打卡 預約管理 預約管理 單日預約紀錄 單週預約紀錄 報表及…" at bounding box center [349, 99] width 699 height 426
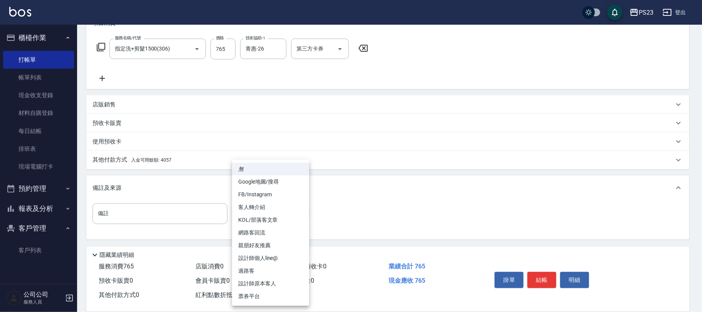
click at [284, 284] on li "設計師原本客人" at bounding box center [270, 283] width 77 height 13
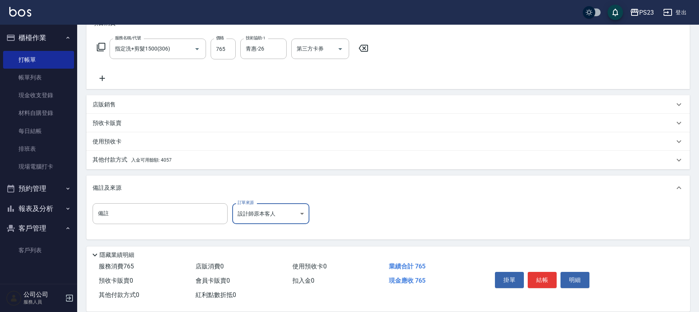
click at [177, 153] on div "其他付款方式 入金可用餘額: 4057" at bounding box center [387, 160] width 603 height 19
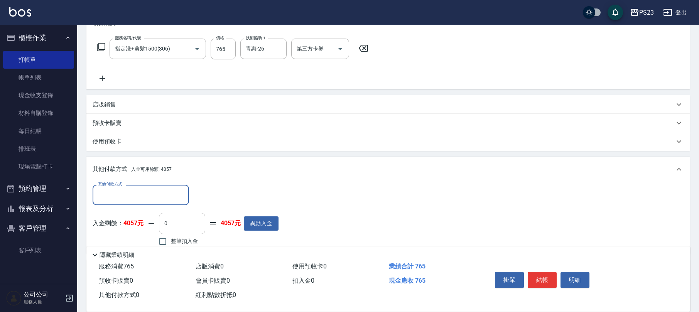
scroll to position [0, 0]
drag, startPoint x: 172, startPoint y: 244, endPoint x: 178, endPoint y: 238, distance: 8.7
click at [173, 243] on div "Key In 打帳單 上一筆訂單:#13 帳單速查 結帳前確認明細 連續打單結帳 掛單 結帳 明細 帳單日期 [DATE] 18:57 鎖定日期 顧客姓名/手…" at bounding box center [388, 154] width 622 height 486
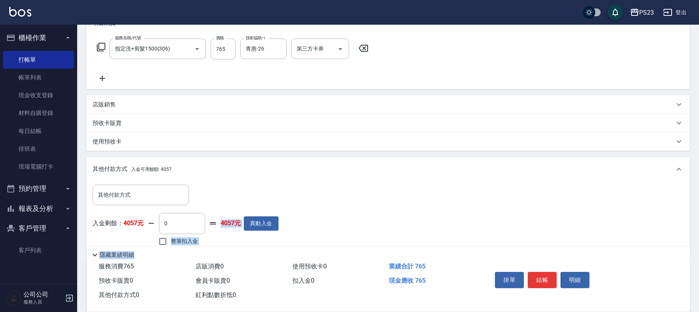
click at [176, 241] on span "整筆扣入金" at bounding box center [184, 241] width 27 height 8
click at [171, 241] on input "整筆扣入金" at bounding box center [163, 241] width 16 height 16
click at [542, 274] on button "結帳" at bounding box center [542, 280] width 29 height 16
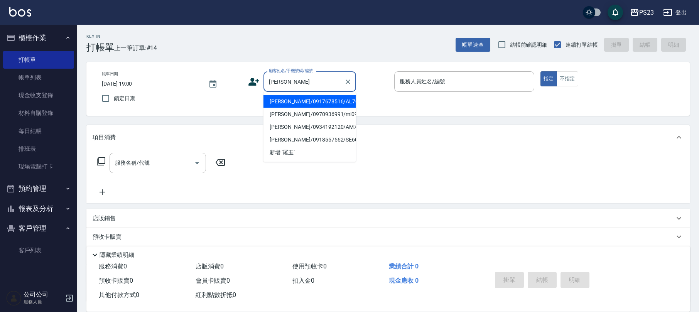
click at [335, 100] on li "[PERSON_NAME]/0917678516/AL700111" at bounding box center [309, 101] width 93 height 13
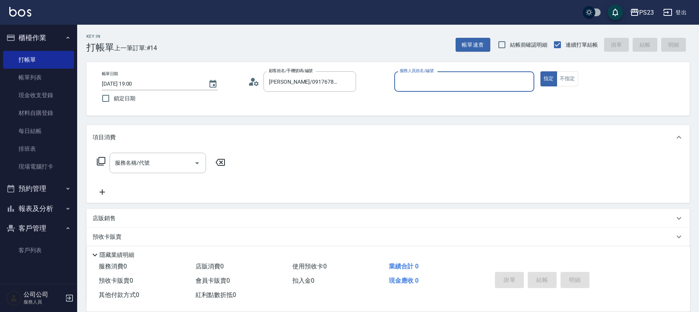
click at [256, 84] on icon at bounding box center [254, 82] width 12 height 12
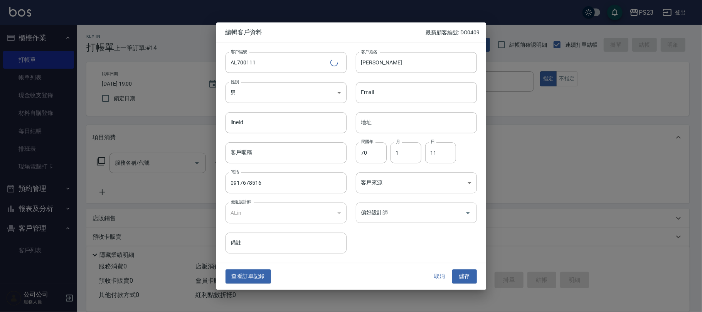
click at [422, 218] on input "偏好設計師" at bounding box center [410, 212] width 103 height 13
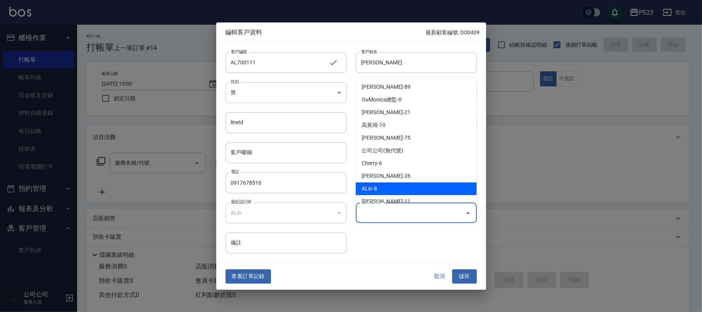
click at [389, 193] on li "ALin-8" at bounding box center [416, 188] width 121 height 13
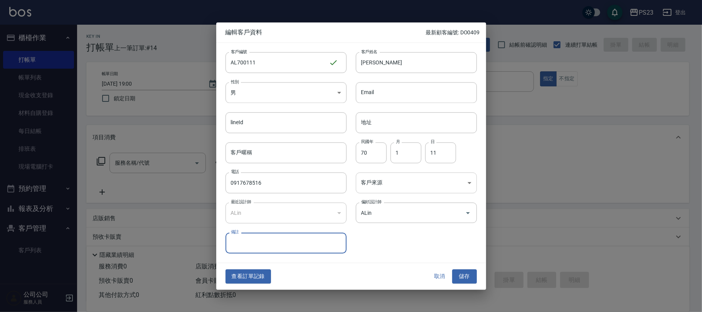
click at [395, 186] on body "PS23 登出 櫃檯作業 打帳單 帳單列表 現金收支登錄 材料自購登錄 每日結帳 排班表 現場電腦打卡 預約管理 預約管理 單日預約紀錄 單週預約紀錄 報表及…" at bounding box center [351, 187] width 702 height 374
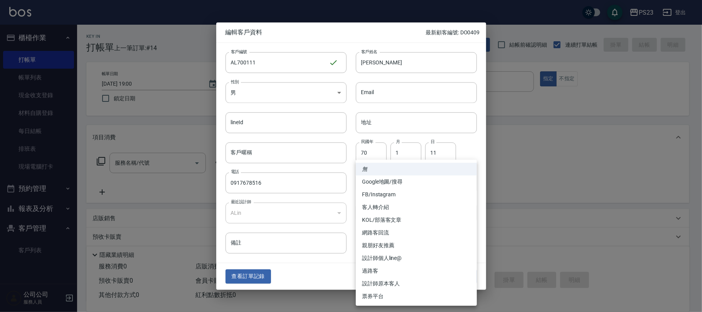
click at [396, 286] on li "設計師原本客人" at bounding box center [416, 283] width 121 height 13
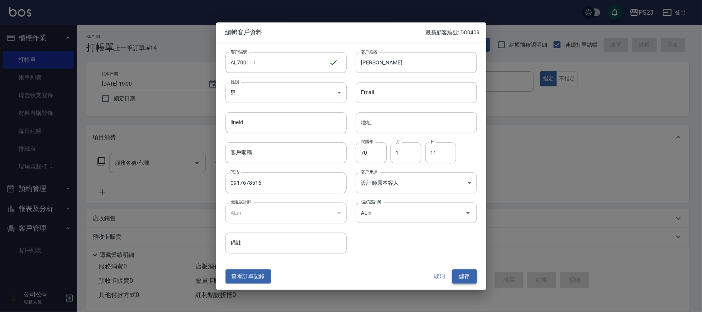
click at [468, 275] on button "儲存" at bounding box center [464, 277] width 25 height 14
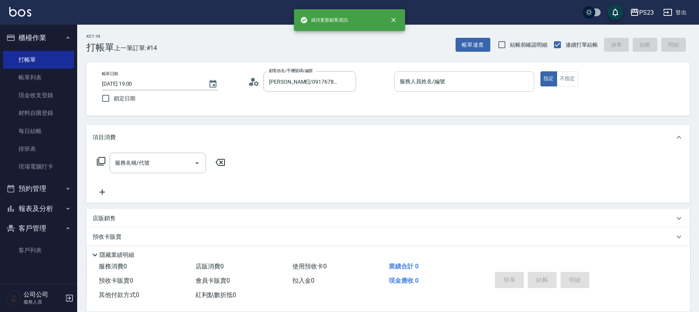
drag, startPoint x: 440, startPoint y: 83, endPoint x: 437, endPoint y: 87, distance: 4.4
click at [440, 83] on input "服務人員姓名/編號" at bounding box center [464, 81] width 133 height 13
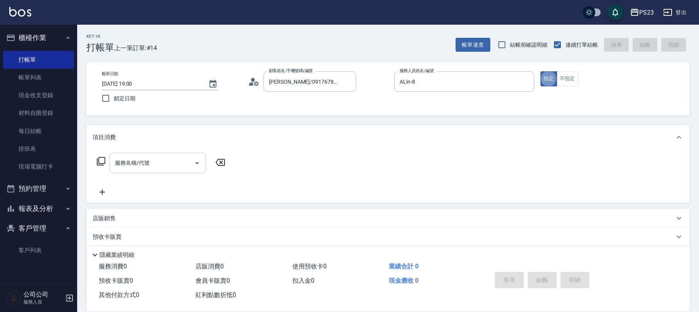
click at [139, 158] on input "服務名稱/代號" at bounding box center [152, 162] width 78 height 13
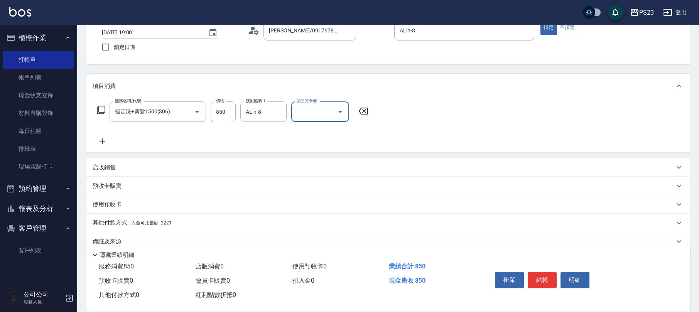
scroll to position [62, 0]
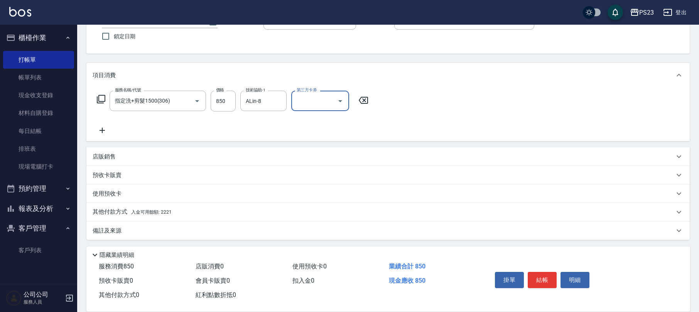
click at [138, 204] on div "其他付款方式 入金可用餘額: 2221" at bounding box center [387, 212] width 603 height 19
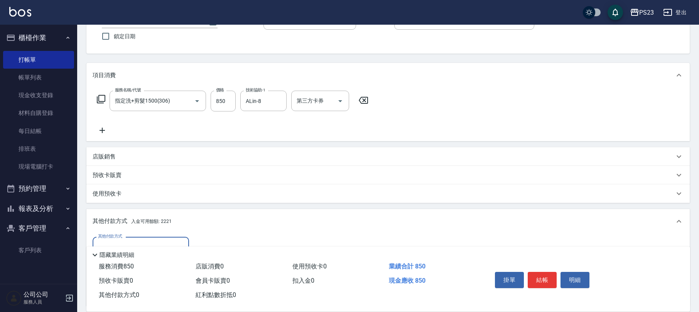
scroll to position [153, 0]
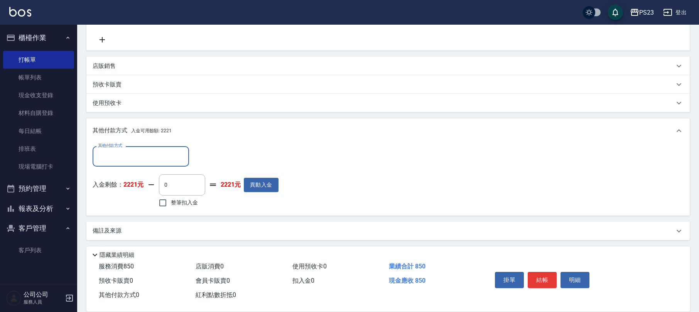
click at [175, 196] on label "整筆扣入金" at bounding box center [176, 203] width 43 height 16
click at [171, 196] on input "整筆扣入金" at bounding box center [163, 203] width 16 height 16
drag, startPoint x: 123, startPoint y: 228, endPoint x: 134, endPoint y: 229, distance: 10.8
click at [124, 229] on div "備註及來源" at bounding box center [384, 230] width 582 height 8
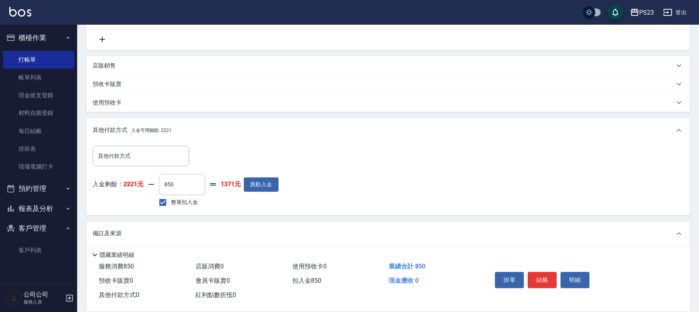
scroll to position [198, 0]
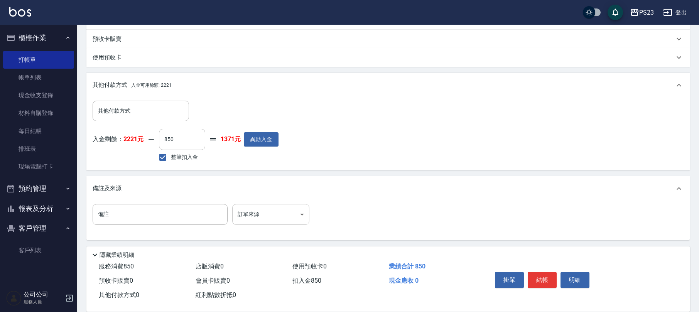
click at [274, 216] on body "PS23 登出 櫃檯作業 打帳單 帳單列表 現金收支登錄 材料自購登錄 每日結帳 排班表 現場電腦打卡 預約管理 預約管理 單日預約紀錄 單週預約紀錄 報表及…" at bounding box center [349, 57] width 699 height 511
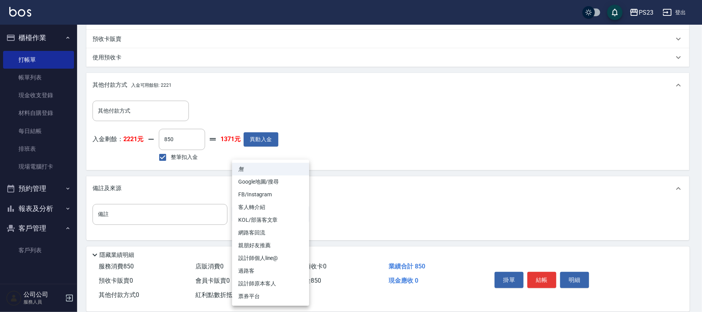
click at [265, 285] on li "設計師原本客人" at bounding box center [270, 283] width 77 height 13
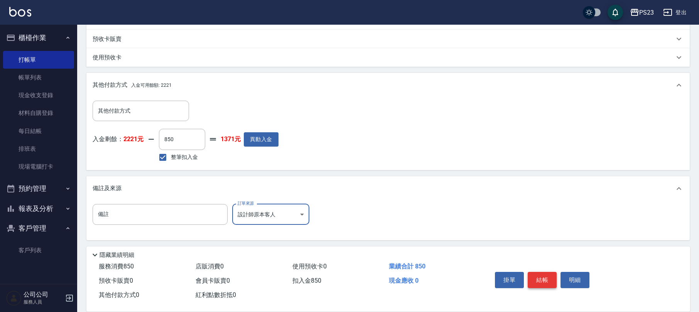
click at [538, 278] on button "結帳" at bounding box center [542, 280] width 29 height 16
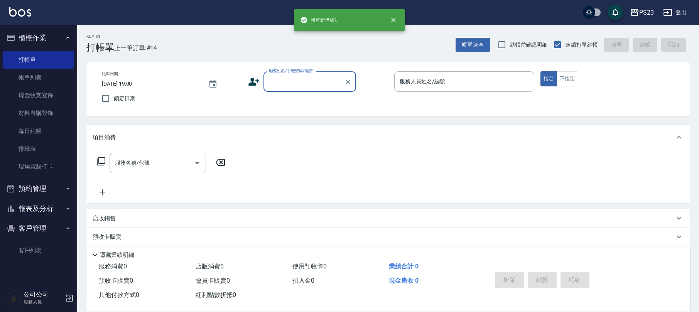
scroll to position [0, 0]
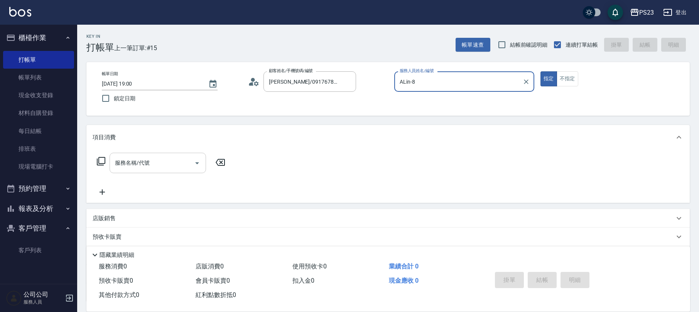
click at [159, 163] on input "服務名稱/代號" at bounding box center [152, 162] width 78 height 13
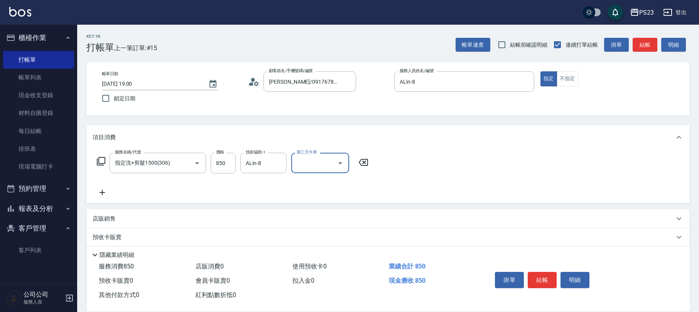
scroll to position [62, 0]
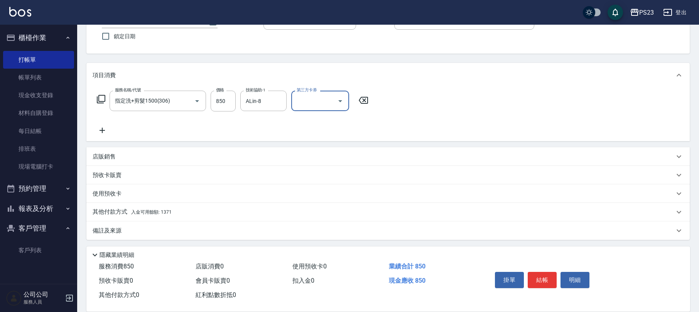
click at [117, 230] on p "備註及來源" at bounding box center [107, 231] width 29 height 8
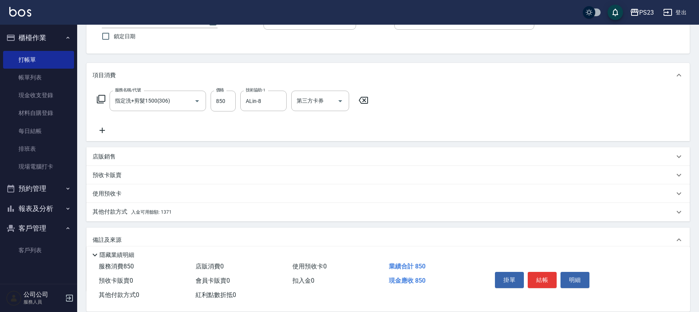
scroll to position [113, 0]
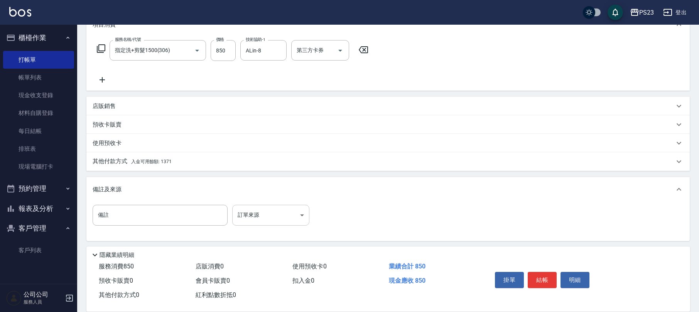
click at [267, 209] on body "PS23 登出 櫃檯作業 打帳單 帳單列表 現金收支登錄 材料自購登錄 每日結帳 排班表 現場電腦打卡 預約管理 預約管理 單日預約紀錄 單週預約紀錄 報表及…" at bounding box center [349, 100] width 699 height 426
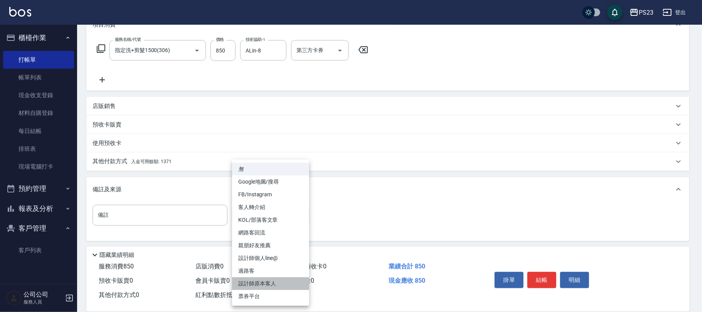
click at [268, 283] on li "設計師原本客人" at bounding box center [270, 283] width 77 height 13
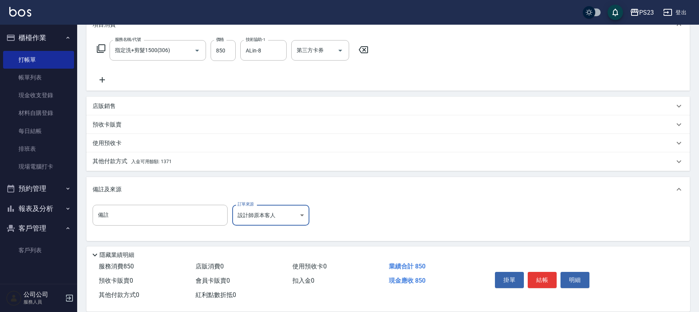
click at [130, 159] on p "其他付款方式 入金可用餘額: 1371" at bounding box center [132, 161] width 79 height 8
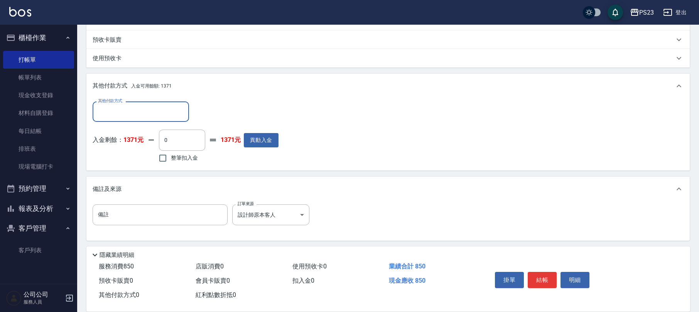
scroll to position [0, 0]
drag, startPoint x: 172, startPoint y: 159, endPoint x: 191, endPoint y: 160, distance: 19.3
click at [172, 158] on span "整筆扣入金" at bounding box center [184, 158] width 27 height 8
click at [171, 158] on input "整筆扣入金" at bounding box center [163, 158] width 16 height 16
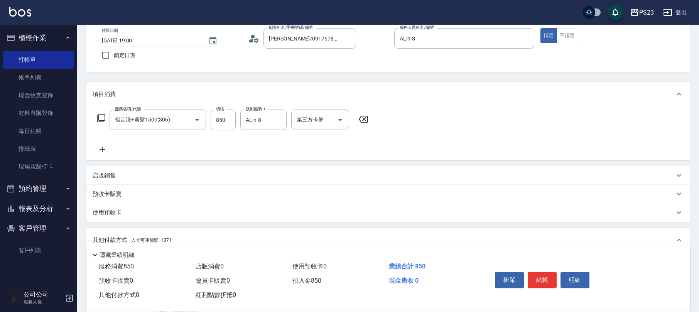
click at [104, 149] on icon at bounding box center [102, 149] width 5 height 5
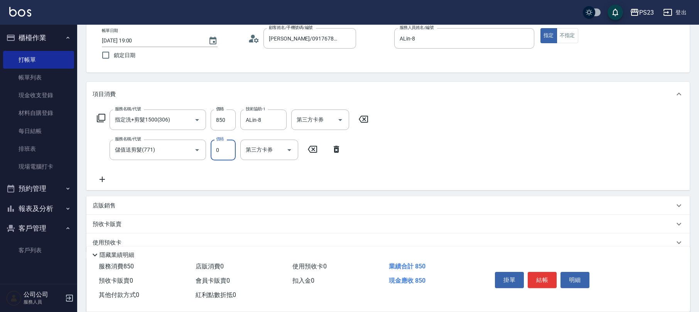
scroll to position [229, 0]
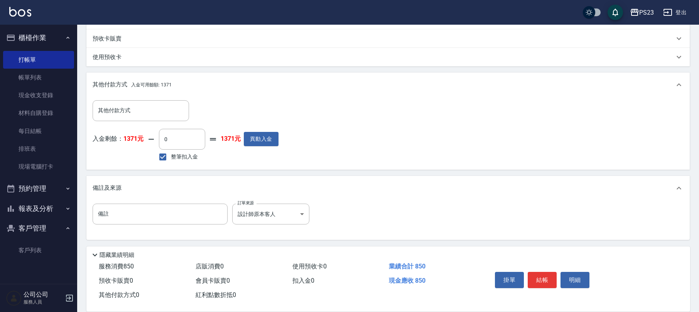
click at [178, 164] on label "整筆扣入金" at bounding box center [176, 157] width 43 height 16
click at [171, 164] on input "整筆扣入金" at bounding box center [163, 157] width 16 height 16
click at [183, 159] on span "整筆扣入金" at bounding box center [184, 157] width 27 height 8
click at [171, 159] on input "整筆扣入金" at bounding box center [163, 157] width 16 height 16
click at [550, 280] on button "結帳" at bounding box center [542, 280] width 29 height 16
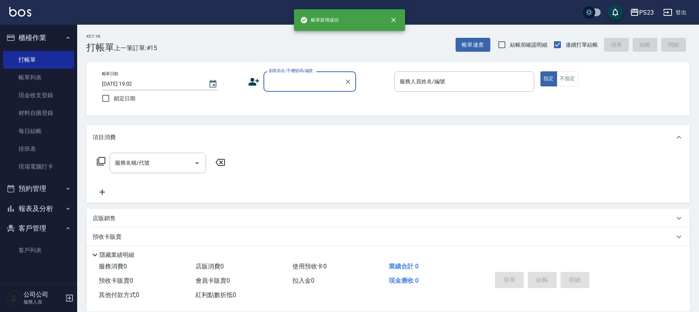
scroll to position [0, 0]
